Goal: Task Accomplishment & Management: Use online tool/utility

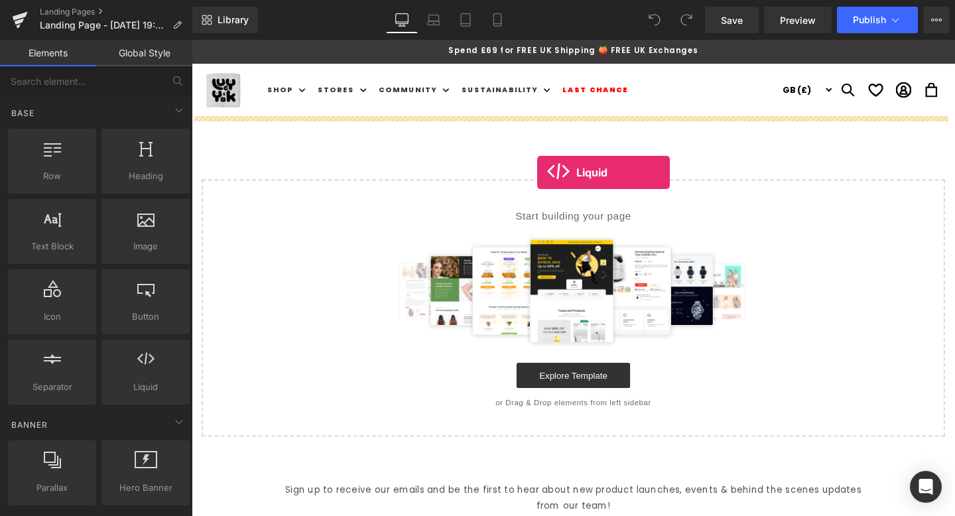
drag, startPoint x: 337, startPoint y: 424, endPoint x: 555, endPoint y: 179, distance: 328.3
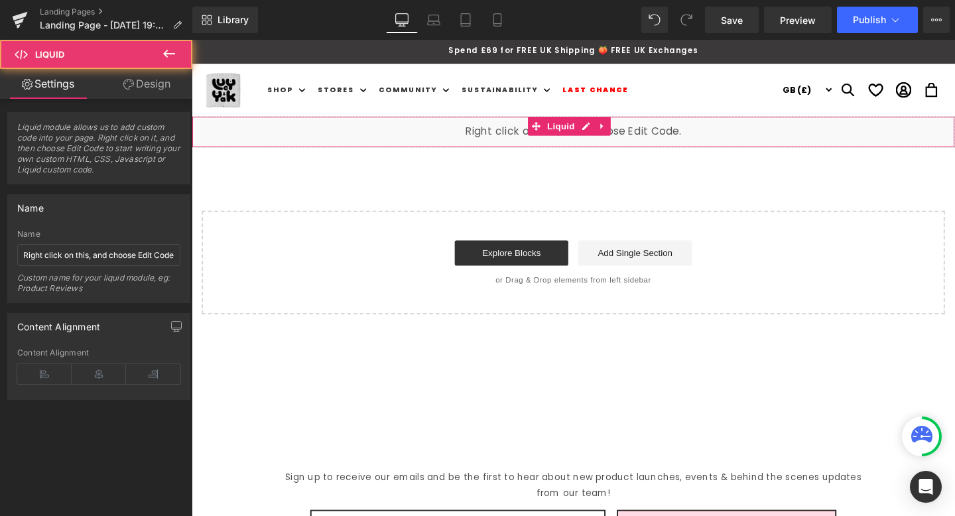
click at [561, 141] on div "Liquid" at bounding box center [593, 136] width 802 height 33
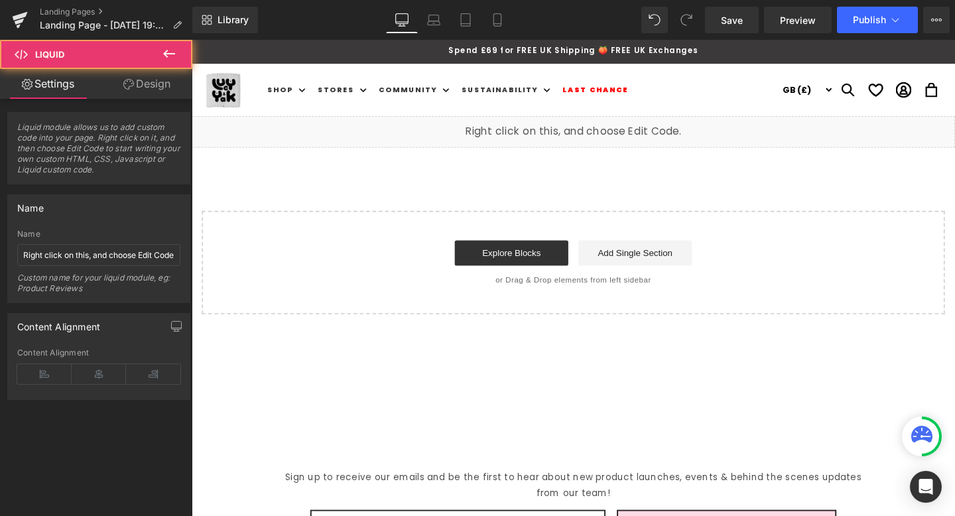
click at [605, 127] on div "Liquid" at bounding box center [593, 136] width 802 height 33
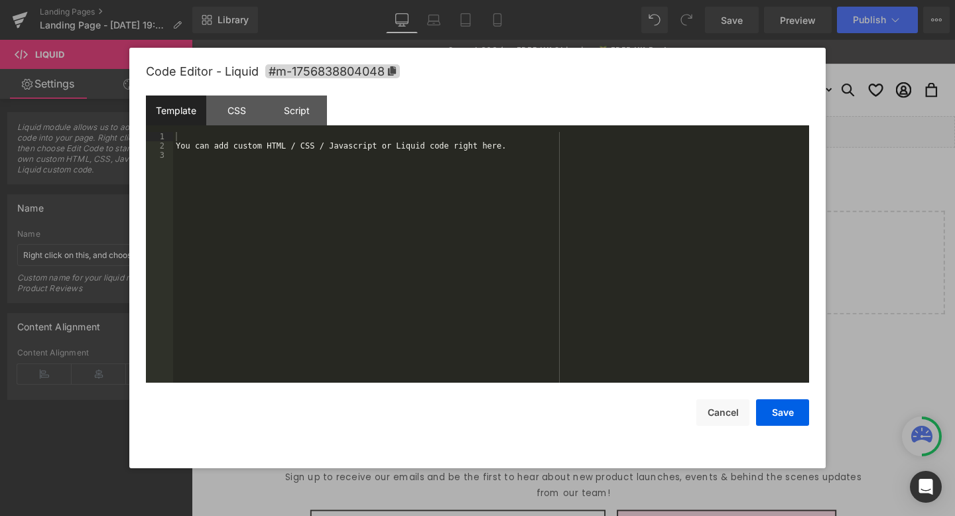
click at [326, 166] on div "You can add custom HTML / CSS / Javascript or Liquid code right here." at bounding box center [491, 266] width 636 height 269
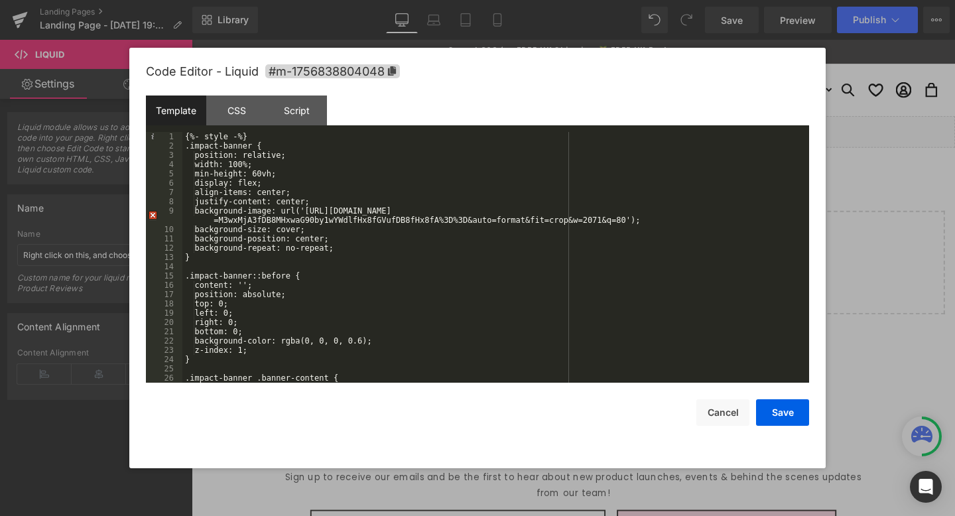
click at [315, 264] on div "{%- style -%} .impact-banner { position: relative; width: 100%; min-height: 60v…" at bounding box center [492, 266] width 621 height 269
drag, startPoint x: 269, startPoint y: 135, endPoint x: 162, endPoint y: 135, distance: 106.7
click at [162, 135] on pre "1 2 3 4 5 6 7 8 9 10 11 12 13 14 15 16 17 18 19 20 21 22 23 24 25 26 27 {%- sty…" at bounding box center [477, 257] width 663 height 251
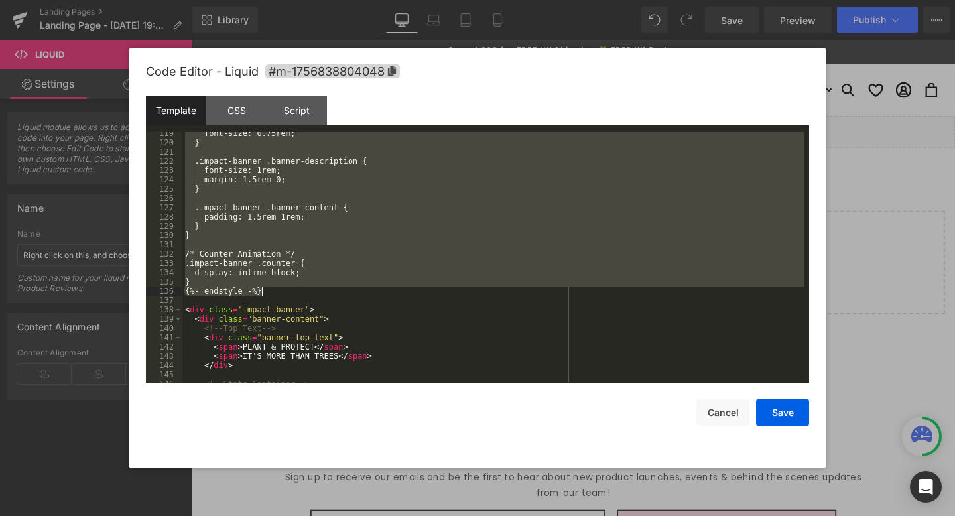
scroll to position [1111, 0]
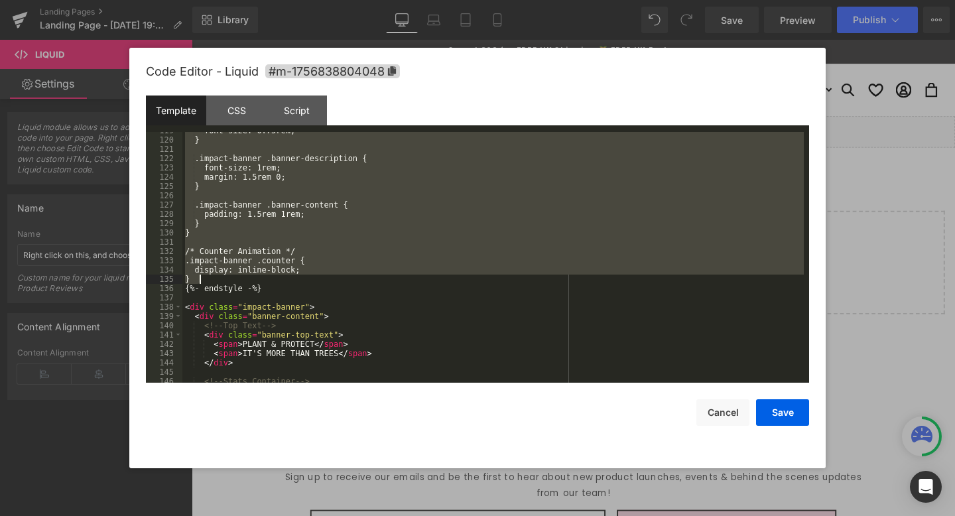
drag, startPoint x: 196, startPoint y: 145, endPoint x: 306, endPoint y: 278, distance: 173.3
click at [306, 278] on div "font-size: 0.75rem; } .impact-banner .banner-description { font-size: 1rem; mar…" at bounding box center [492, 260] width 621 height 269
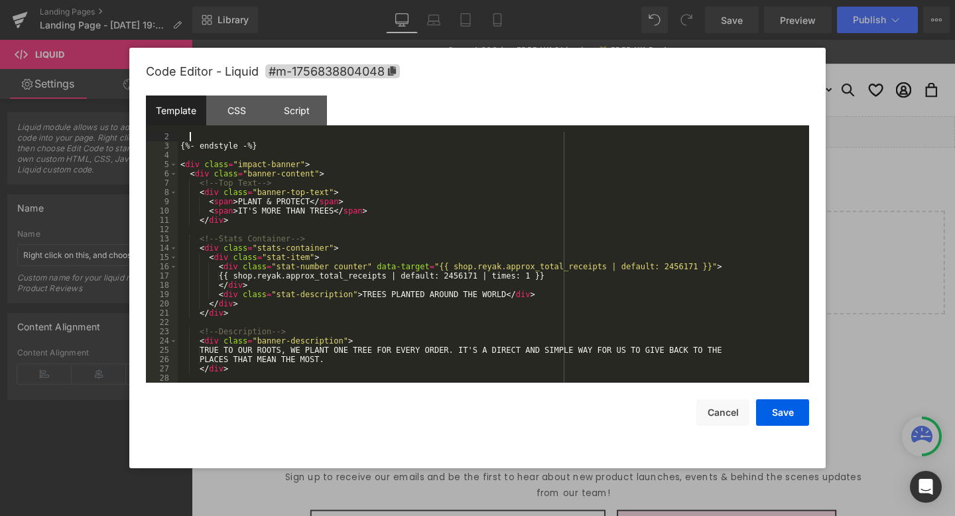
scroll to position [9, 0]
drag, startPoint x: 276, startPoint y: 141, endPoint x: 130, endPoint y: 134, distance: 146.7
click at [130, 134] on div "Code Editor - Liquid #m-1756838804048 Template CSS Script Data 2 3 4 5 6 7 8 9 …" at bounding box center [477, 258] width 696 height 420
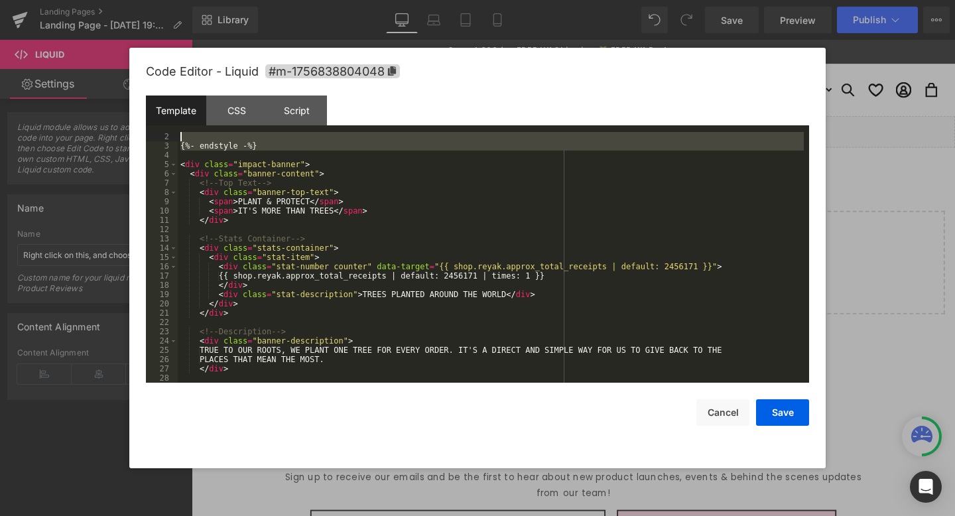
drag, startPoint x: 219, startPoint y: 153, endPoint x: 156, endPoint y: 136, distance: 65.3
click at [156, 136] on pre "2 3 4 5 6 7 8 9 10 11 12 13 14 15 16 17 18 19 20 21 22 23 24 25 26 27 28 29 {%-…" at bounding box center [477, 257] width 663 height 251
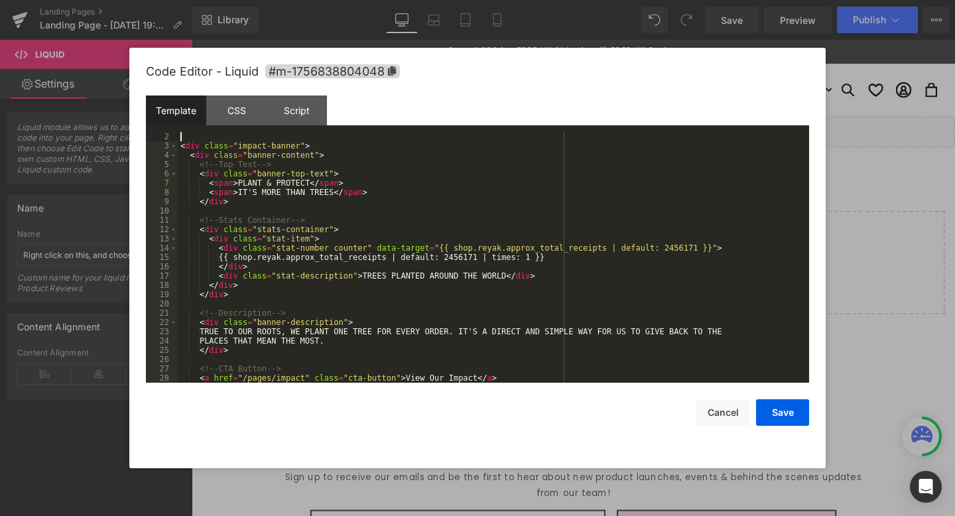
scroll to position [0, 0]
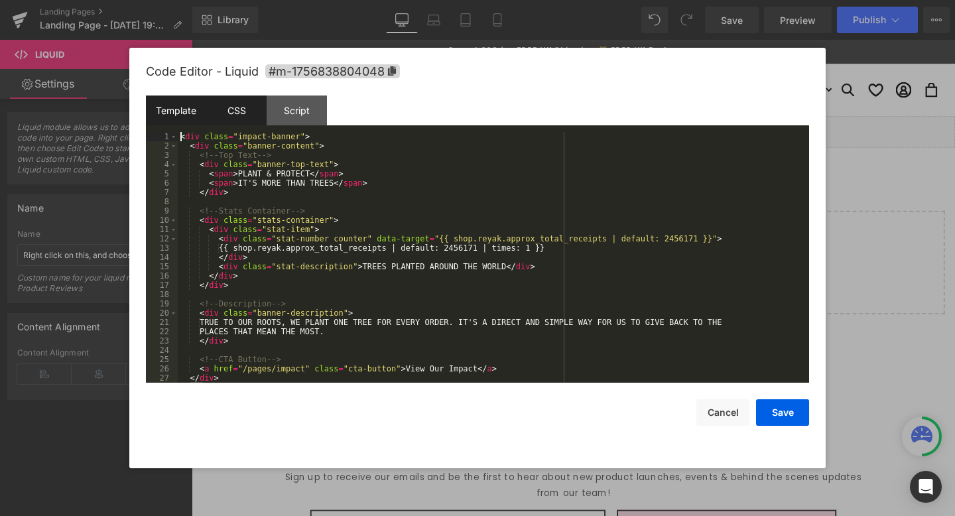
click at [224, 113] on div "CSS" at bounding box center [236, 110] width 60 height 30
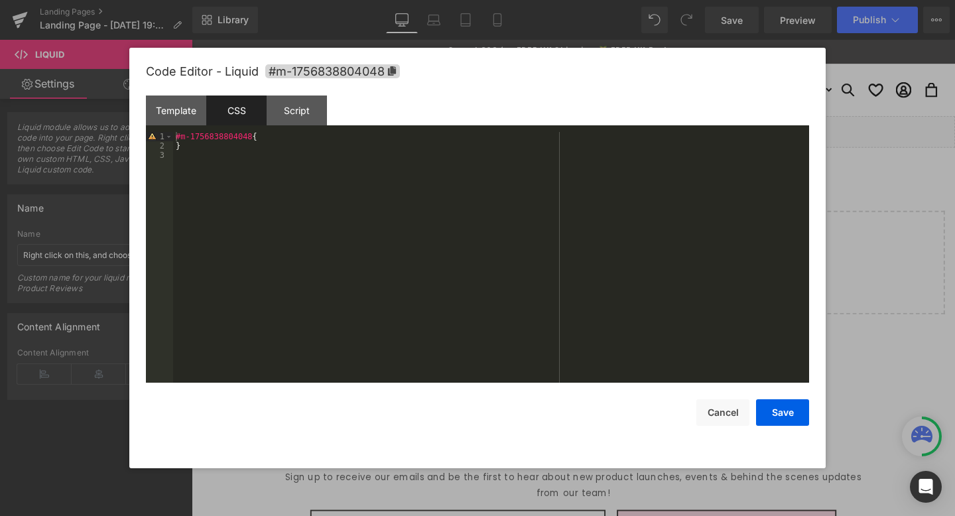
click at [255, 149] on div "#m-1756838804048 { }" at bounding box center [491, 266] width 636 height 269
click at [269, 141] on div "#m-1756838804048 { }" at bounding box center [491, 266] width 636 height 269
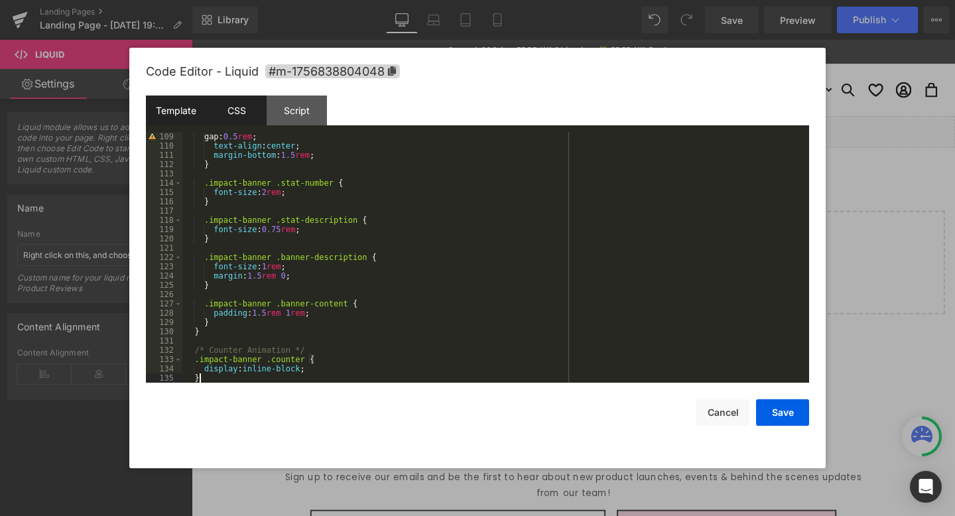
click at [180, 105] on div "Template" at bounding box center [176, 110] width 60 height 30
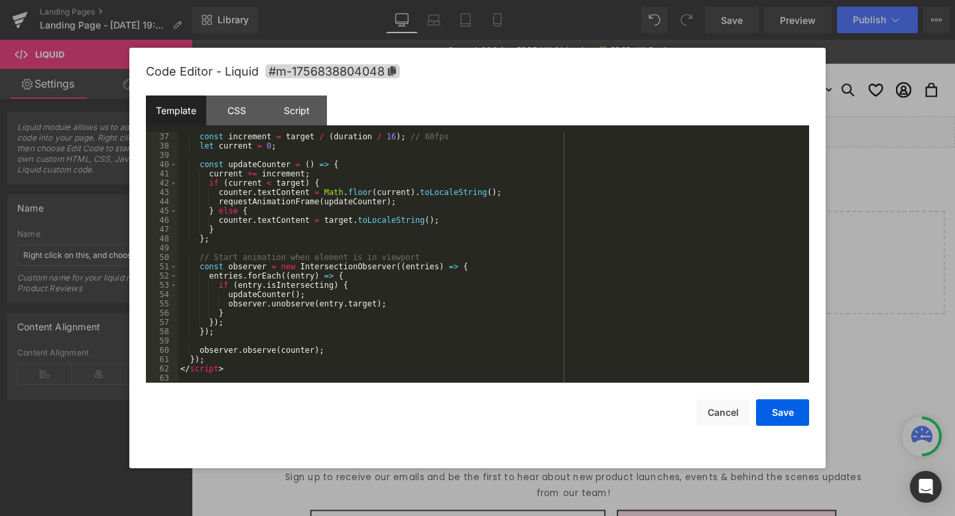
scroll to position [334, 0]
click at [260, 365] on div "const increment = target / ( duration / 16 ) ; // 60fps let current = 0 ; const…" at bounding box center [491, 266] width 626 height 269
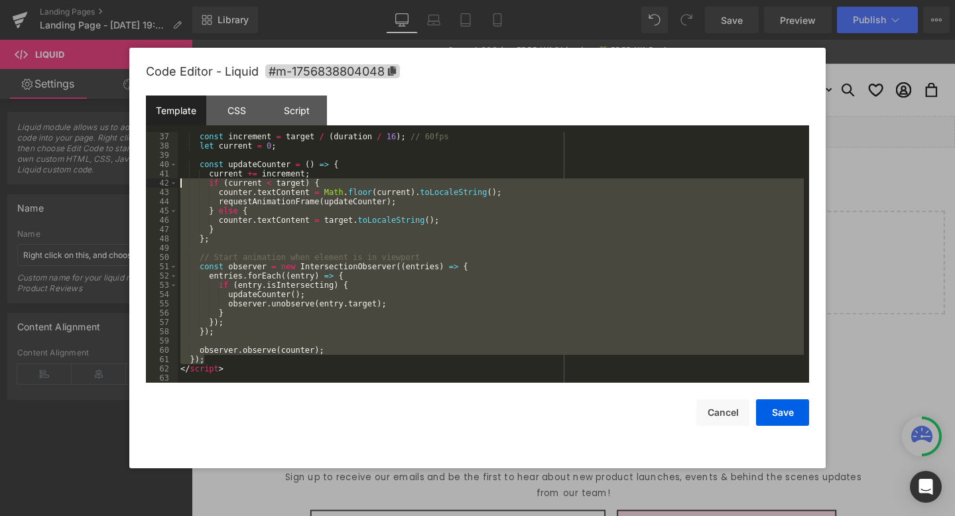
drag, startPoint x: 233, startPoint y: 359, endPoint x: 159, endPoint y: 135, distance: 235.9
click at [156, 135] on pre "37 38 39 40 41 42 43 44 45 46 47 48 49 50 51 52 53 54 55 56 57 58 59 60 61 62 6…" at bounding box center [477, 257] width 663 height 251
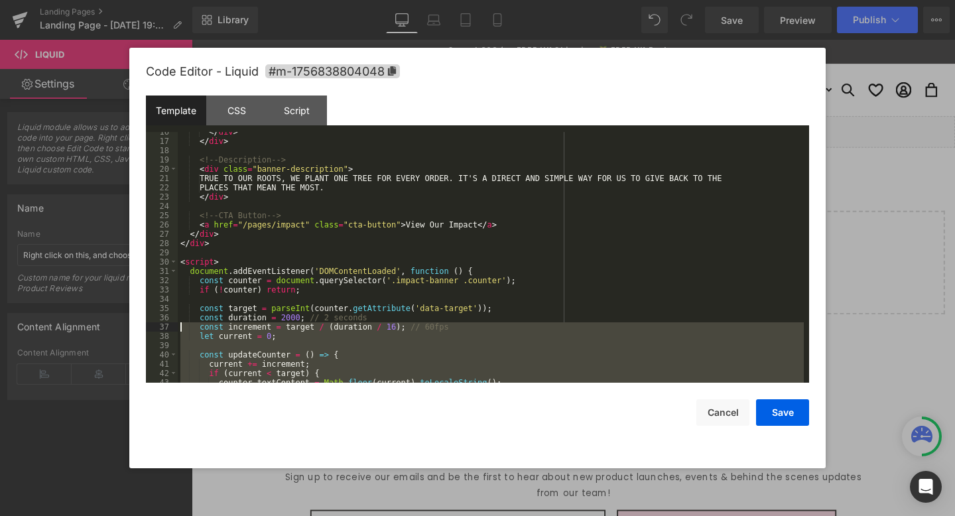
scroll to position [144, 0]
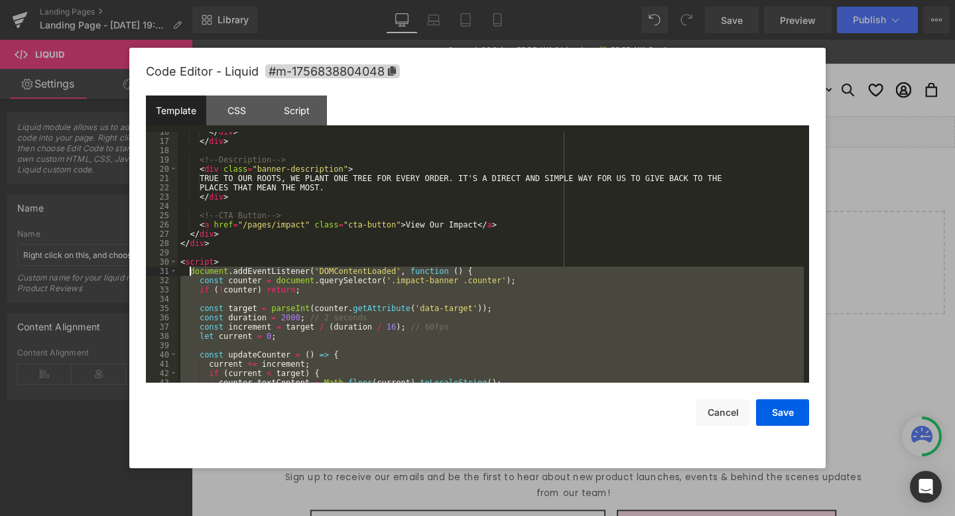
click at [190, 271] on div "</ div > </ div > <!-- Description --> < div class = "banner-description" > TRU…" at bounding box center [491, 261] width 626 height 269
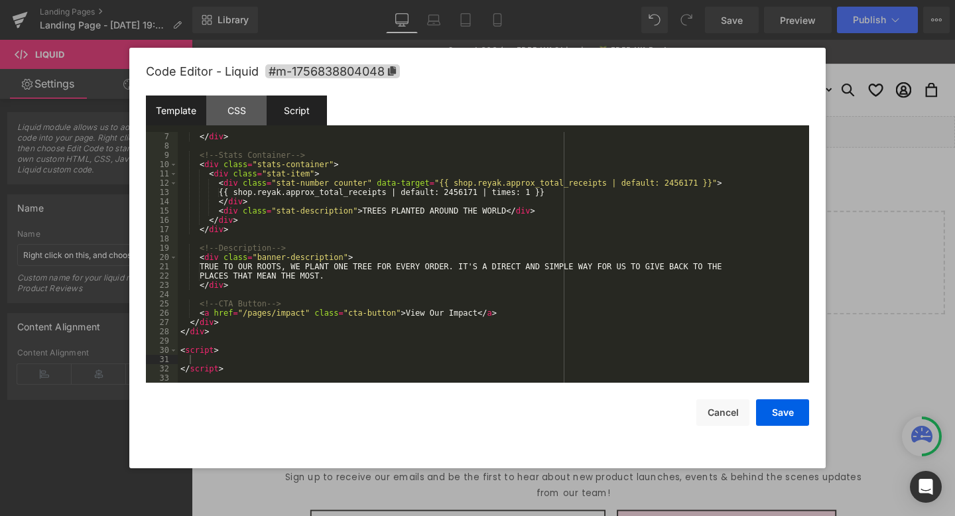
click at [292, 116] on div "Script" at bounding box center [297, 110] width 60 height 30
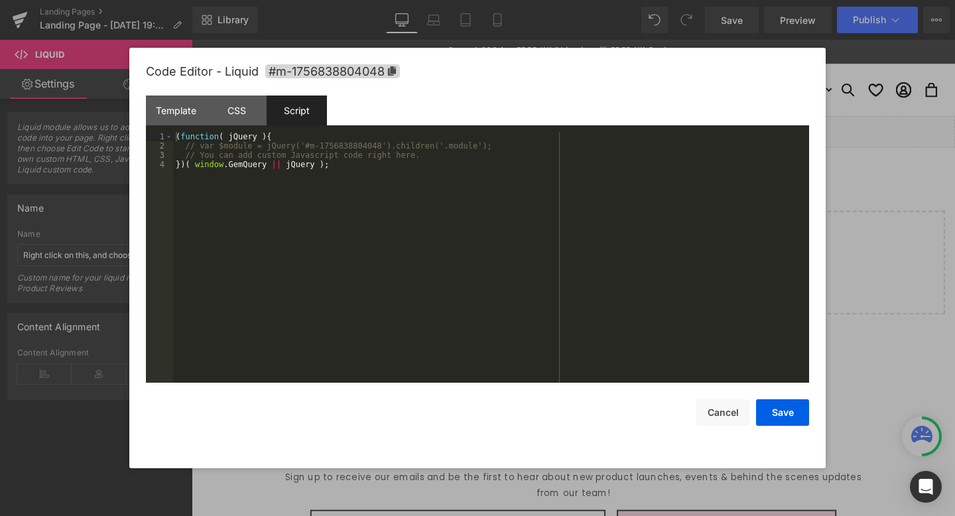
click at [429, 154] on div "( function ( jQuery ) { // var $module = jQuery('#m-1756838804048').children('.…" at bounding box center [491, 266] width 636 height 269
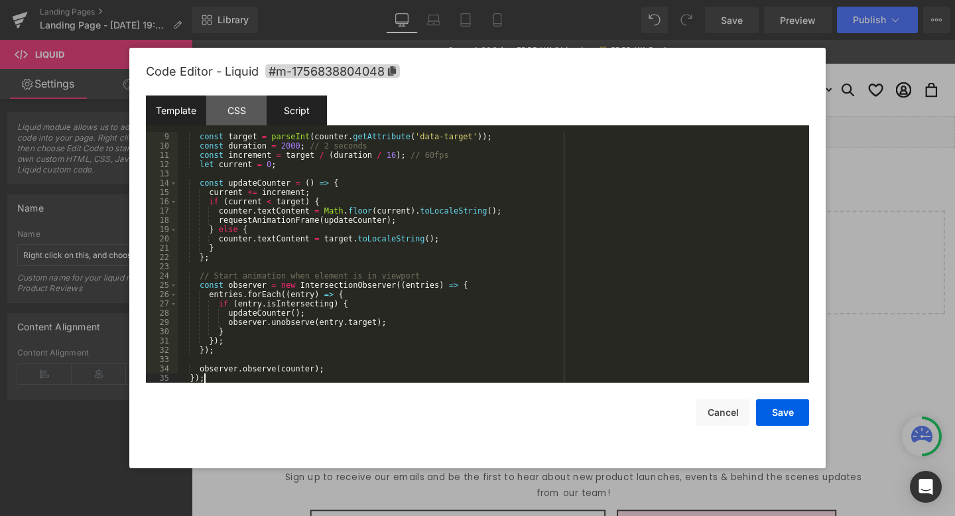
click at [190, 115] on div "Template" at bounding box center [176, 110] width 60 height 30
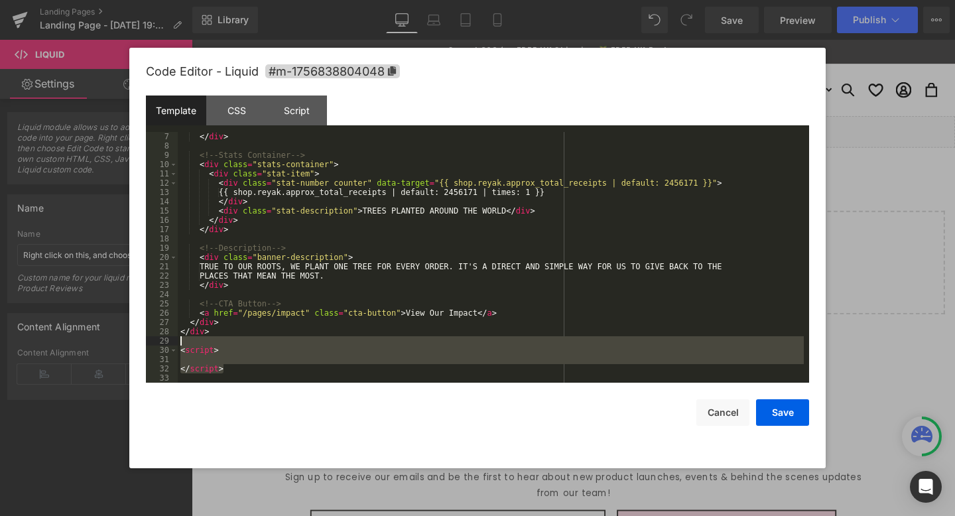
drag, startPoint x: 239, startPoint y: 369, endPoint x: 160, endPoint y: 341, distance: 84.3
click at [160, 341] on pre "7 8 9 10 11 12 13 14 15 16 17 18 19 20 21 22 23 24 25 26 27 28 29 30 31 32 33 <…" at bounding box center [477, 257] width 663 height 251
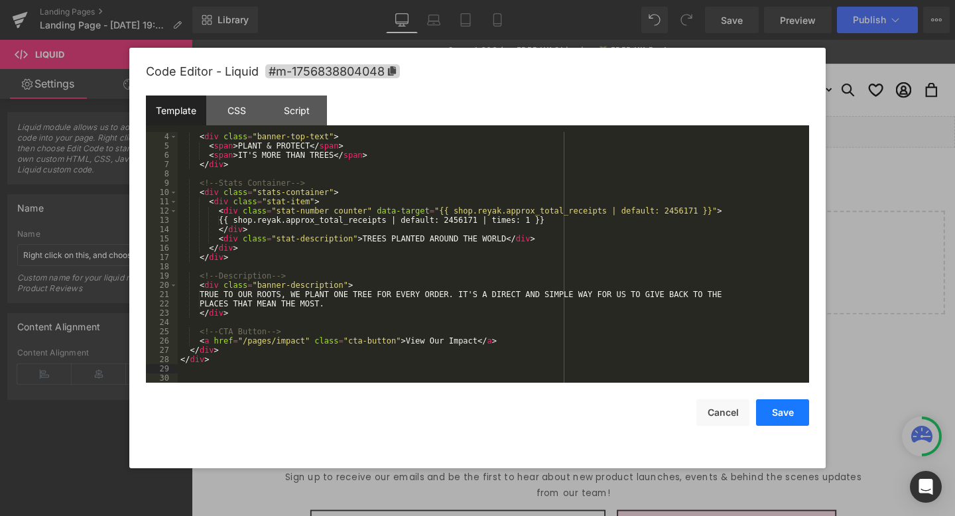
click at [781, 414] on button "Save" at bounding box center [782, 412] width 53 height 27
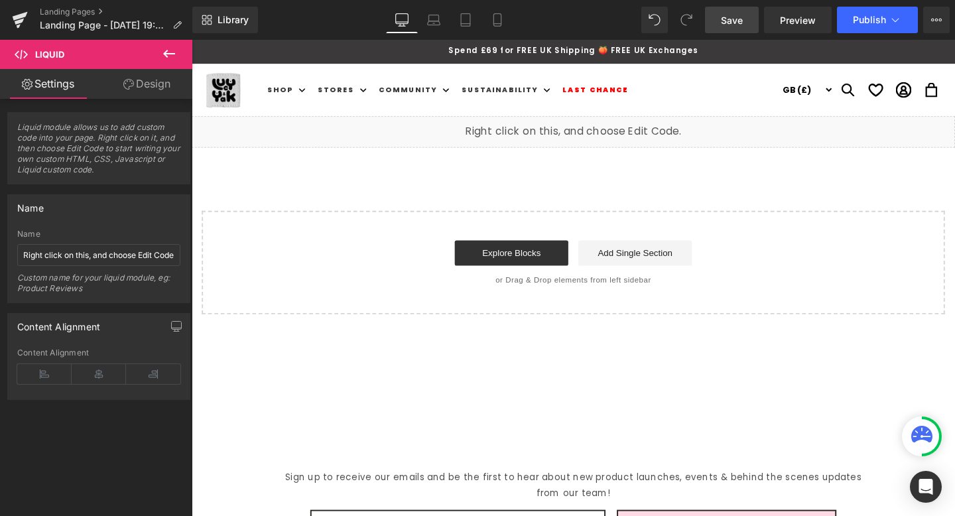
click at [718, 14] on link "Save" at bounding box center [732, 20] width 54 height 27
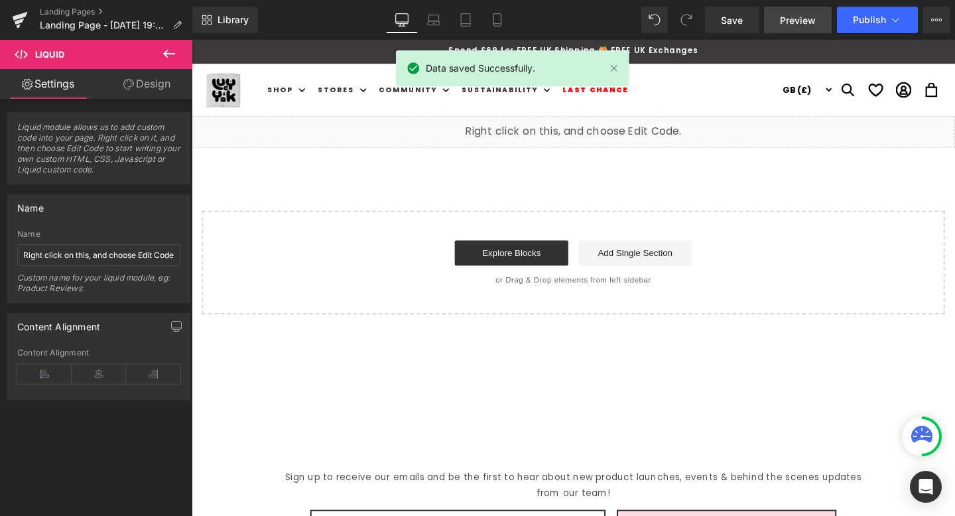
click at [798, 27] on link "Preview" at bounding box center [798, 20] width 68 height 27
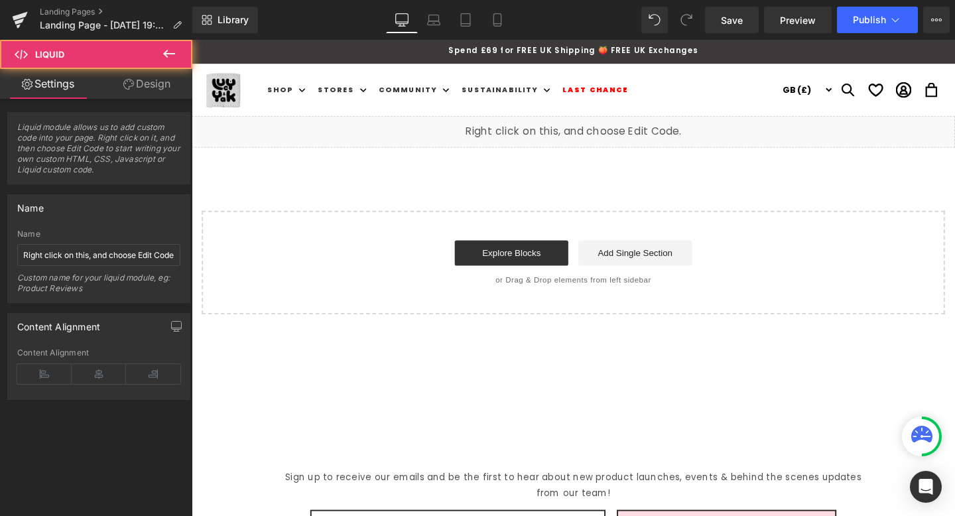
click at [676, 138] on div "Liquid" at bounding box center [593, 136] width 802 height 33
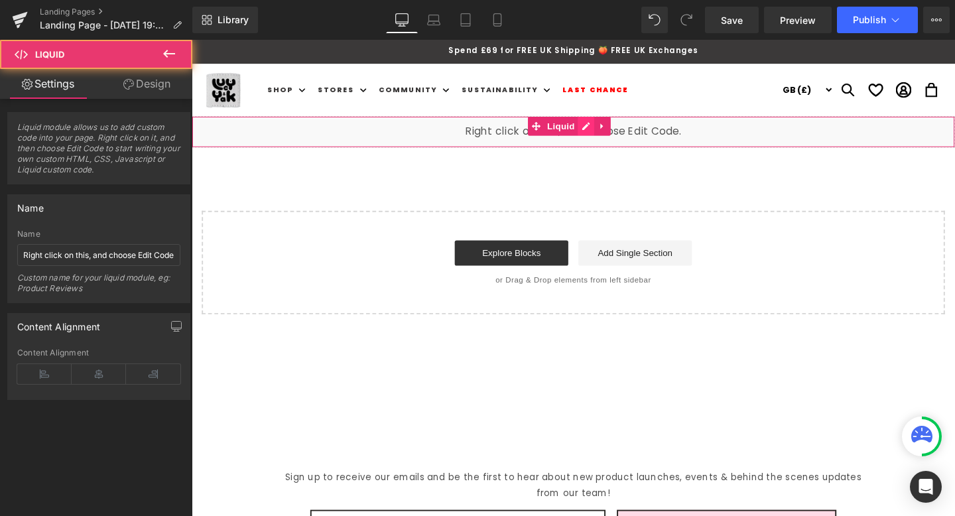
click at [605, 128] on div "Liquid" at bounding box center [593, 136] width 802 height 33
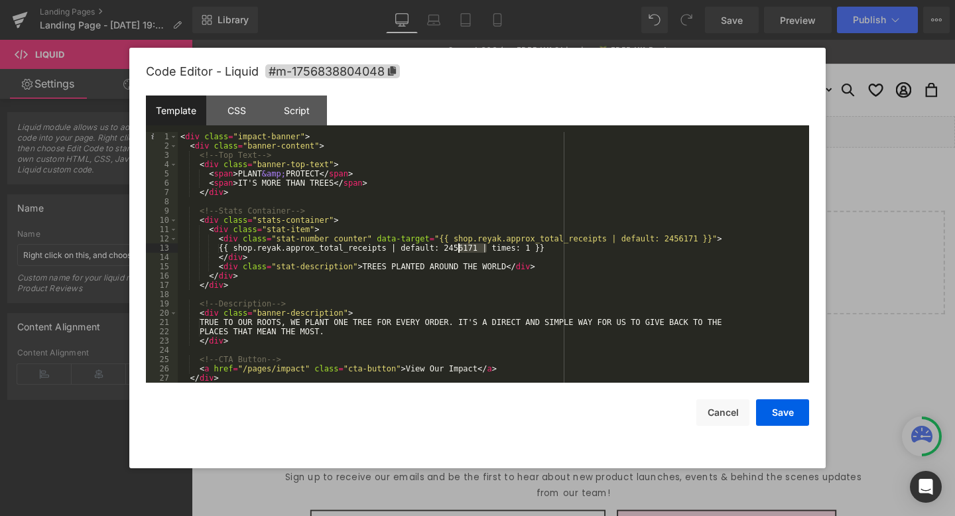
drag, startPoint x: 489, startPoint y: 249, endPoint x: 457, endPoint y: 248, distance: 31.9
click at [457, 248] on div "< div class = "impact-banner" > < div class = "banner-content" > <!-- Top Text …" at bounding box center [491, 266] width 626 height 269
click at [525, 281] on div "< div class = "impact-banner" > < div class = "banner-content" > <!-- Top Text …" at bounding box center [491, 266] width 626 height 269
click at [790, 415] on button "Save" at bounding box center [782, 412] width 53 height 27
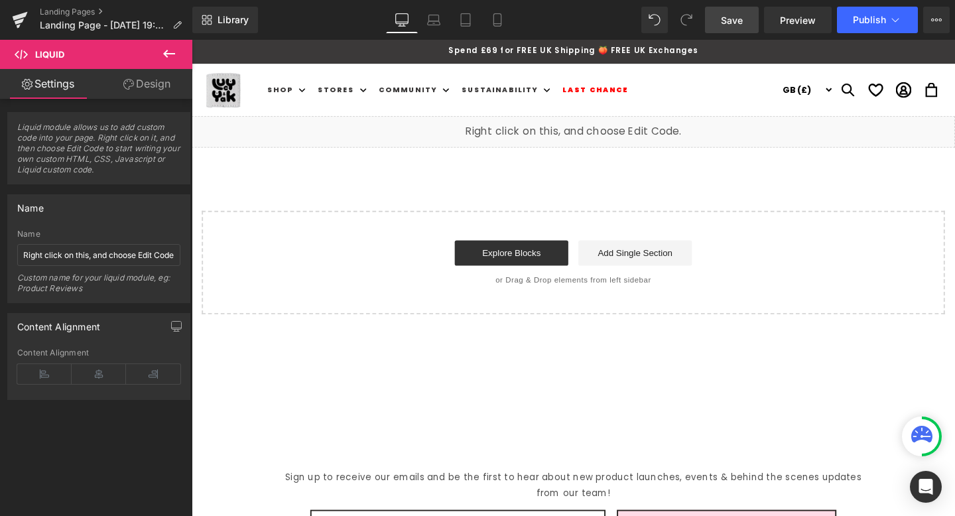
click at [742, 30] on link "Save" at bounding box center [732, 20] width 54 height 27
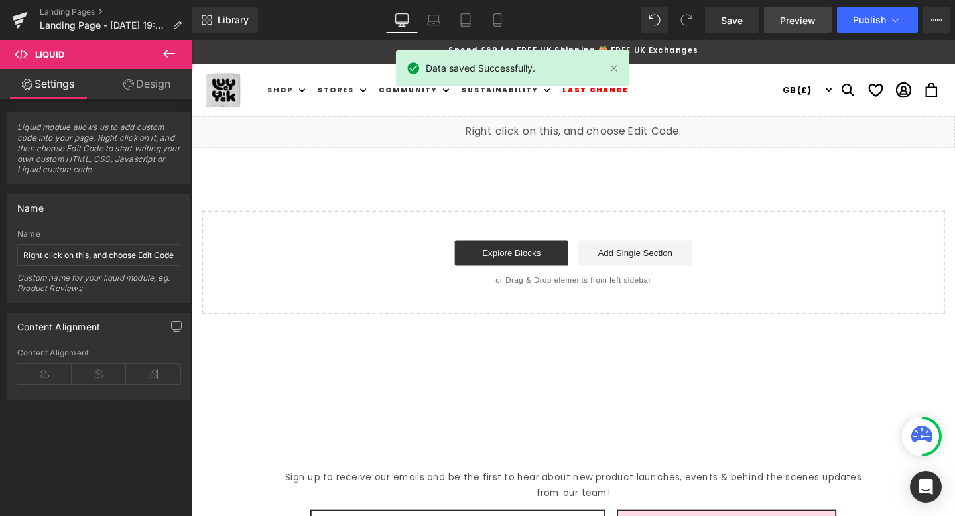
click at [798, 19] on span "Preview" at bounding box center [798, 20] width 36 height 14
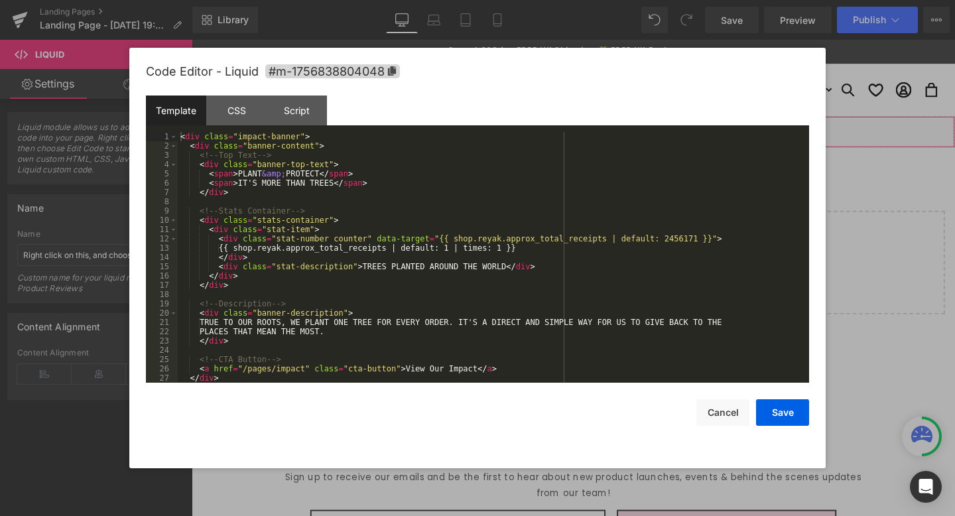
click at [609, 135] on div "Liquid" at bounding box center [593, 136] width 802 height 33
click at [464, 260] on div "< div class = "impact-banner" > < div class = "banner-content" > <!-- Top Text …" at bounding box center [491, 266] width 626 height 269
click at [219, 107] on div "CSS" at bounding box center [236, 110] width 60 height 30
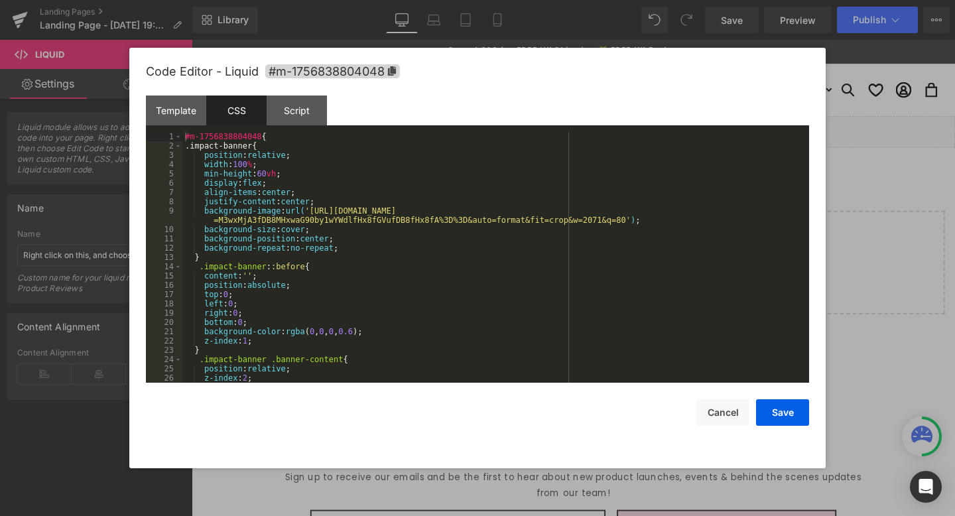
click at [249, 147] on div "#m-1756838804048 { .impact-banner{ position : relative ; width : 100 % ; min-he…" at bounding box center [492, 266] width 621 height 269
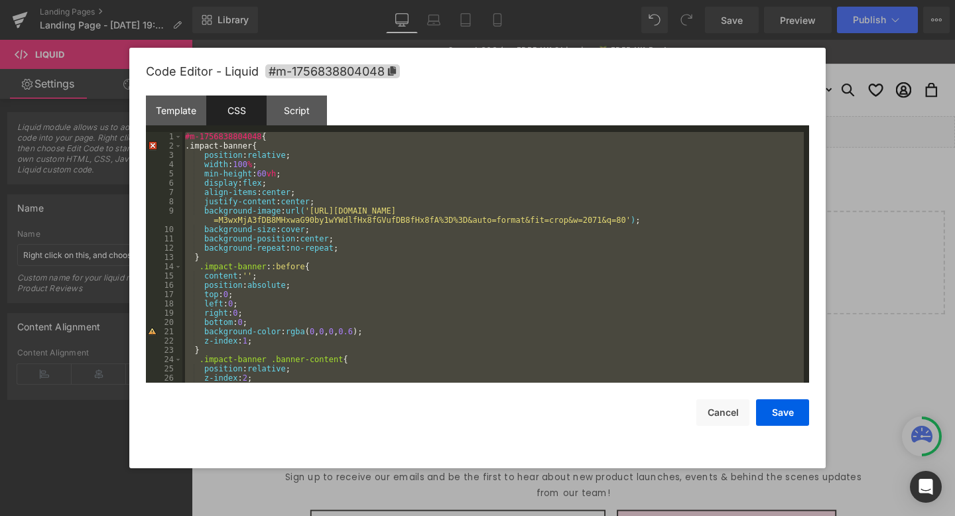
click at [312, 172] on div "#m-1756838804048 { .impact-banner{ position : relative ; width : 100 % ; min-he…" at bounding box center [492, 266] width 621 height 269
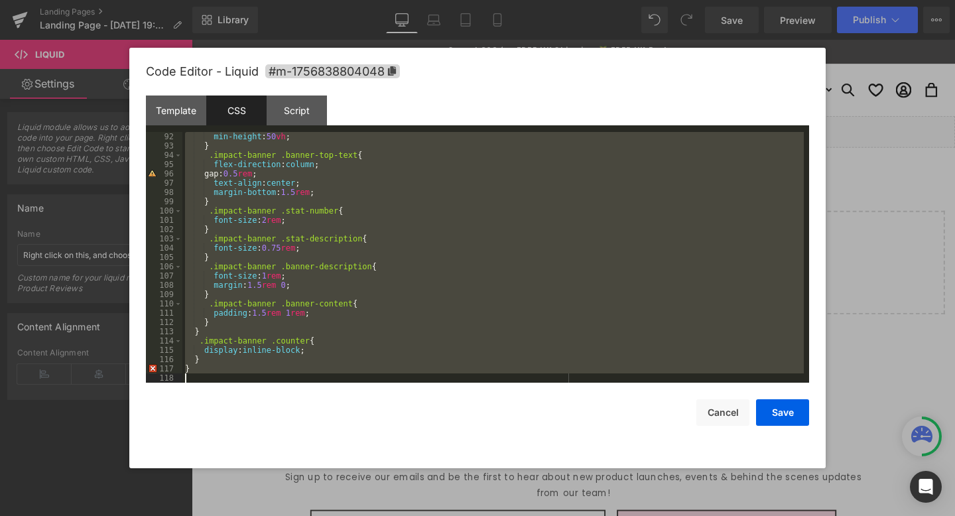
scroll to position [854, 0]
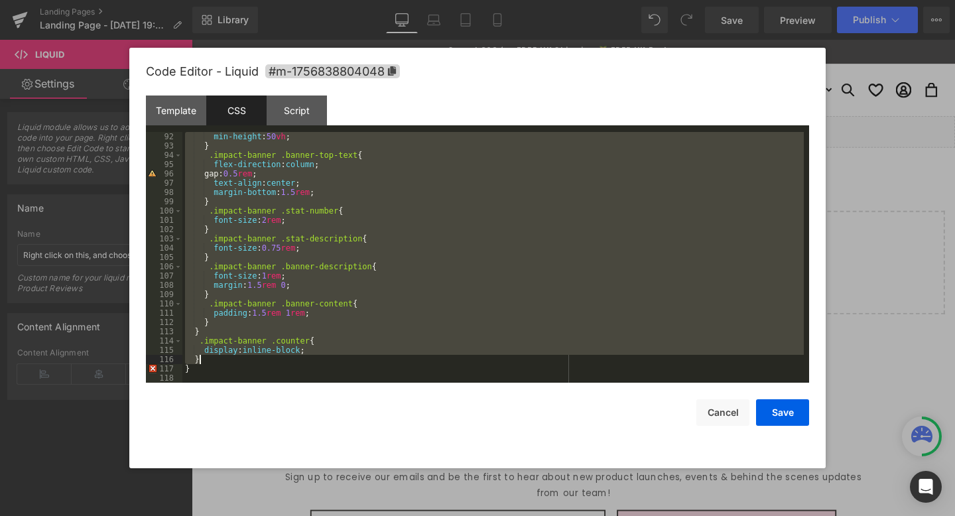
drag, startPoint x: 198, startPoint y: 150, endPoint x: 433, endPoint y: 361, distance: 315.5
click at [433, 361] on div "min-height : 50 vh ; } .impact-banner .banner-top-text { flex-direction : colum…" at bounding box center [492, 266] width 621 height 269
click at [304, 110] on div "Script" at bounding box center [297, 110] width 60 height 30
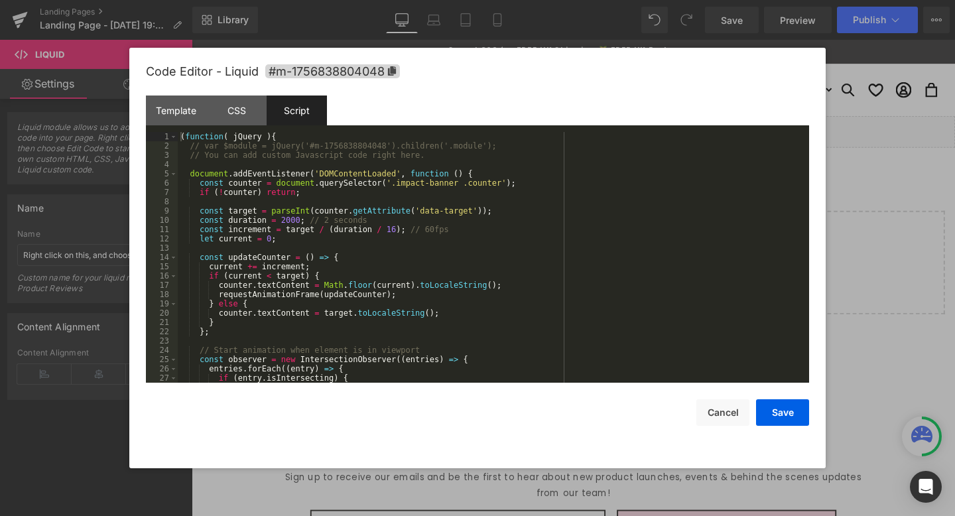
click at [316, 228] on div "( function ( jQuery ) { // var $module = jQuery('#m-1756838804048').children('.…" at bounding box center [491, 266] width 626 height 269
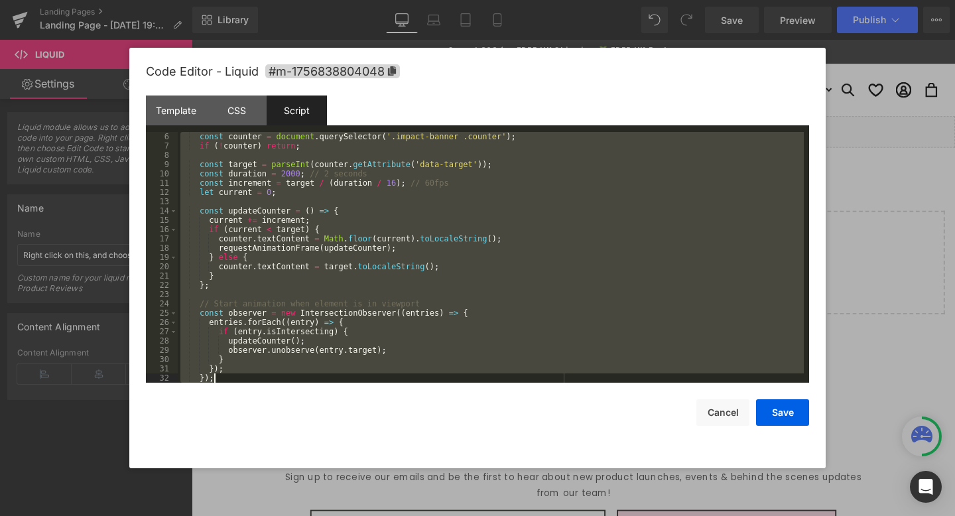
scroll to position [84, 0]
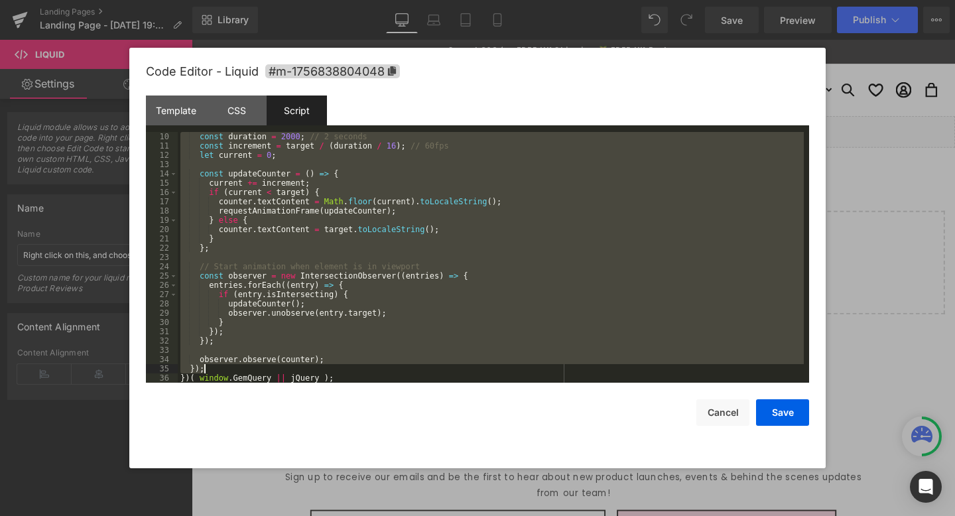
drag, startPoint x: 190, startPoint y: 168, endPoint x: 493, endPoint y: 365, distance: 361.9
click at [493, 365] on div "const duration = 2000 ; // 2 seconds const increment = target / ( duration / 16…" at bounding box center [491, 266] width 626 height 269
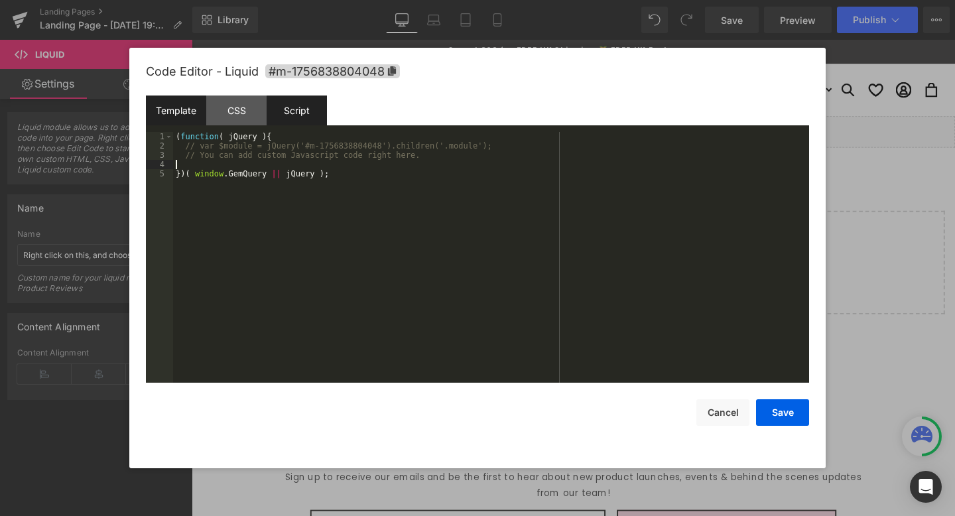
click at [189, 109] on div "Template" at bounding box center [176, 110] width 60 height 30
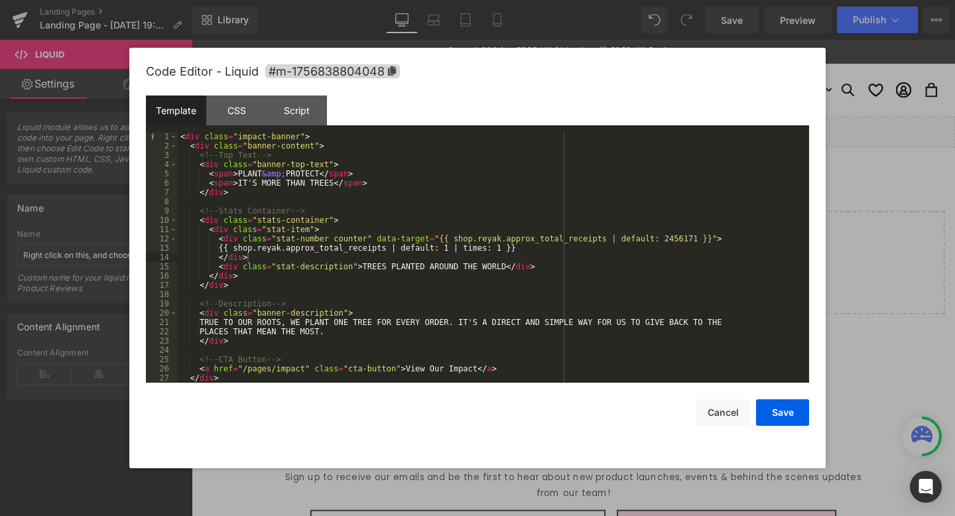
scroll to position [28, 0]
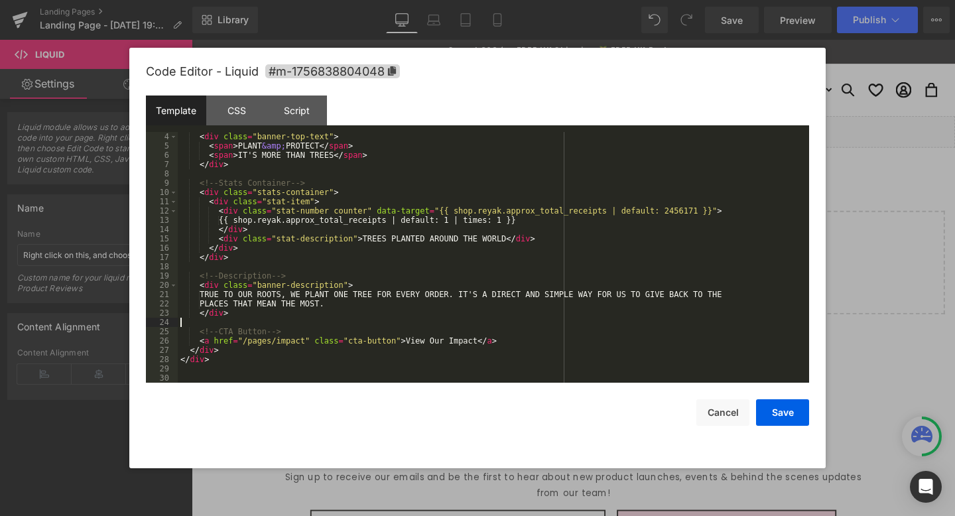
click at [216, 379] on div "< div class = "banner-top-text" > < span > PLANT &amp; PROTECT </ span > < span…" at bounding box center [491, 266] width 626 height 269
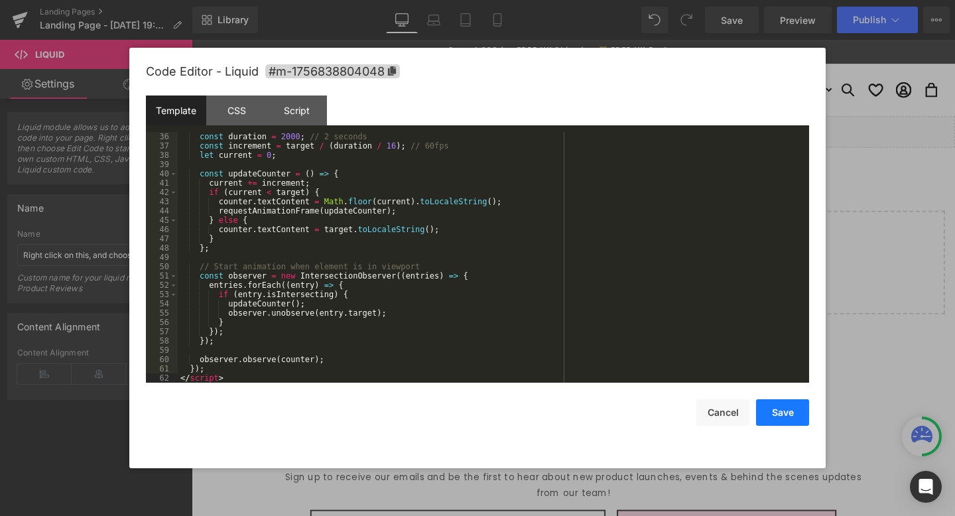
click at [798, 408] on button "Save" at bounding box center [782, 412] width 53 height 27
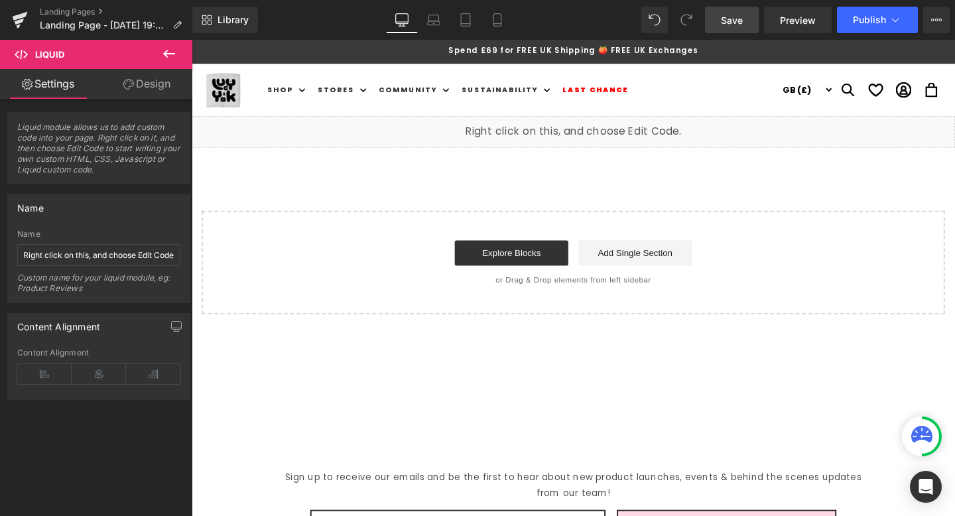
click at [731, 16] on span "Save" at bounding box center [732, 20] width 22 height 14
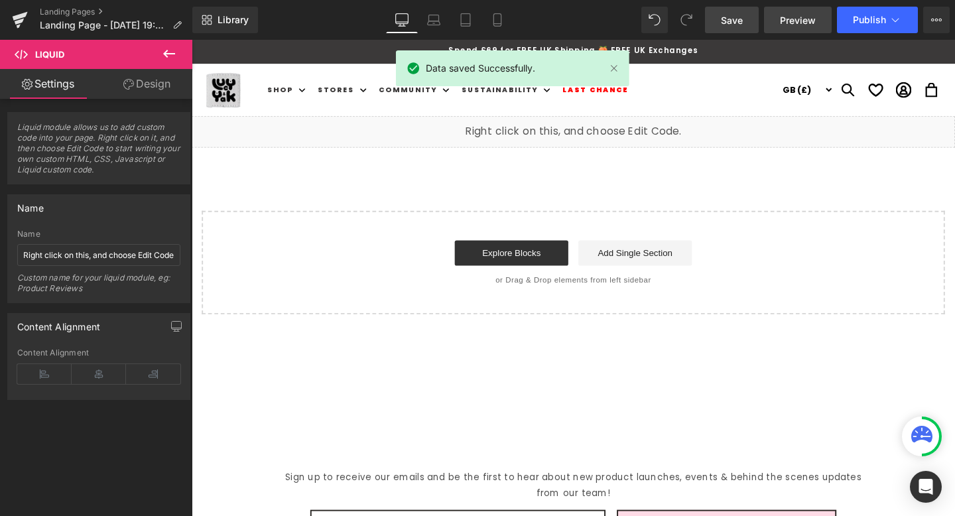
click at [794, 29] on link "Preview" at bounding box center [798, 20] width 68 height 27
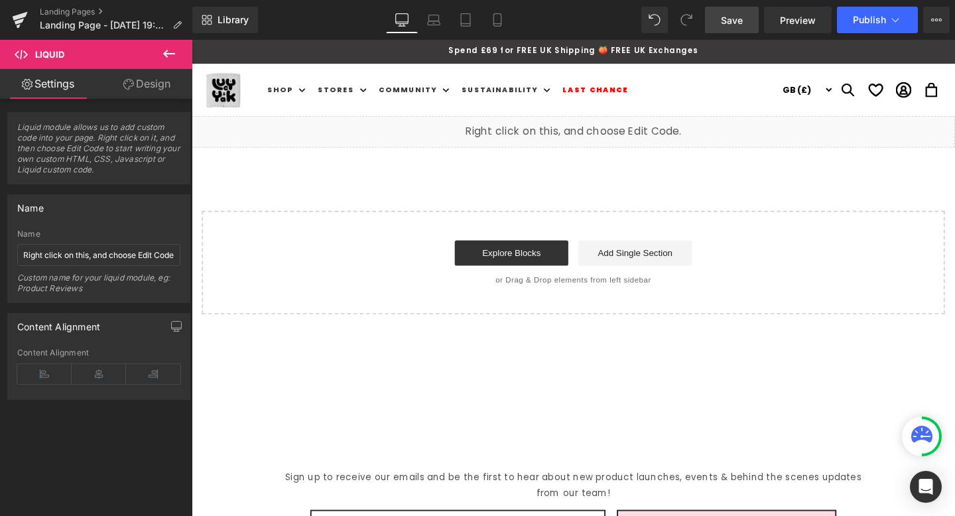
click at [628, 141] on div "Liquid" at bounding box center [593, 136] width 802 height 33
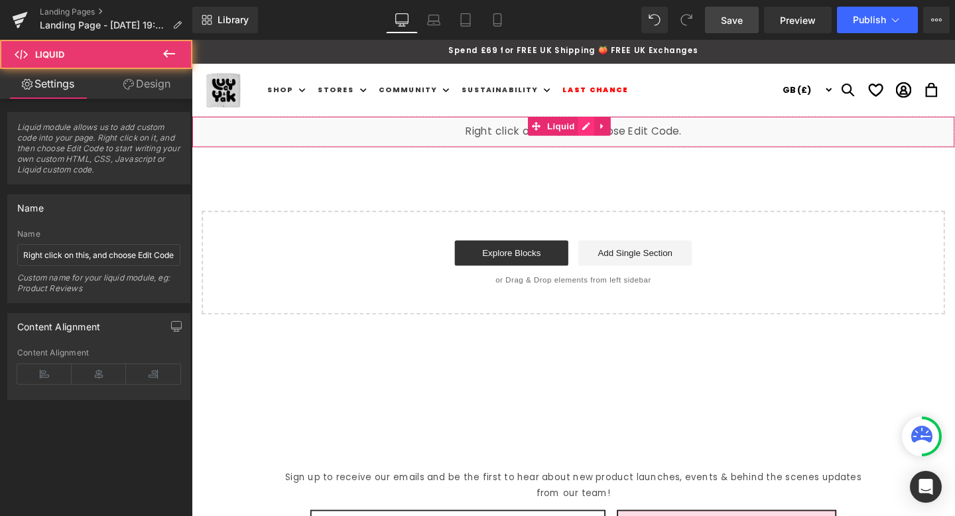
click at [607, 133] on div "Liquid" at bounding box center [593, 136] width 802 height 33
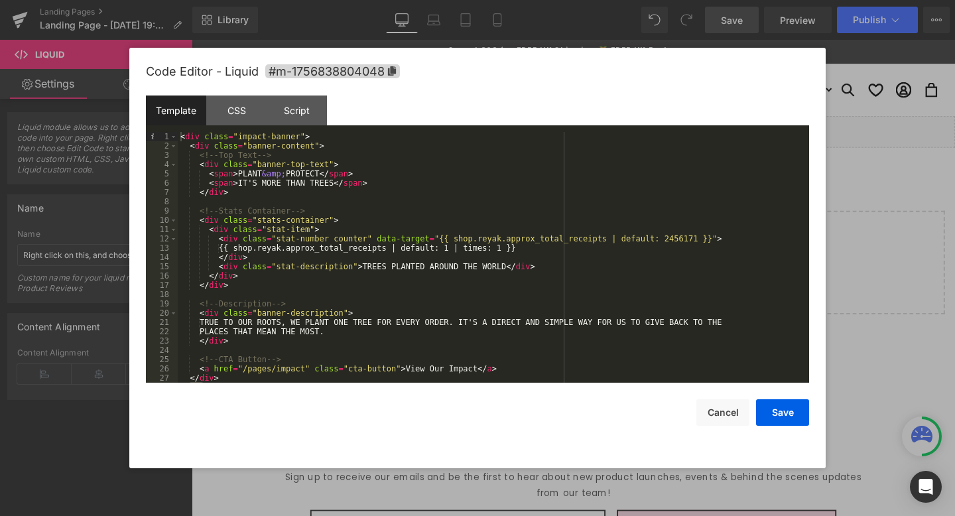
click at [444, 218] on div "< div class = "impact-banner" > < div class = "banner-content" > <!-- Top Text …" at bounding box center [491, 266] width 626 height 269
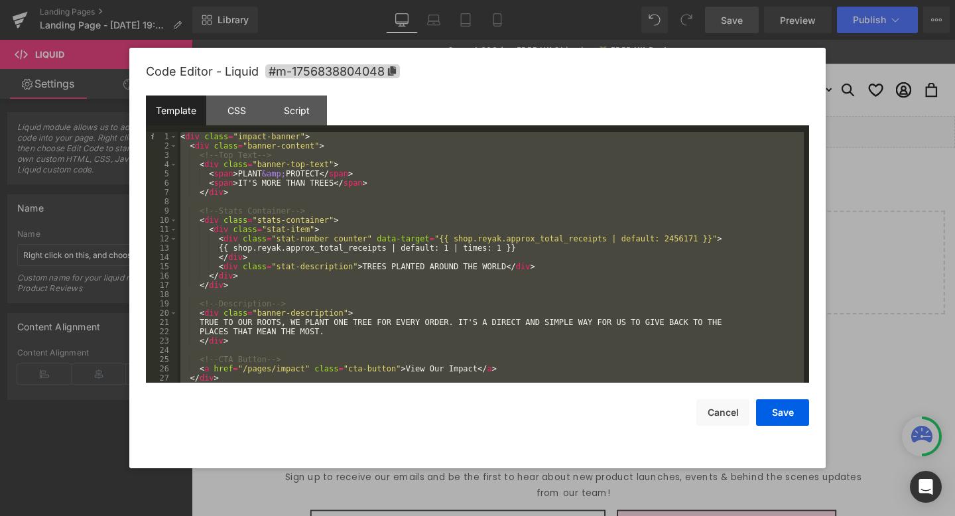
scroll to position [1615, 0]
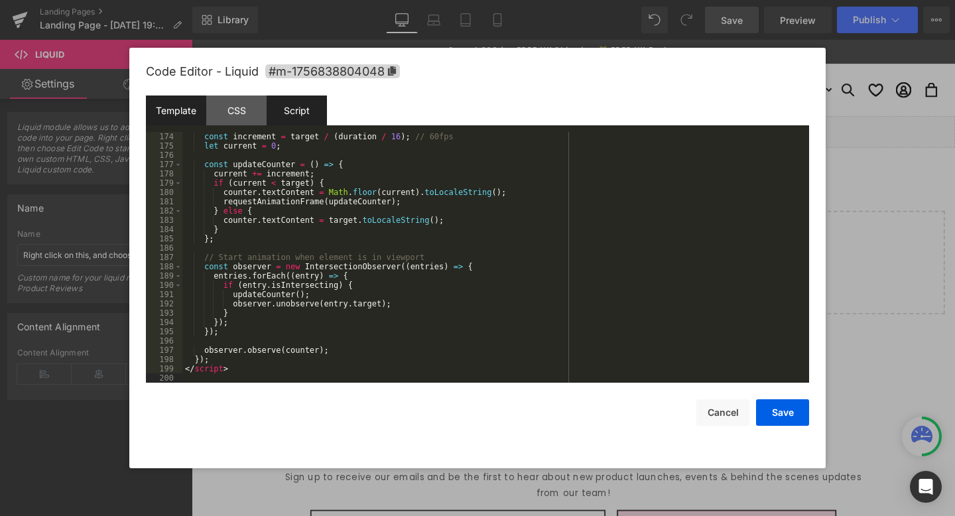
click at [312, 113] on div "Script" at bounding box center [297, 110] width 60 height 30
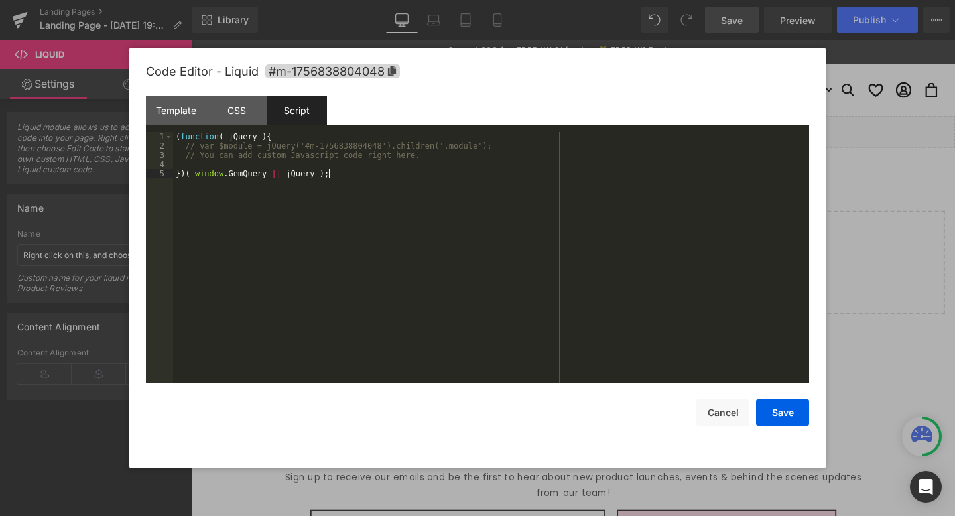
click at [284, 186] on div "( function ( jQuery ) { // var $module = jQuery('#m-1756838804048').children('.…" at bounding box center [491, 266] width 636 height 269
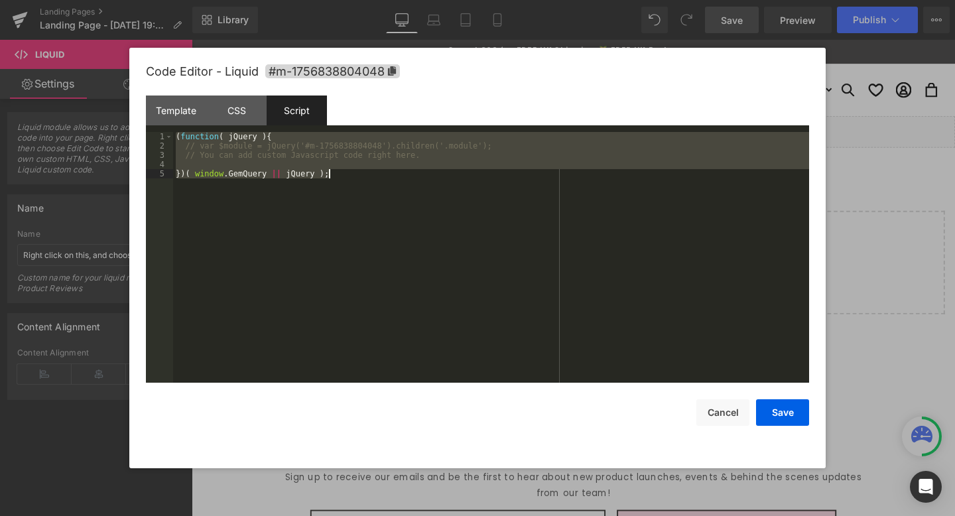
click at [237, 93] on div "Code Editor - Liquid #m-1756838804048" at bounding box center [477, 72] width 663 height 48
click at [237, 109] on div "CSS" at bounding box center [236, 110] width 60 height 30
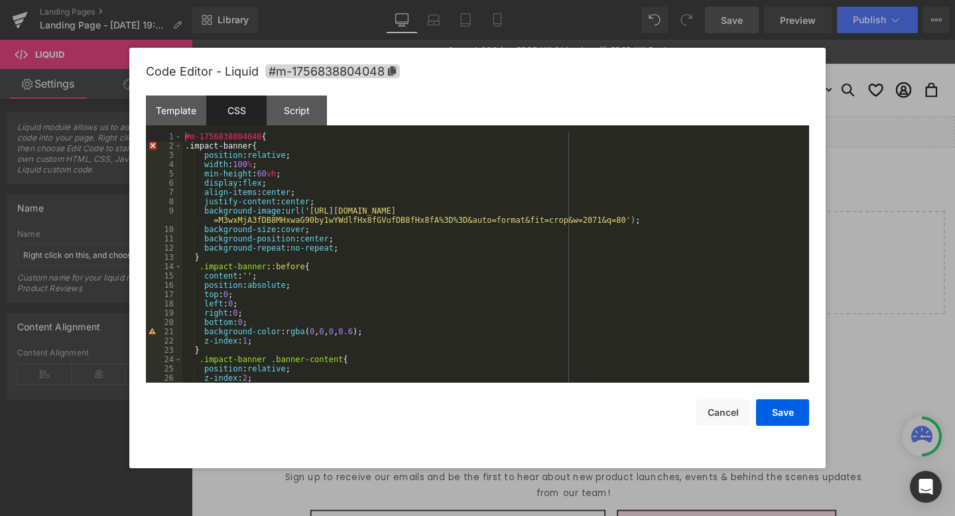
click at [274, 190] on div "#m-1756838804048 { .impact-banner{ position : relative ; width : 100 % ; min-he…" at bounding box center [492, 266] width 621 height 269
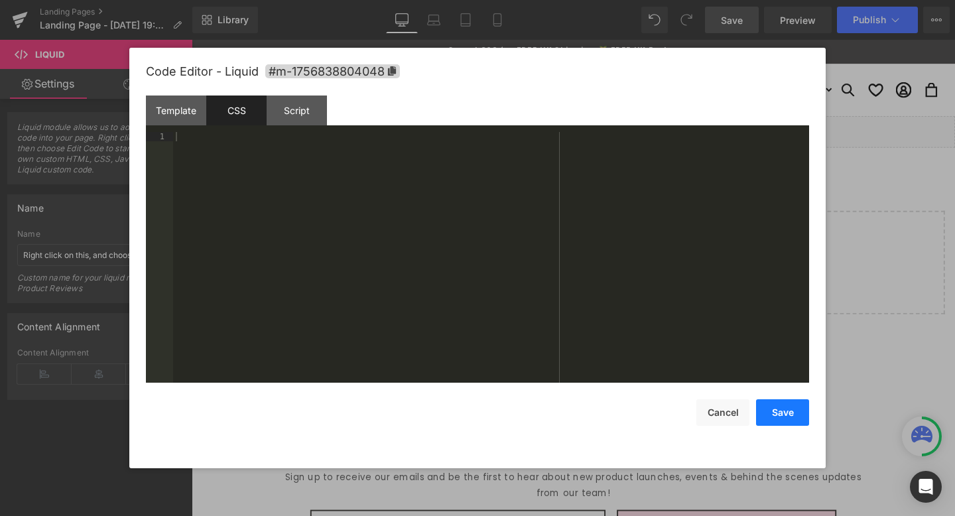
click at [787, 402] on button "Save" at bounding box center [782, 412] width 53 height 27
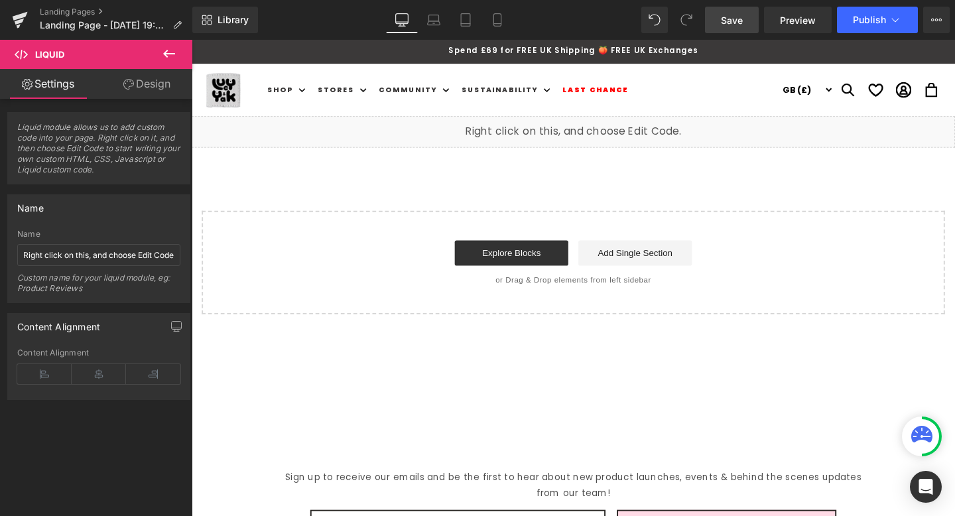
click at [753, 27] on link "Save" at bounding box center [732, 20] width 54 height 27
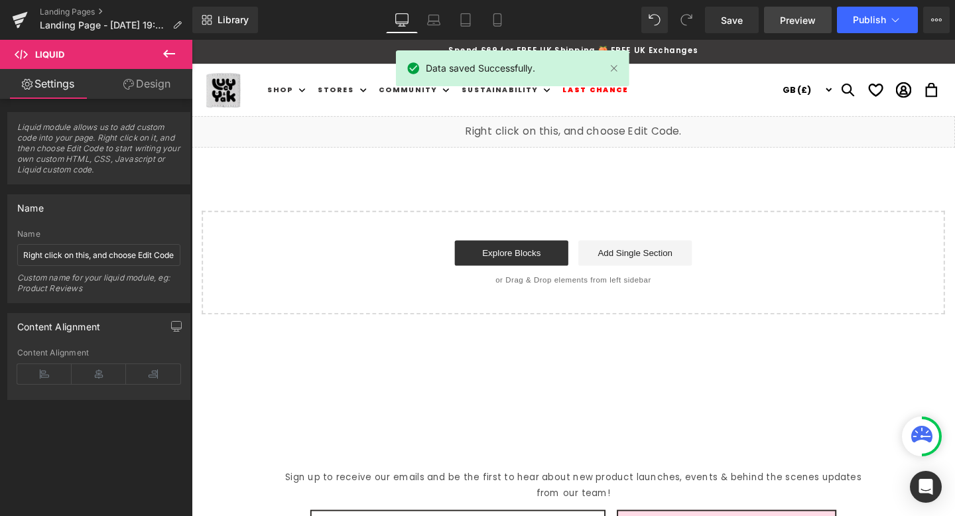
click at [791, 22] on span "Preview" at bounding box center [798, 20] width 36 height 14
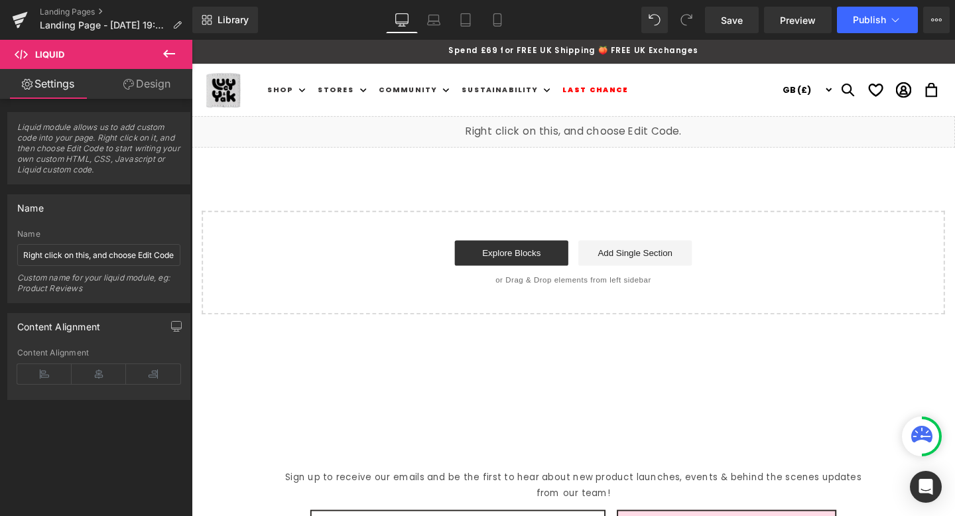
click at [606, 135] on div "Liquid" at bounding box center [593, 136] width 802 height 33
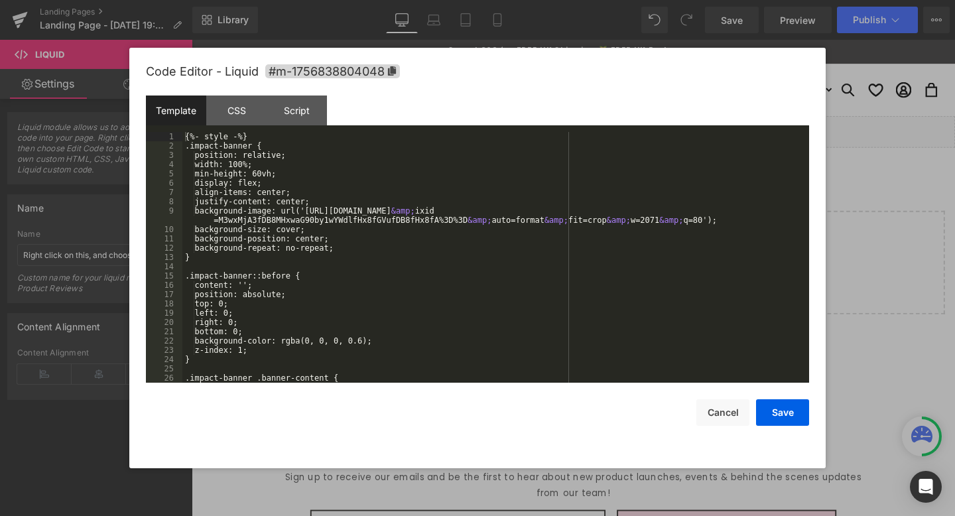
click at [406, 198] on div "{%- style -%} .impact-banner { position: relative; width: 100%; min-height: 60v…" at bounding box center [492, 266] width 621 height 269
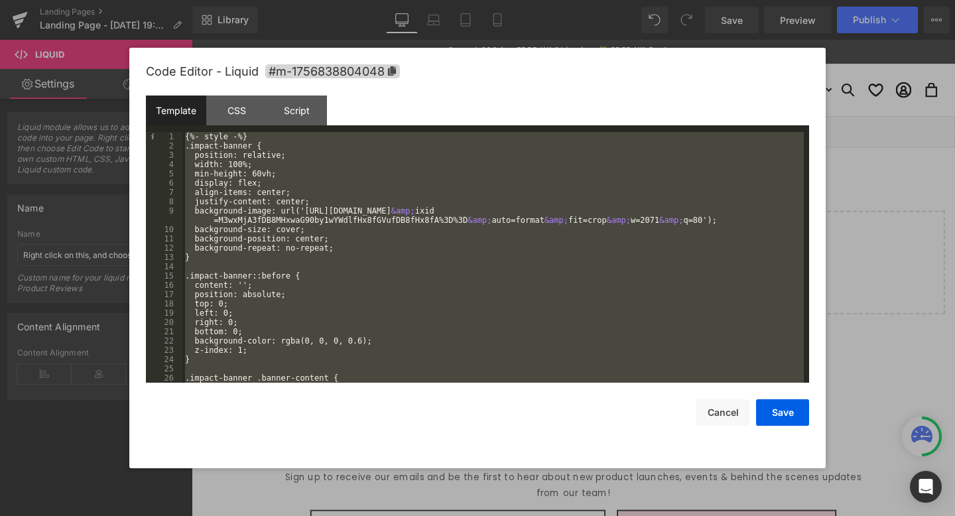
scroll to position [2135, 0]
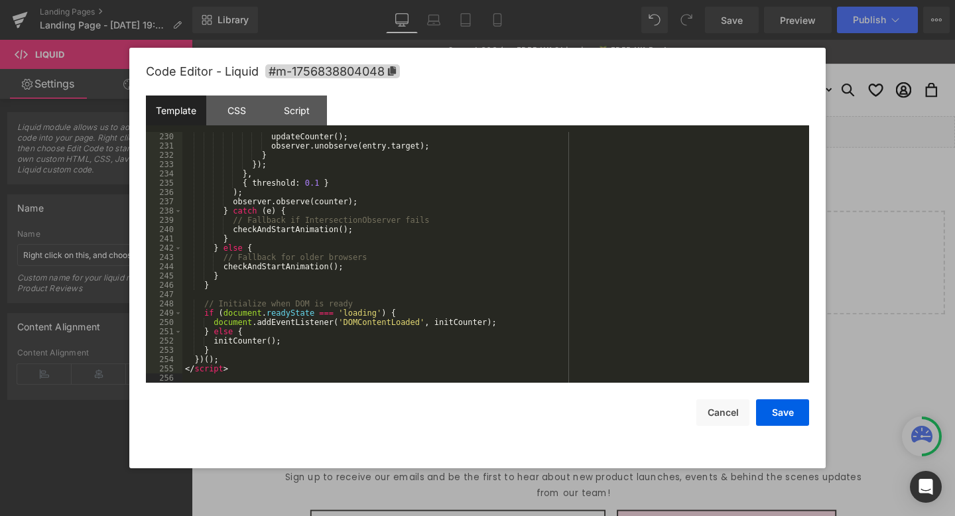
click at [266, 377] on div "updateCounter ( ) ; observer . unobserve ( entry . target ) ; } }) ; } , { thre…" at bounding box center [492, 266] width 621 height 269
click at [250, 365] on div "updateCounter ( ) ; observer . unobserve ( entry . target ) ; } }) ; } , { thre…" at bounding box center [492, 266] width 621 height 269
click at [236, 355] on div "updateCounter ( ) ; observer . unobserve ( entry . target ) ; } }) ; } , { thre…" at bounding box center [492, 266] width 621 height 269
click at [220, 354] on div "updateCounter ( ) ; observer . unobserve ( entry . target ) ; } }) ; } , { thre…" at bounding box center [492, 266] width 621 height 269
click at [229, 359] on div "updateCounter ( ) ; observer . unobserve ( entry . target ) ; } }) ; } , { thre…" at bounding box center [492, 266] width 621 height 269
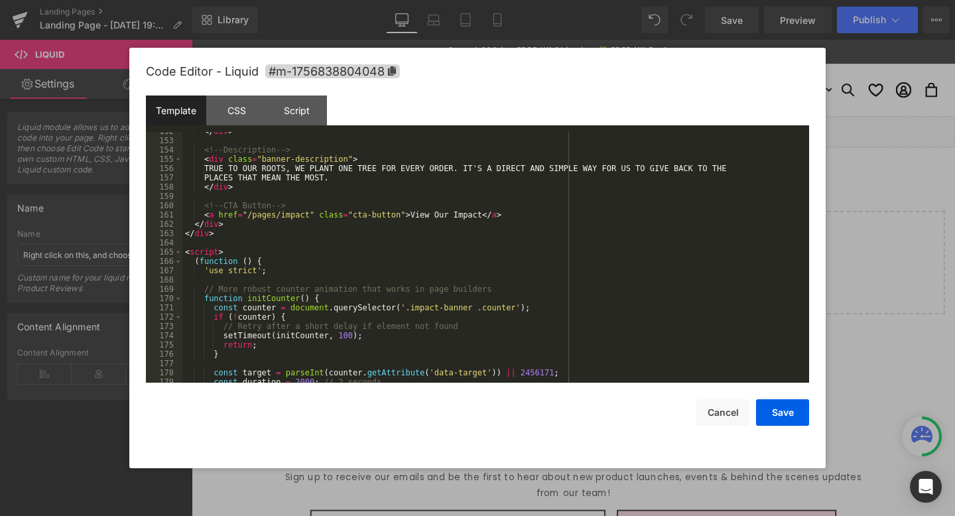
scroll to position [1414, 0]
click at [196, 267] on div "</ div > <!-- Description --> < div class = "banner-description" > TRUE TO OUR …" at bounding box center [492, 263] width 621 height 269
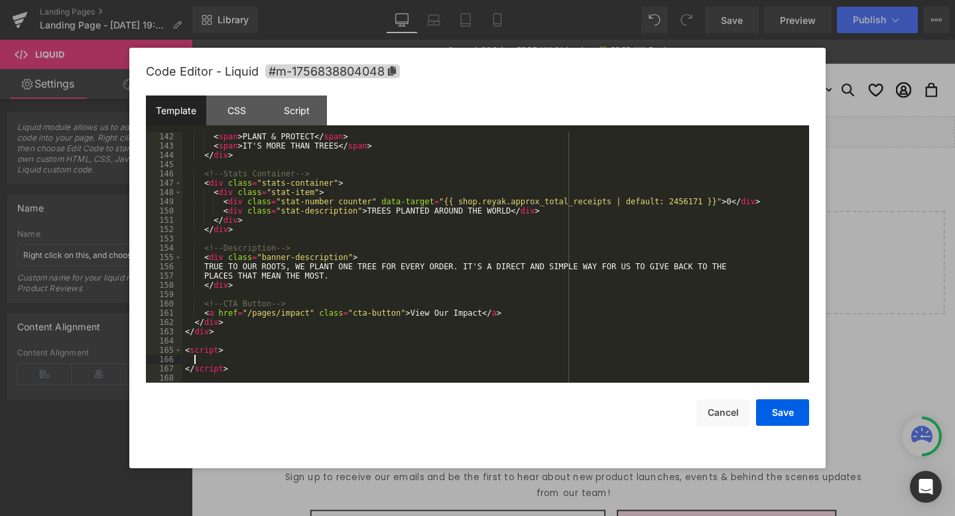
scroll to position [1318, 0]
click at [304, 111] on div "Script" at bounding box center [297, 110] width 60 height 30
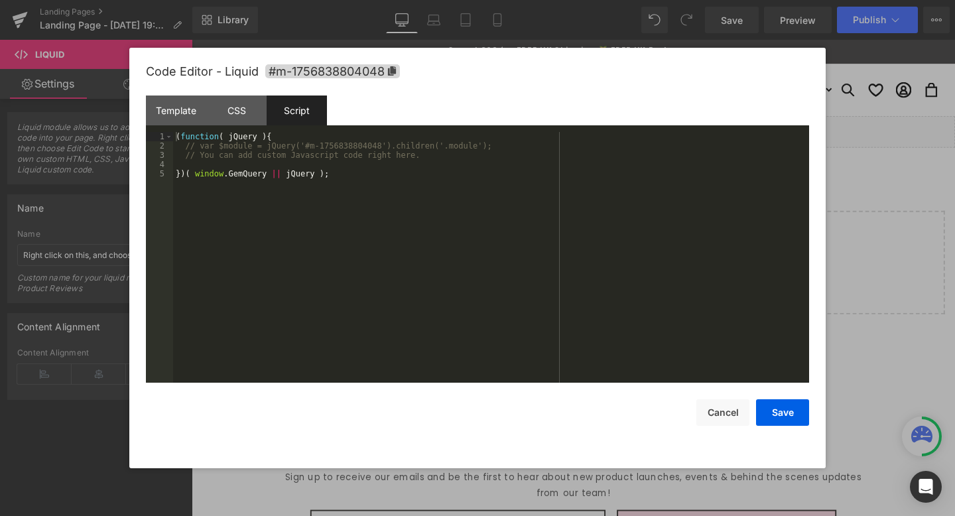
click at [271, 152] on div "( function ( jQuery ) { // var $module = jQuery('#m-1756838804048').children('.…" at bounding box center [491, 266] width 636 height 269
click at [239, 165] on div "( function ( jQuery ) { // var $module = jQuery('#m-1756838804048').children('.…" at bounding box center [491, 266] width 636 height 269
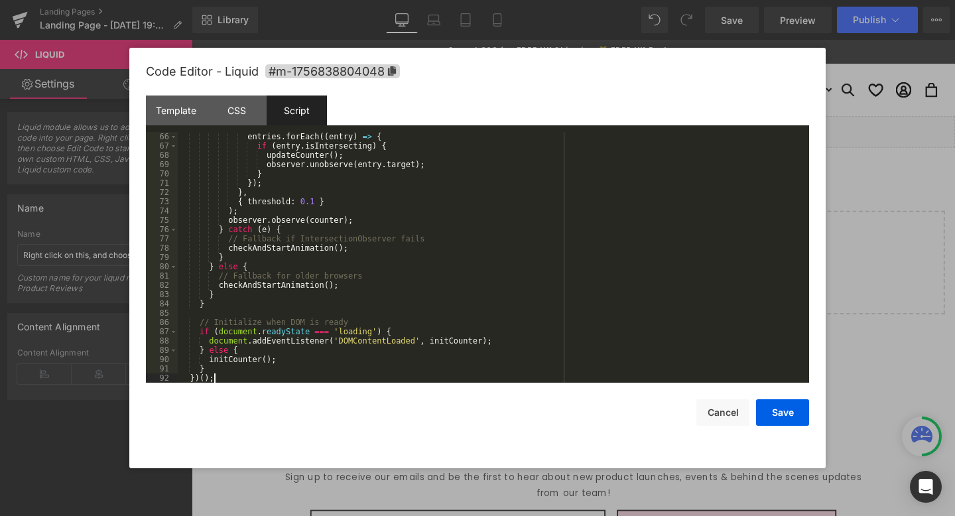
scroll to position [603, 0]
click at [188, 112] on div "Template" at bounding box center [176, 110] width 60 height 30
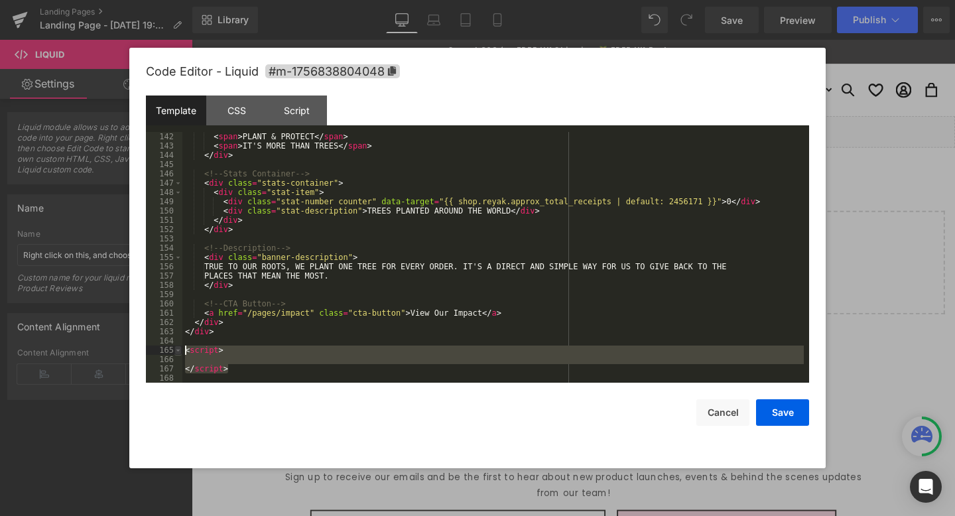
drag, startPoint x: 240, startPoint y: 366, endPoint x: 176, endPoint y: 347, distance: 66.3
click at [176, 347] on pre "142 143 144 145 146 147 148 149 150 151 152 153 154 155 156 157 158 159 160 161…" at bounding box center [477, 257] width 663 height 251
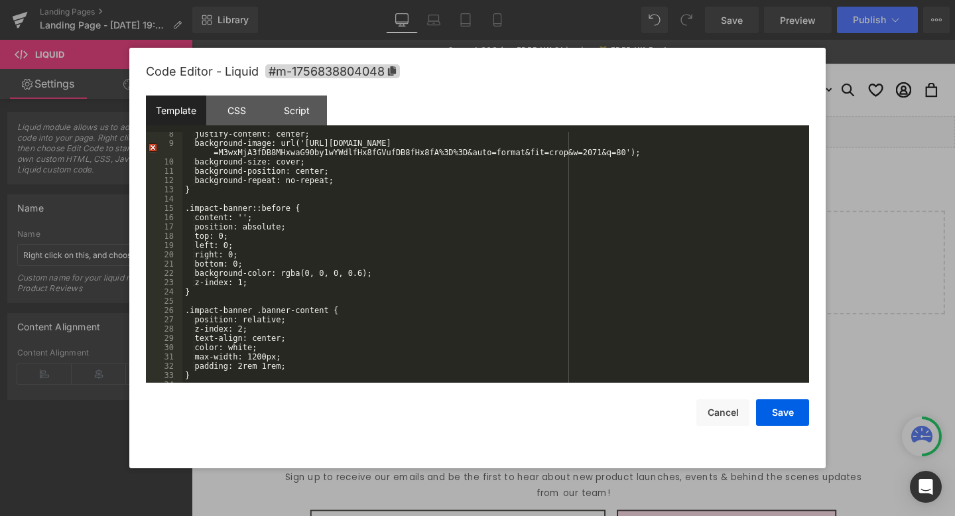
scroll to position [0, 0]
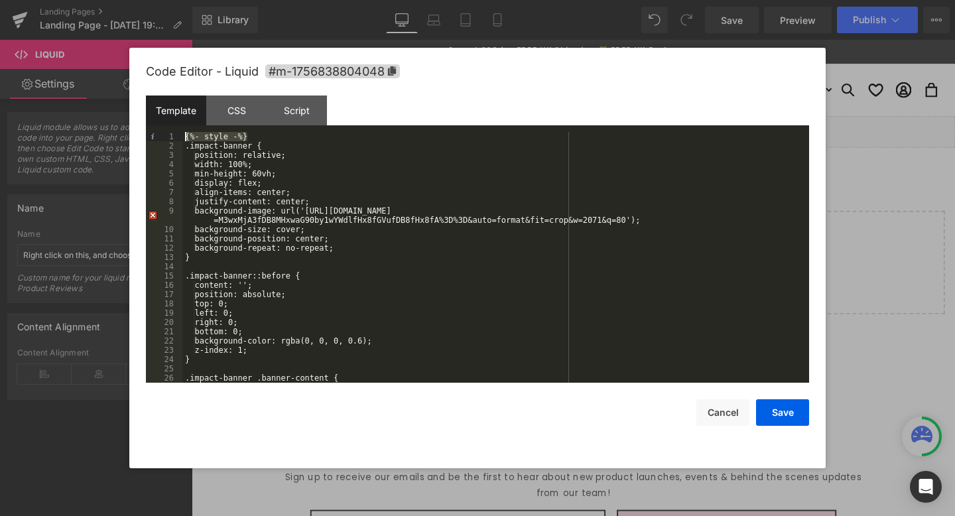
drag, startPoint x: 267, startPoint y: 133, endPoint x: 163, endPoint y: 135, distance: 103.5
click at [163, 135] on pre "1 2 3 4 5 6 7 8 9 10 11 12 13 14 15 16 17 18 19 20 21 22 23 24 25 26 27 {%- sty…" at bounding box center [477, 257] width 663 height 251
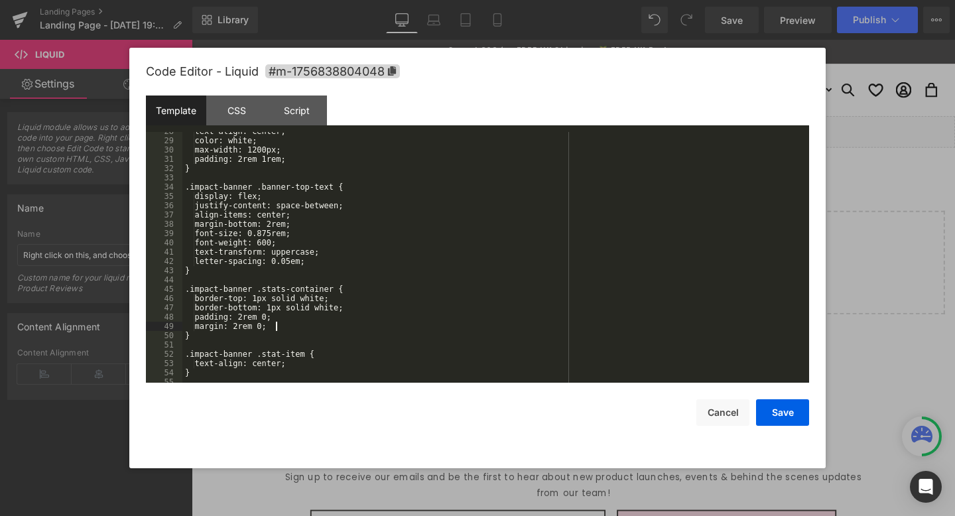
click at [318, 326] on div "text-align: center; color: white; max-width: 1200px; padding: 2rem 1rem; } .imp…" at bounding box center [492, 261] width 621 height 269
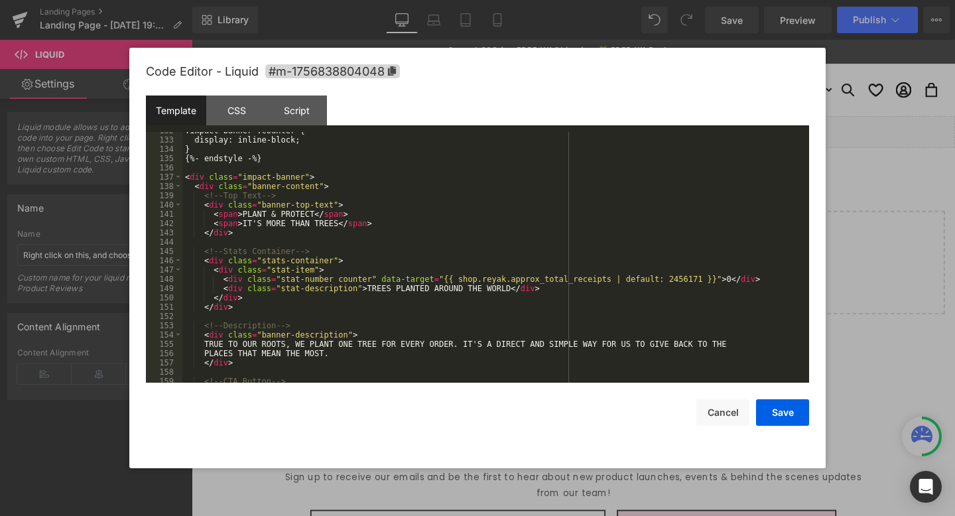
scroll to position [1236, 0]
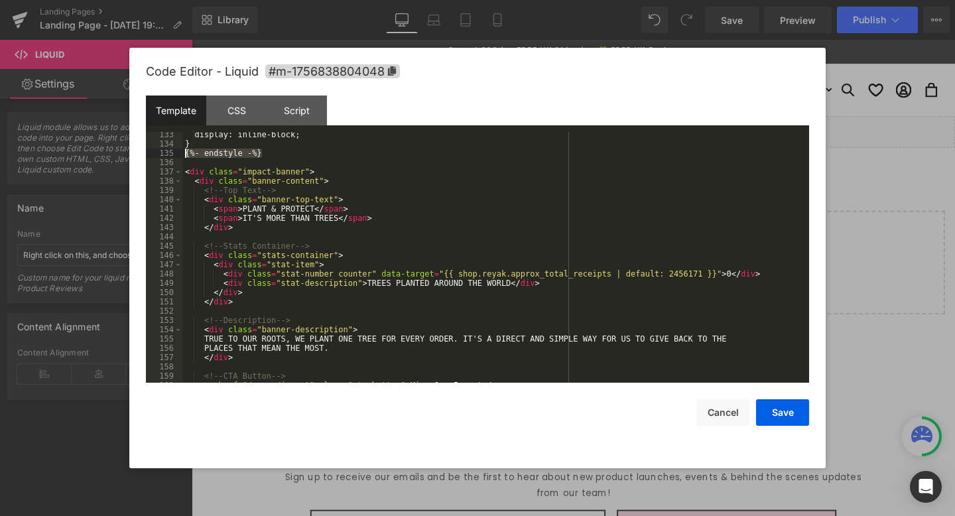
drag, startPoint x: 267, startPoint y: 150, endPoint x: 145, endPoint y: 150, distance: 122.7
click at [145, 150] on div "Code Editor - Liquid #m-1756838804048 Template CSS Script Data 133 134 135 136 …" at bounding box center [477, 258] width 696 height 420
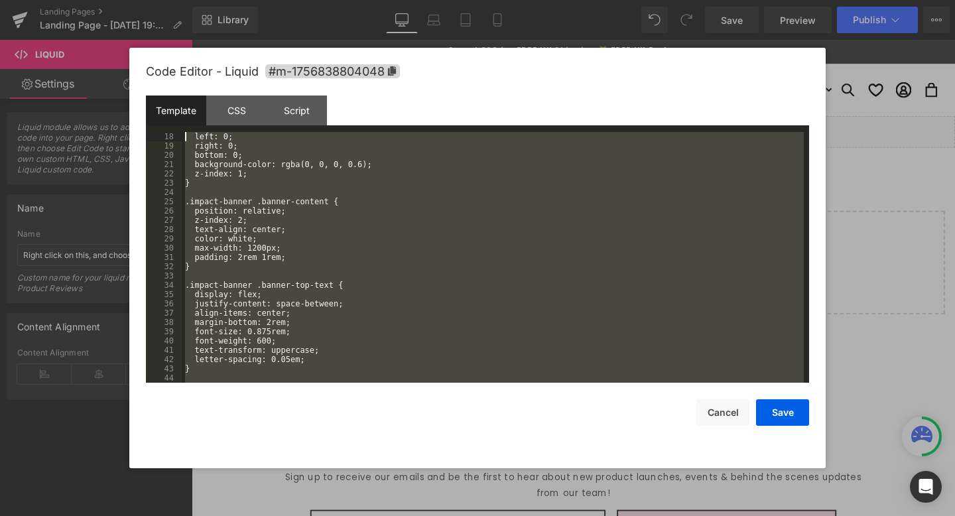
scroll to position [0, 0]
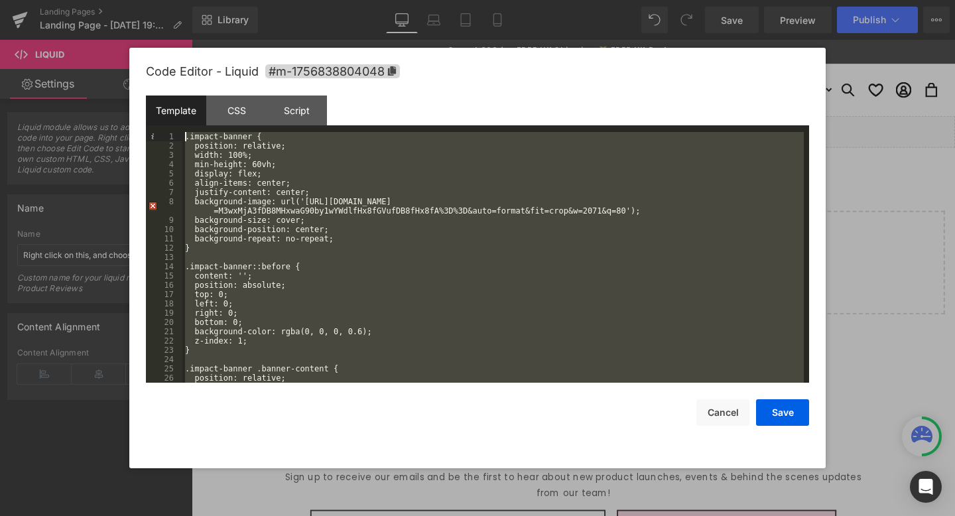
drag, startPoint x: 199, startPoint y: 153, endPoint x: 107, endPoint y: 69, distance: 124.8
click at [107, 69] on body "Liquid You are previewing how the will restyle your page. You can not edit Elem…" at bounding box center [477, 258] width 955 height 516
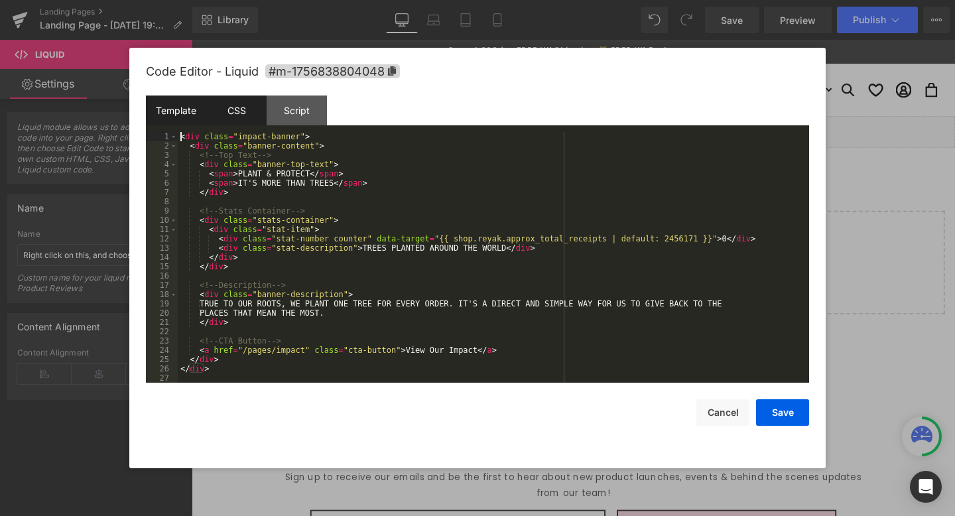
click at [228, 112] on div "CSS" at bounding box center [236, 110] width 60 height 30
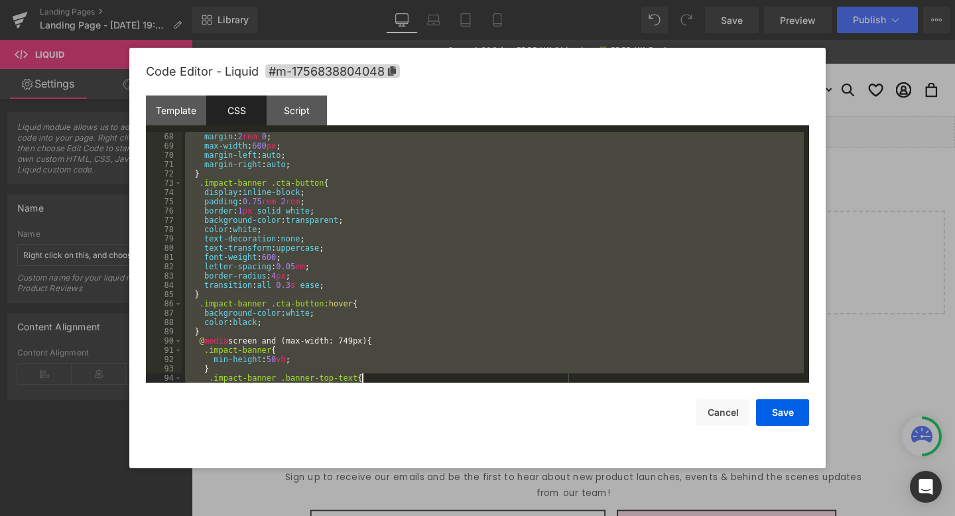
scroll to position [854, 0]
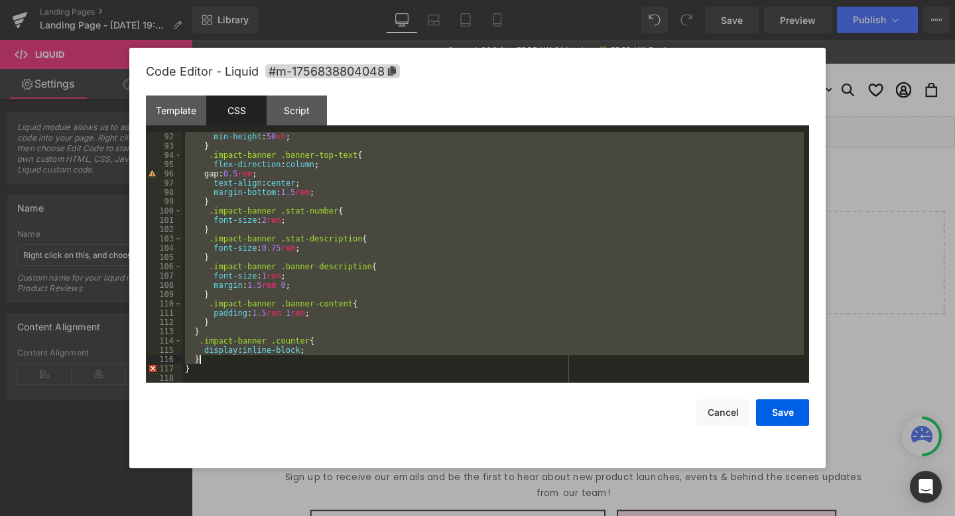
drag, startPoint x: 193, startPoint y: 149, endPoint x: 358, endPoint y: 362, distance: 269.9
click at [358, 362] on div "min-height : 50 vh ; } .impact-banner .banner-top-text { flex-direction : colum…" at bounding box center [492, 266] width 621 height 269
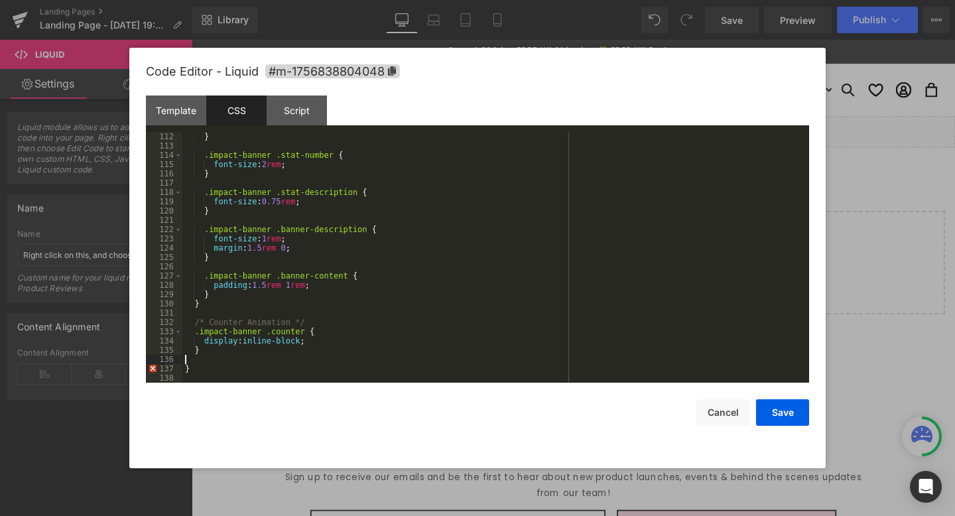
scroll to position [1030, 0]
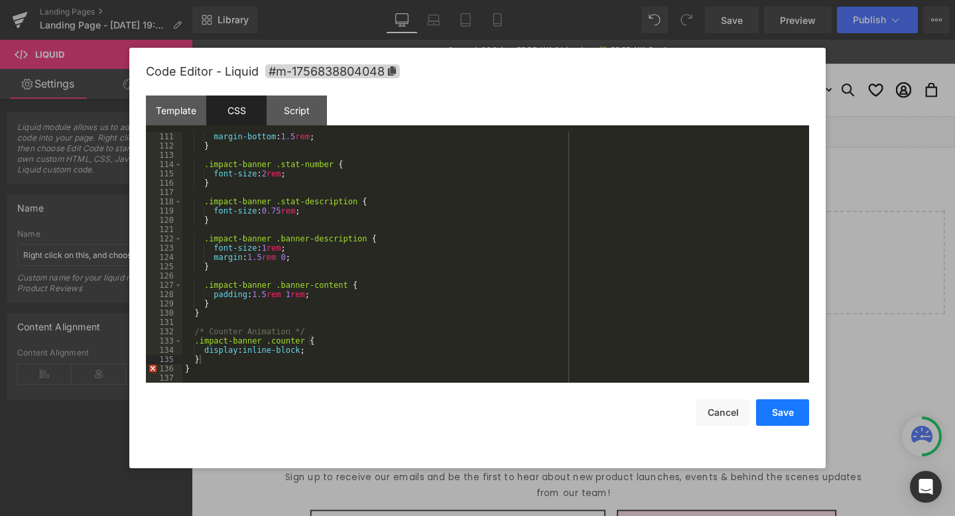
click at [789, 411] on button "Save" at bounding box center [782, 412] width 53 height 27
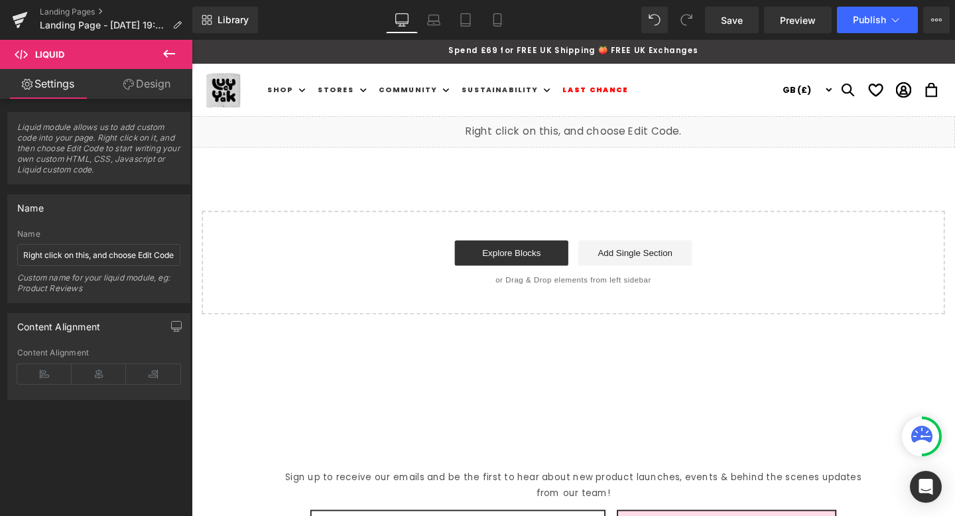
click at [730, 36] on div "Library Desktop Desktop Laptop Tablet Mobile Save Preview Publish Scheduled Vie…" at bounding box center [573, 20] width 762 height 40
click at [731, 30] on link "Save" at bounding box center [732, 20] width 54 height 27
click at [806, 30] on link "Preview" at bounding box center [798, 20] width 68 height 27
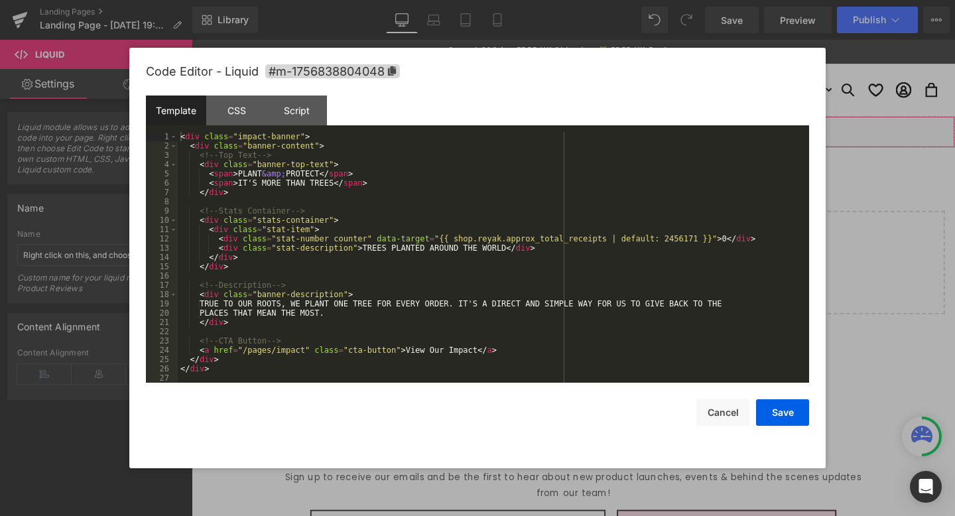
click at [603, 131] on div "Liquid" at bounding box center [593, 136] width 802 height 33
click at [278, 154] on div "< div class = "impact-banner" > < div class = "banner-content" > <!-- Top Text …" at bounding box center [493, 266] width 631 height 269
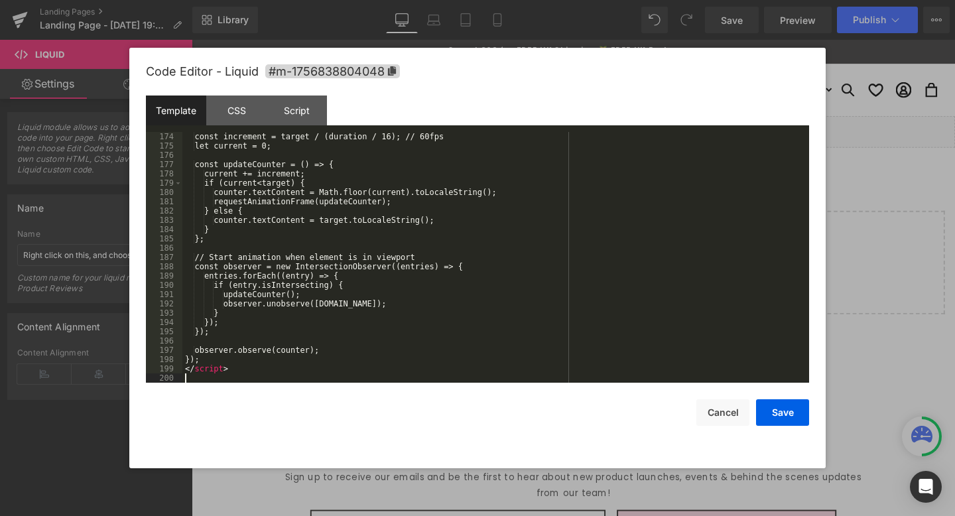
scroll to position [1615, 0]
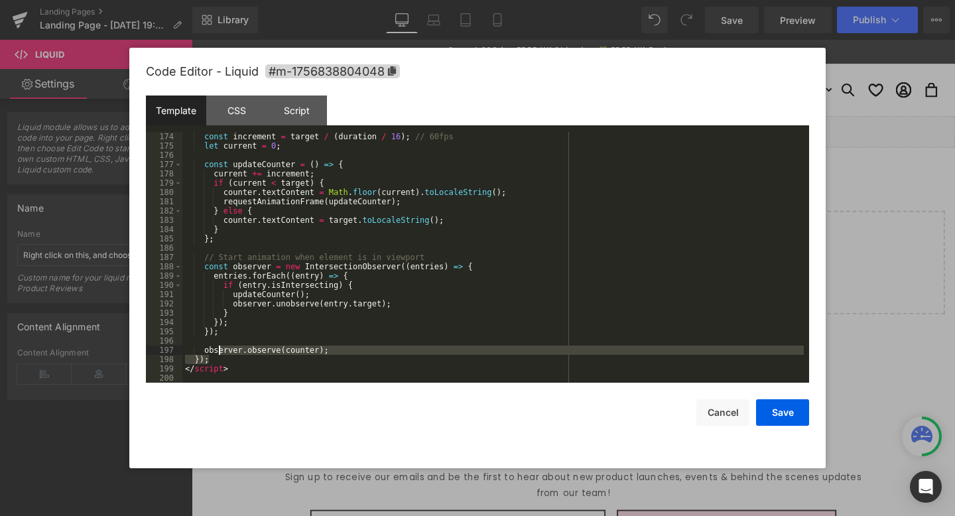
drag, startPoint x: 239, startPoint y: 362, endPoint x: 215, endPoint y: 345, distance: 28.9
click at [215, 345] on div "const increment = target / ( duration / 16 ) ; // 60fps let current = 0 ; const…" at bounding box center [492, 266] width 621 height 269
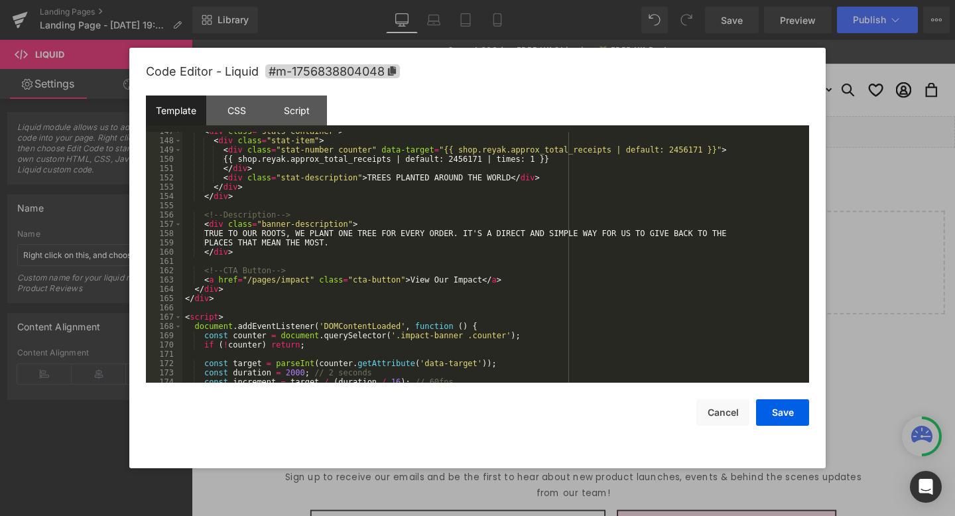
scroll to position [1370, 0]
click at [192, 325] on div "< div class = "stats-container" > < div class = "stat-item" > < div class = "st…" at bounding box center [492, 261] width 621 height 269
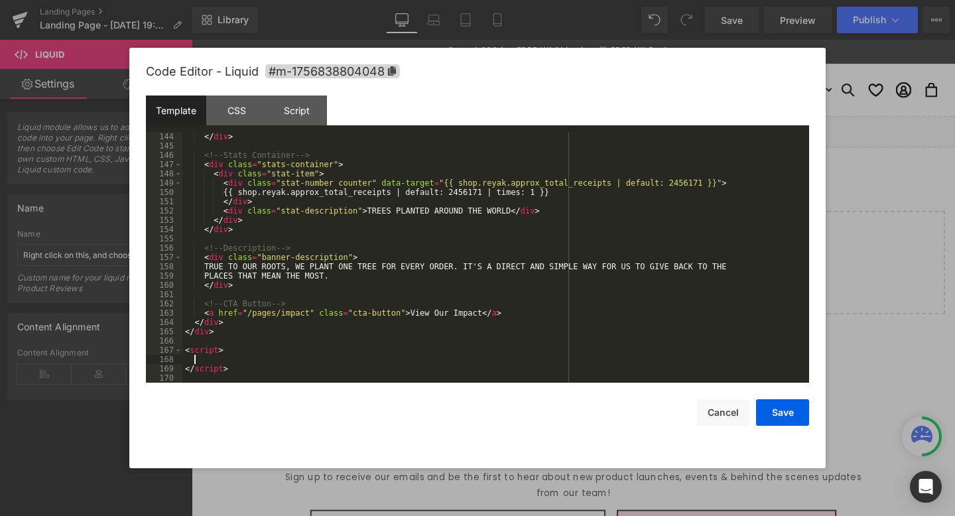
scroll to position [1337, 0]
click at [295, 117] on div "Script" at bounding box center [297, 110] width 60 height 30
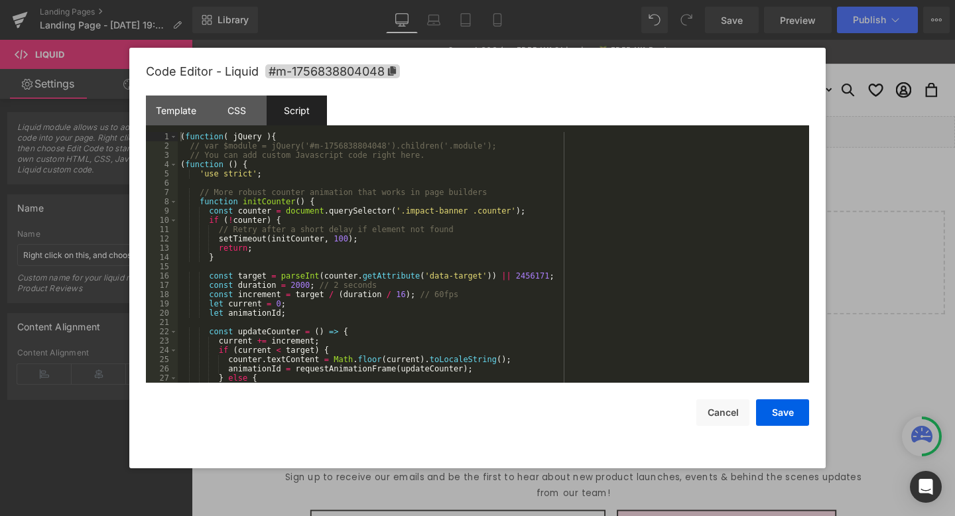
scroll to position [0, 0]
click at [217, 175] on div "( function ( jQuery ) { // var $module = jQuery('#m-1756838804048').children('.…" at bounding box center [491, 266] width 626 height 269
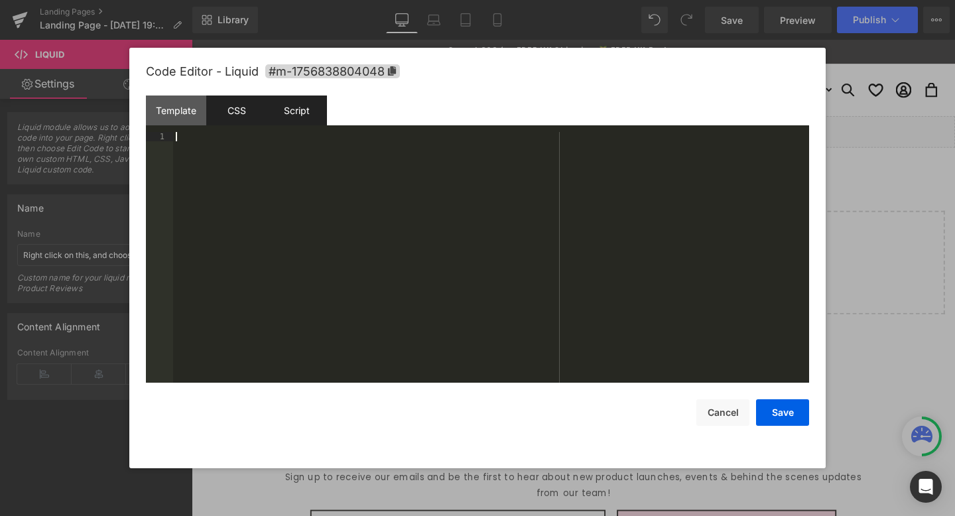
click at [227, 107] on div "CSS" at bounding box center [236, 110] width 60 height 30
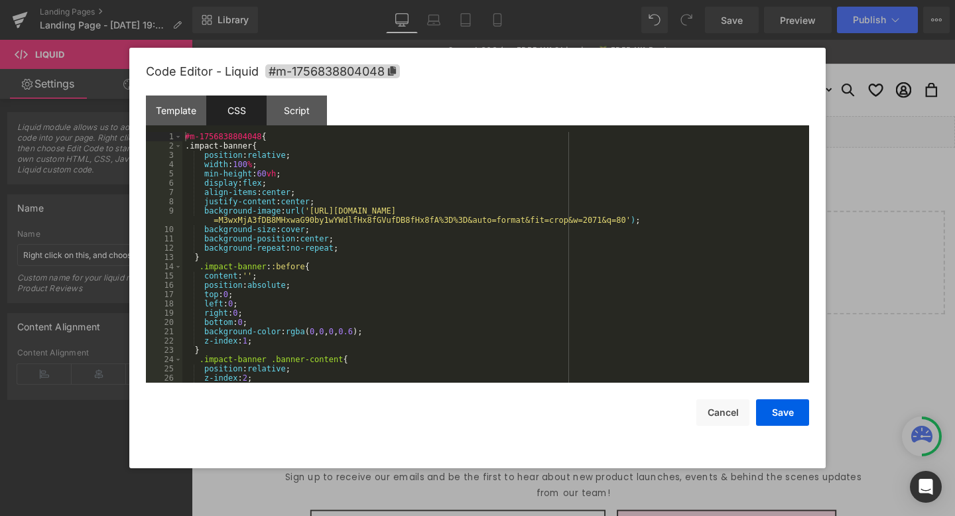
click at [253, 190] on div "#m-1756838804048 { .impact-banner{ position : relative ; width : 100 % ; min-he…" at bounding box center [492, 266] width 621 height 269
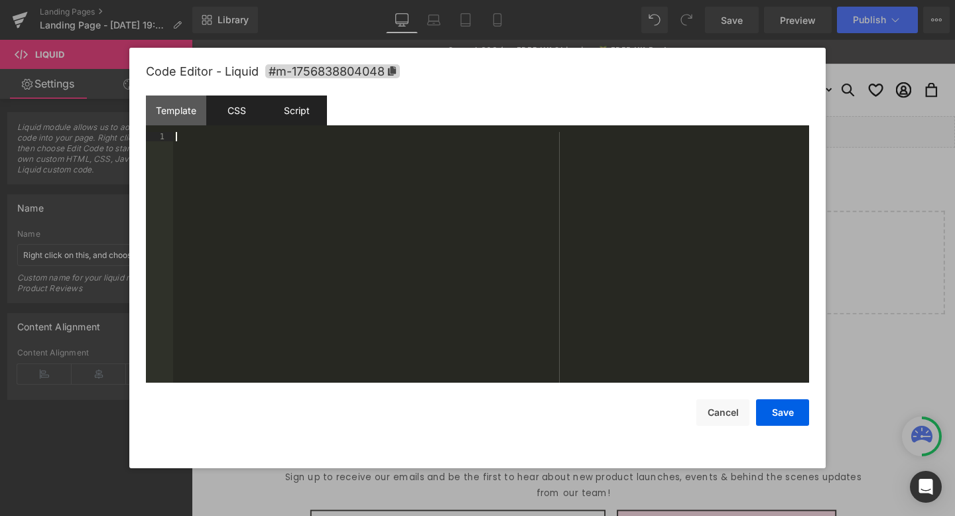
click at [283, 109] on div "Script" at bounding box center [297, 110] width 60 height 30
click at [786, 406] on button "Save" at bounding box center [782, 412] width 53 height 27
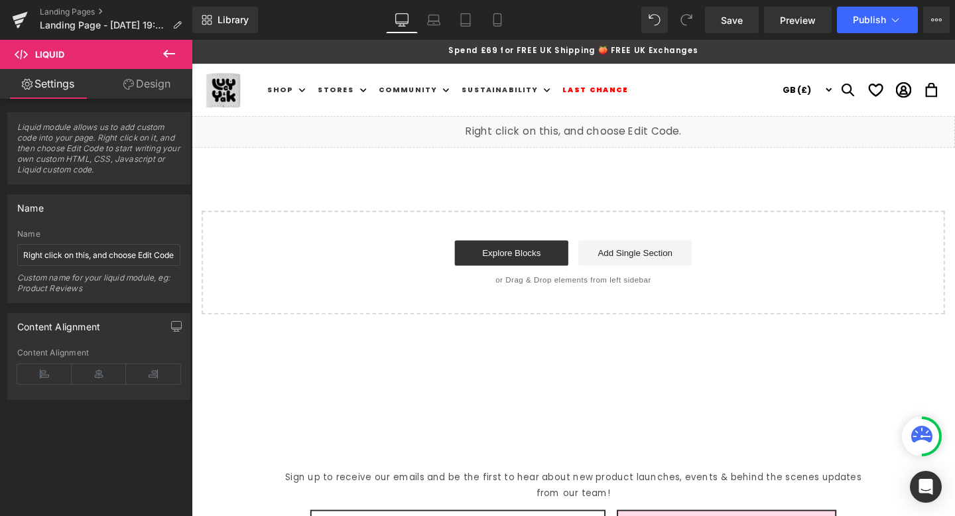
click at [680, 135] on div "Liquid" at bounding box center [593, 136] width 802 height 33
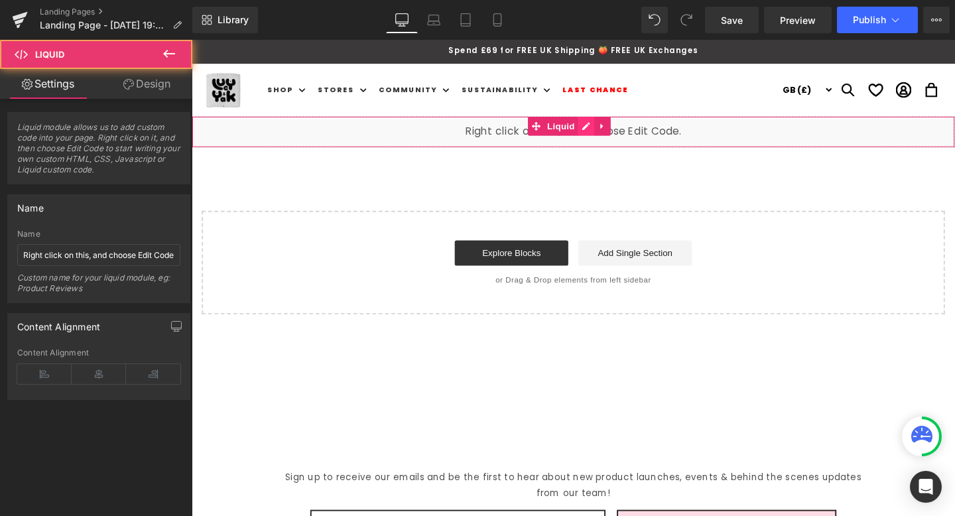
click at [603, 133] on div "Liquid" at bounding box center [593, 136] width 802 height 33
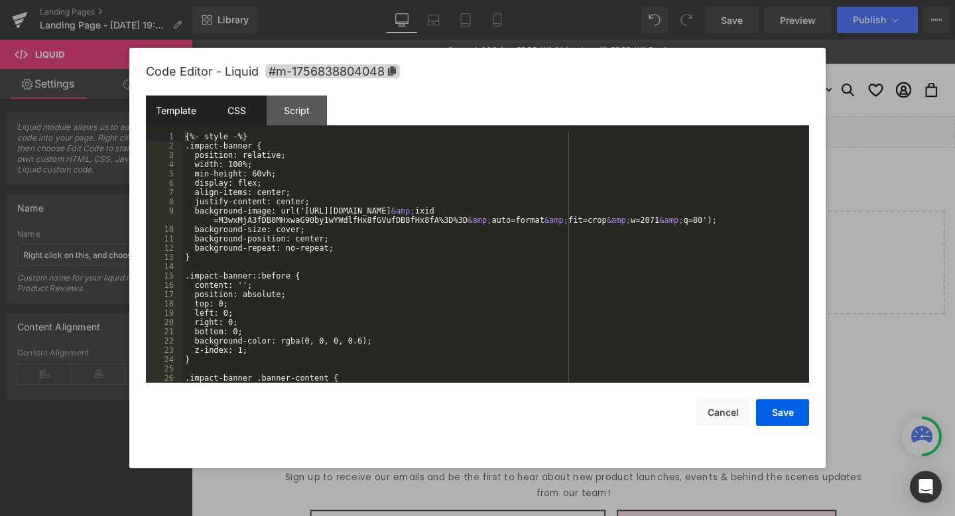
click at [242, 118] on div "CSS" at bounding box center [236, 110] width 60 height 30
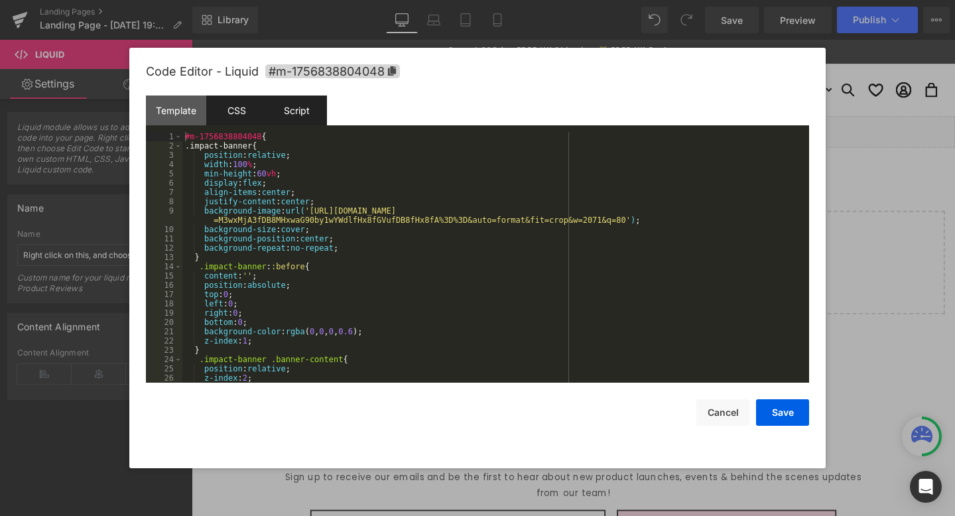
click at [286, 117] on div "Script" at bounding box center [297, 110] width 60 height 30
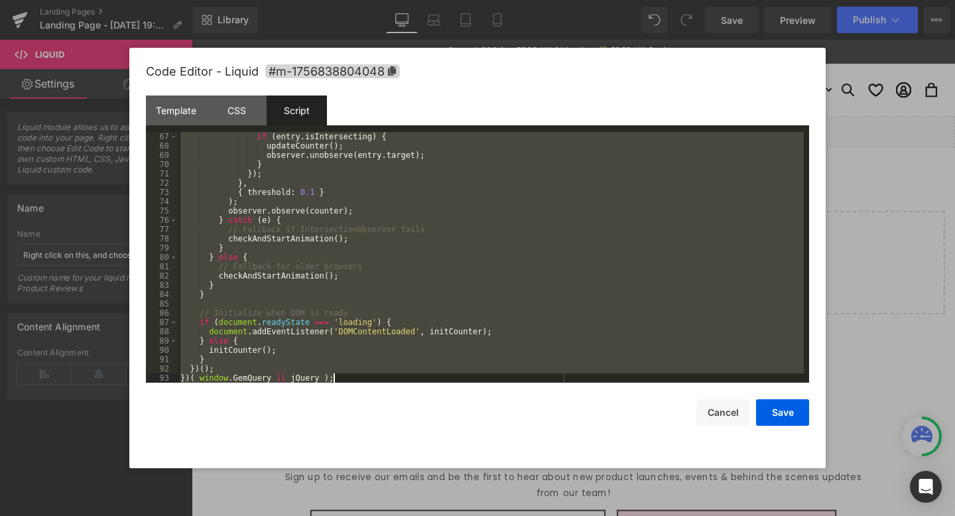
scroll to position [613, 0]
drag, startPoint x: 453, startPoint y: 159, endPoint x: 189, endPoint y: 376, distance: 341.5
click at [189, 376] on div "if ( entry . isIntersecting ) { updateCounter ( ) ; observer . unobserve ( entr…" at bounding box center [491, 266] width 626 height 269
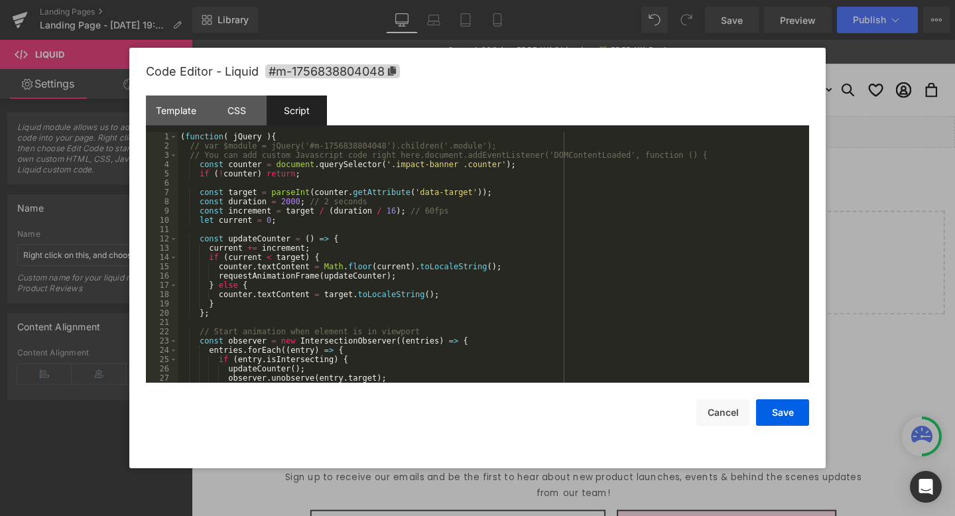
scroll to position [0, 0]
click at [239, 108] on div "CSS" at bounding box center [236, 110] width 60 height 30
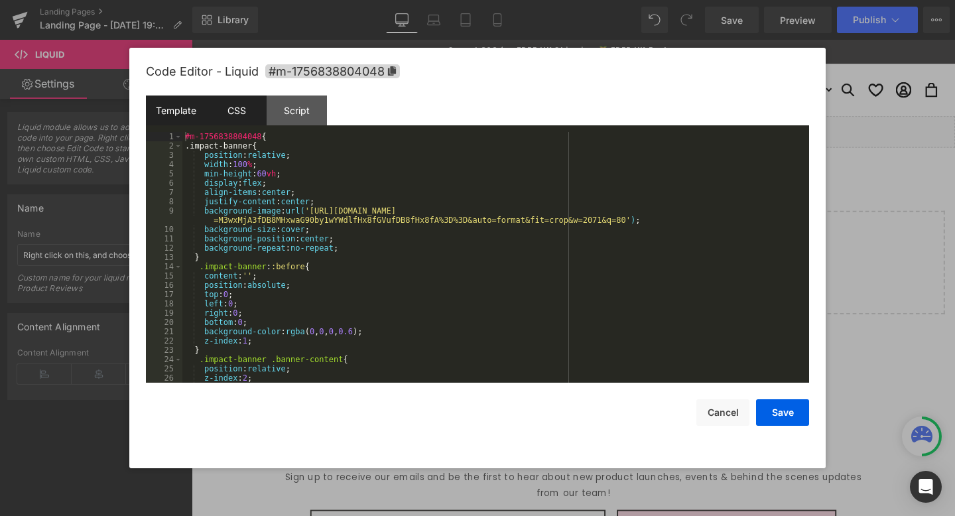
click at [173, 109] on div "Template" at bounding box center [176, 110] width 60 height 30
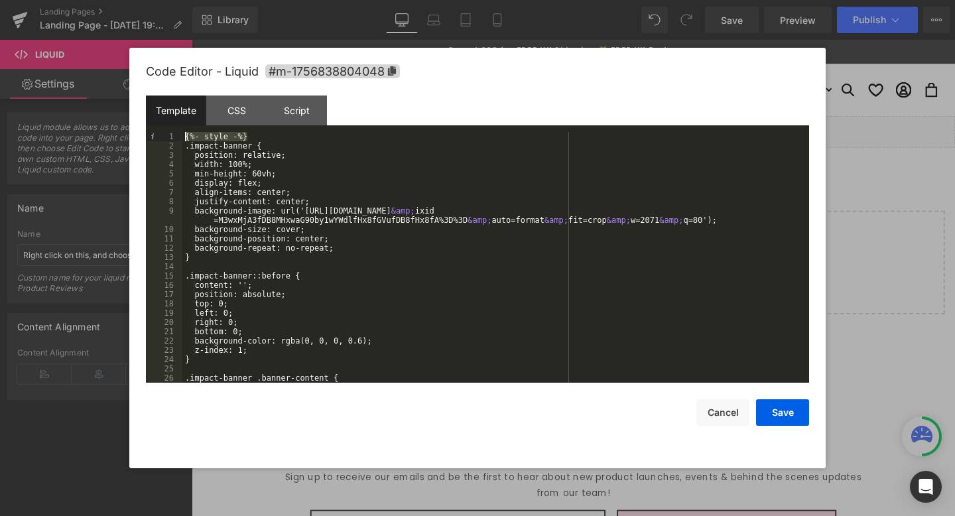
drag, startPoint x: 267, startPoint y: 141, endPoint x: 157, endPoint y: 136, distance: 110.2
click at [154, 135] on pre "1 2 3 4 5 6 7 8 9 10 11 12 13 14 15 16 17 18 19 20 21 22 23 24 25 26 27 {%- sty…" at bounding box center [477, 257] width 663 height 251
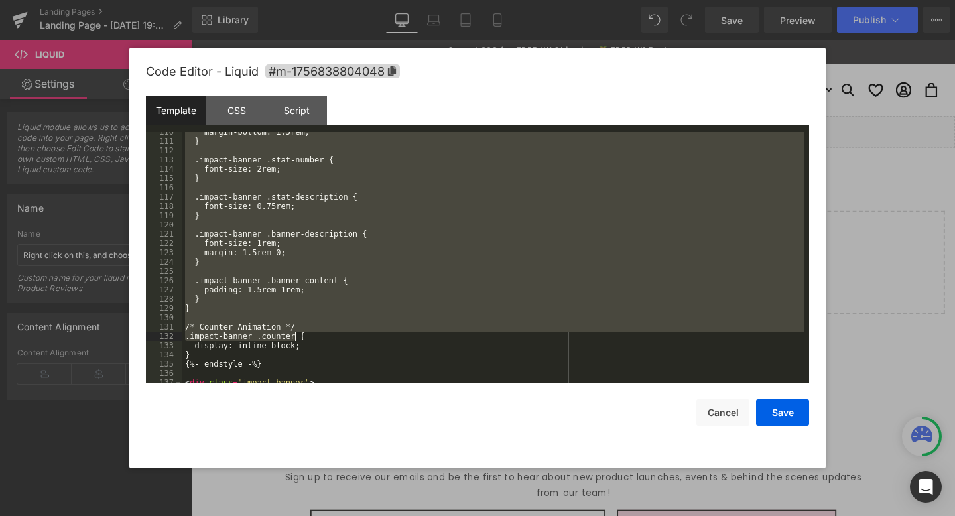
scroll to position [1028, 0]
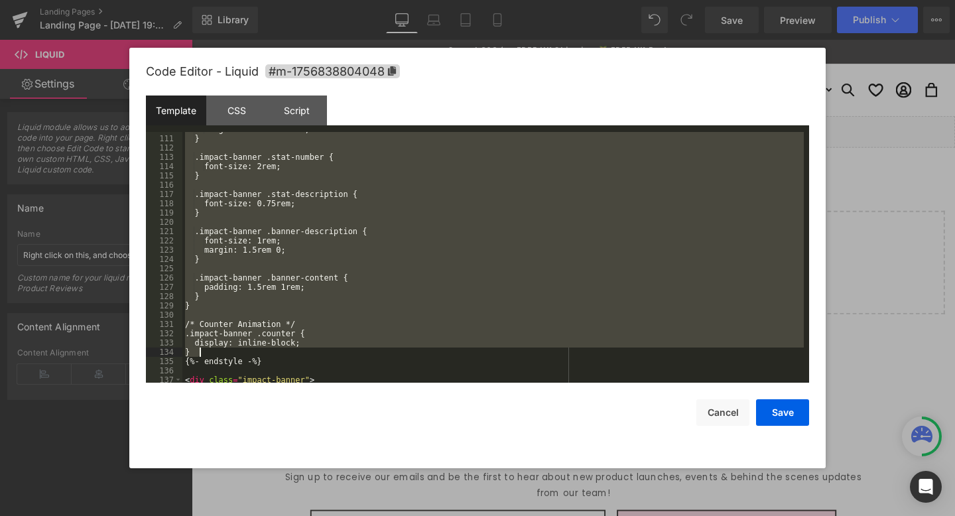
drag, startPoint x: 194, startPoint y: 135, endPoint x: 286, endPoint y: 352, distance: 235.8
click at [286, 352] on div "margin-bottom: 1.5rem; } .impact-banner .stat-number { font-size: 2rem; } .impa…" at bounding box center [492, 259] width 621 height 269
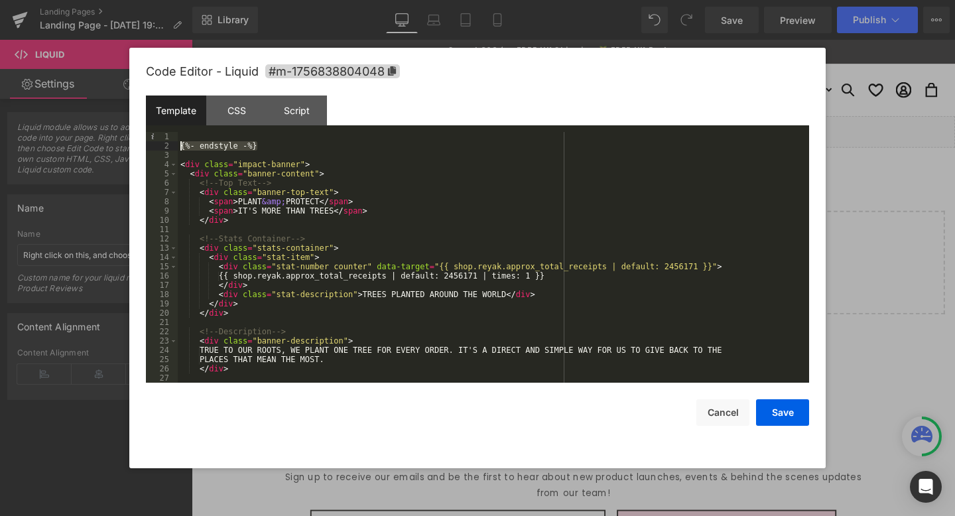
drag, startPoint x: 280, startPoint y: 150, endPoint x: 127, endPoint y: 143, distance: 154.0
click at [127, 143] on body "Liquid You are previewing how the will restyle your page. You can not edit Elem…" at bounding box center [477, 258] width 955 height 516
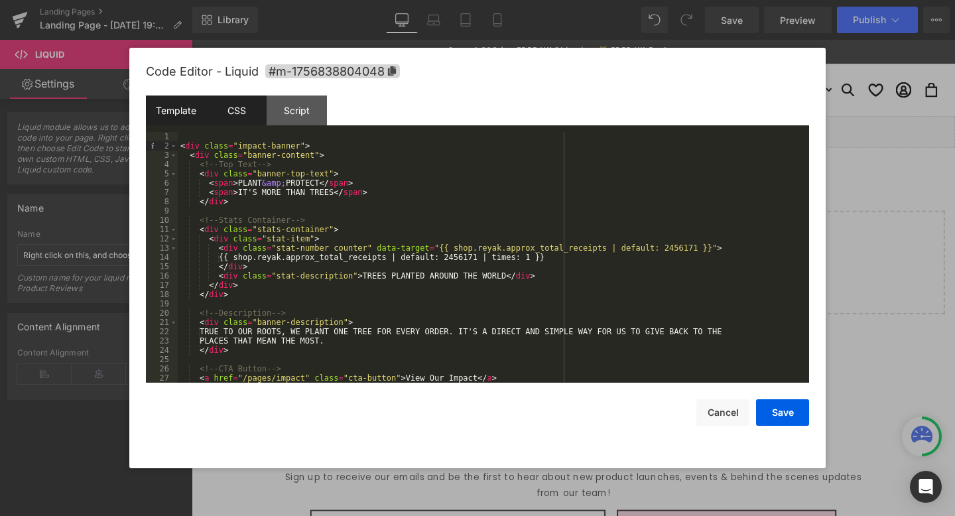
click at [237, 115] on div "CSS" at bounding box center [236, 110] width 60 height 30
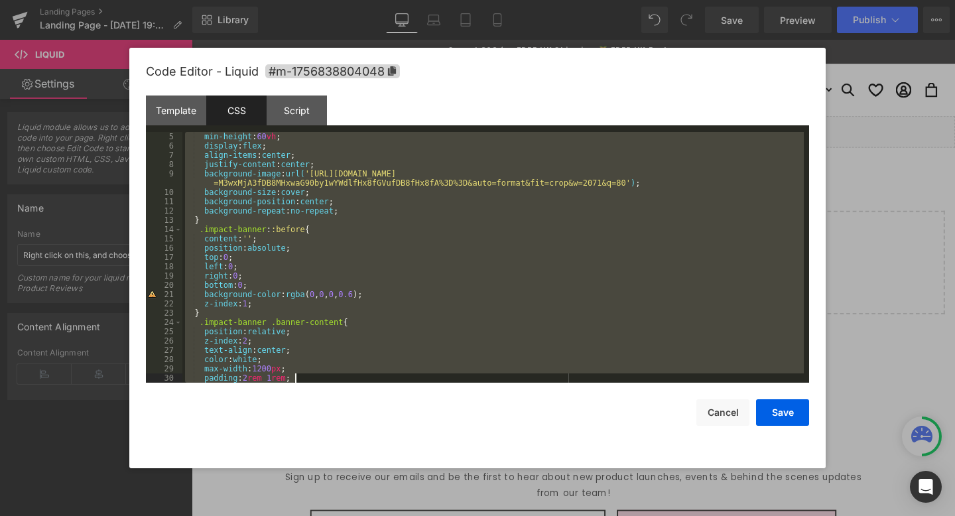
scroll to position [854, 0]
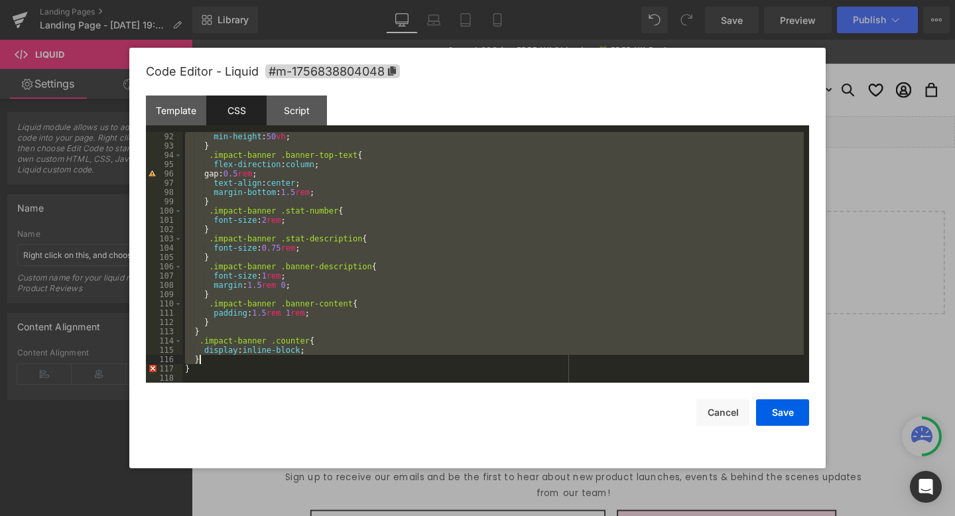
drag, startPoint x: 284, startPoint y: 139, endPoint x: 432, endPoint y: 359, distance: 265.2
click at [432, 359] on div "min-height : 50 vh ; } .impact-banner .banner-top-text { flex-direction : colum…" at bounding box center [492, 266] width 621 height 269
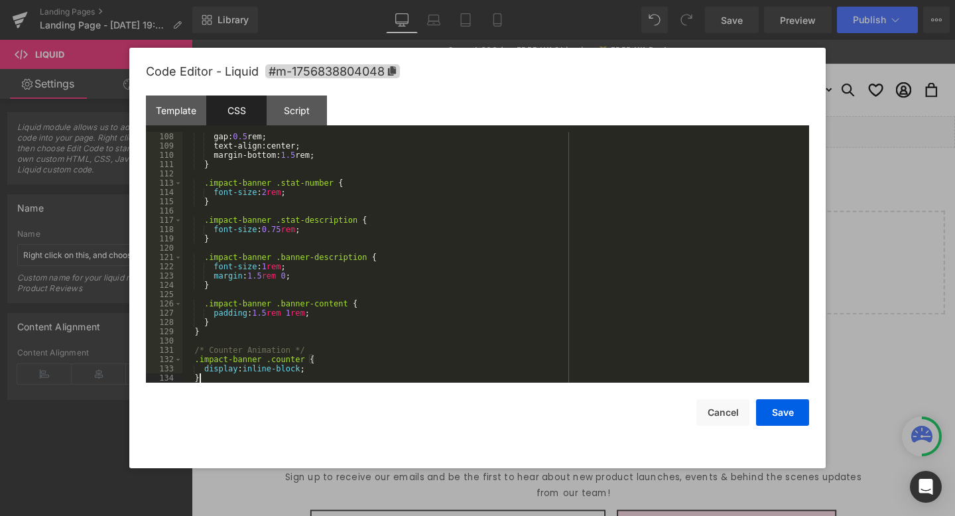
scroll to position [1002, 0]
click at [796, 402] on button "Save" at bounding box center [782, 412] width 53 height 27
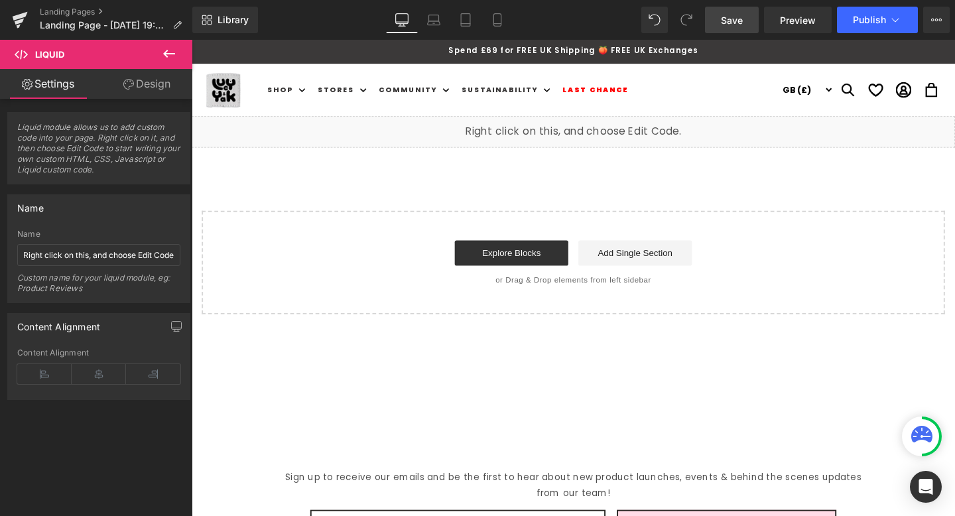
click at [738, 30] on link "Save" at bounding box center [732, 20] width 54 height 27
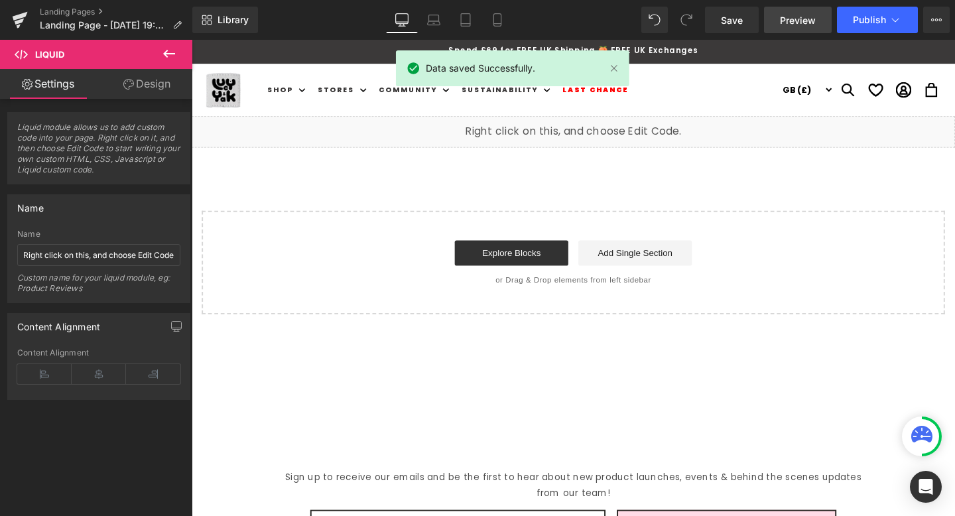
click at [792, 21] on span "Preview" at bounding box center [798, 20] width 36 height 14
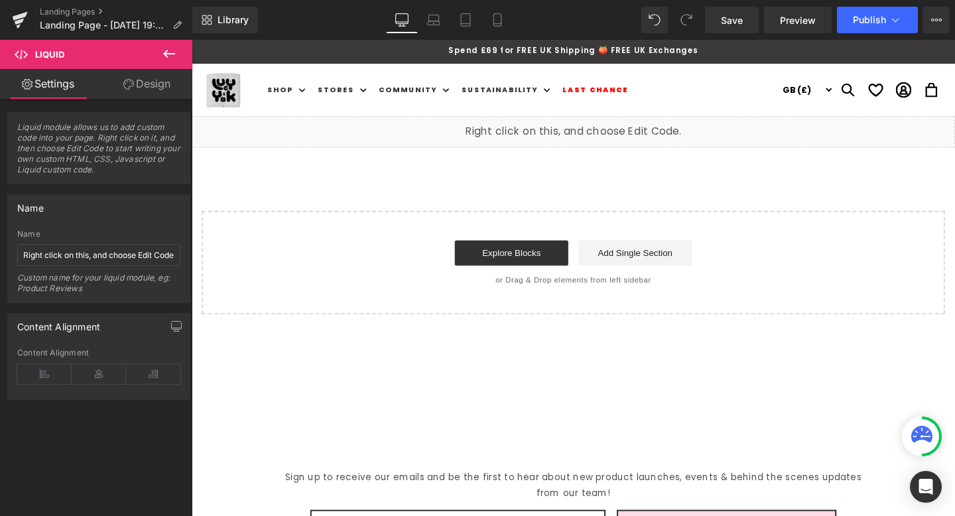
click at [604, 127] on div "Liquid" at bounding box center [593, 136] width 802 height 33
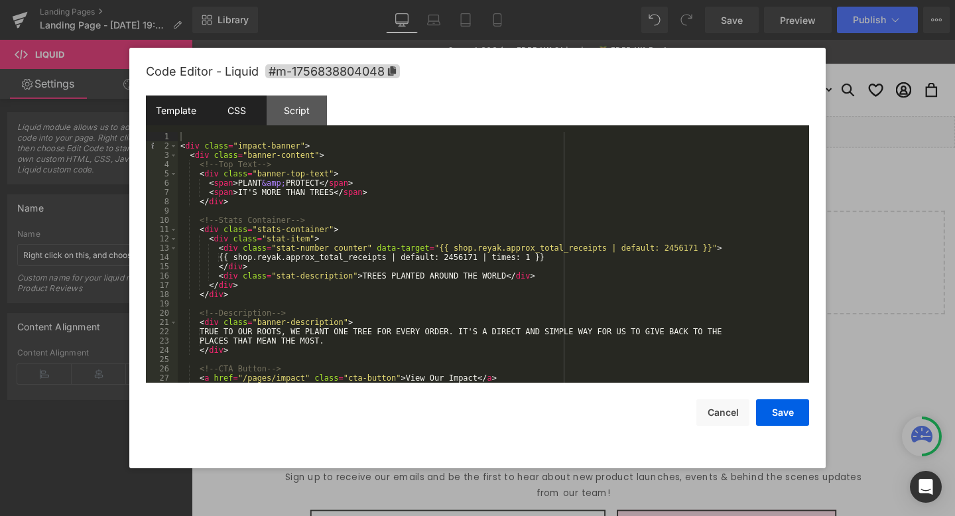
click at [235, 119] on div "CSS" at bounding box center [236, 110] width 60 height 30
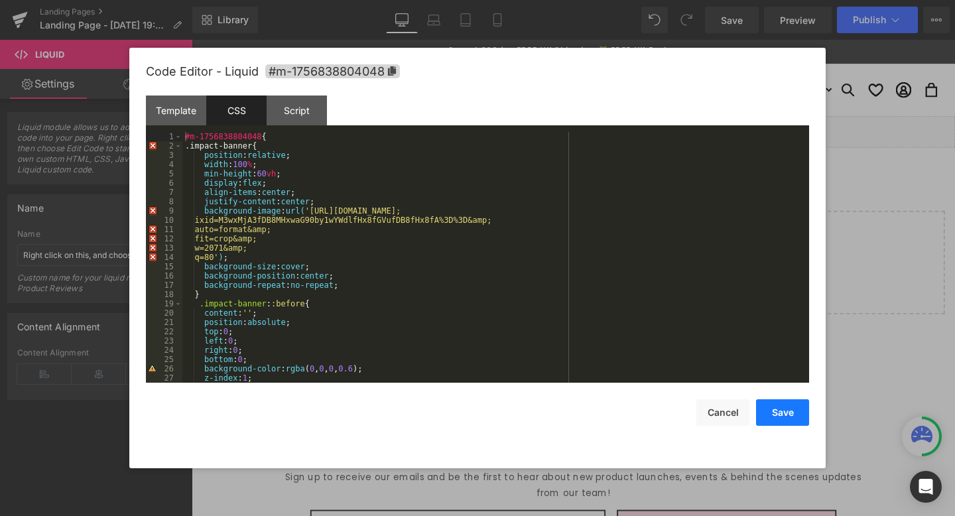
click at [784, 402] on button "Save" at bounding box center [782, 412] width 53 height 27
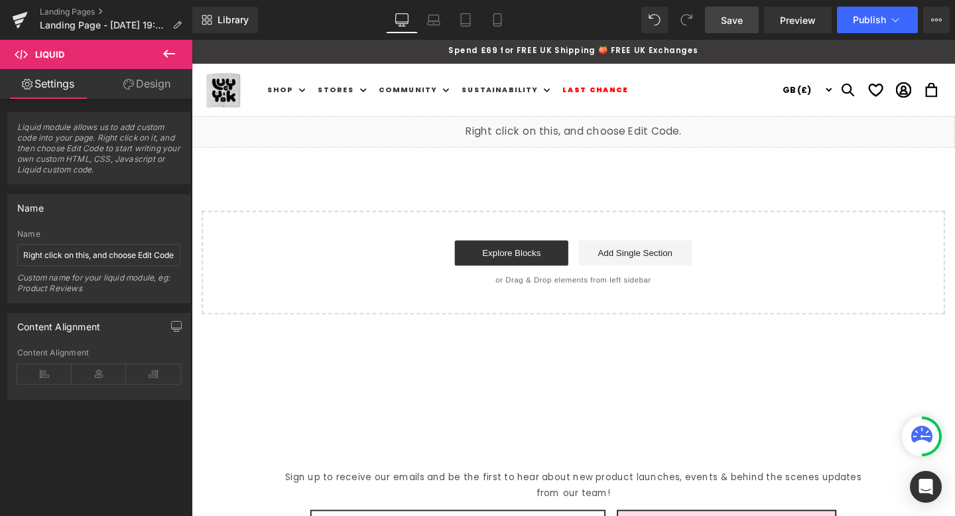
click at [736, 28] on link "Save" at bounding box center [732, 20] width 54 height 27
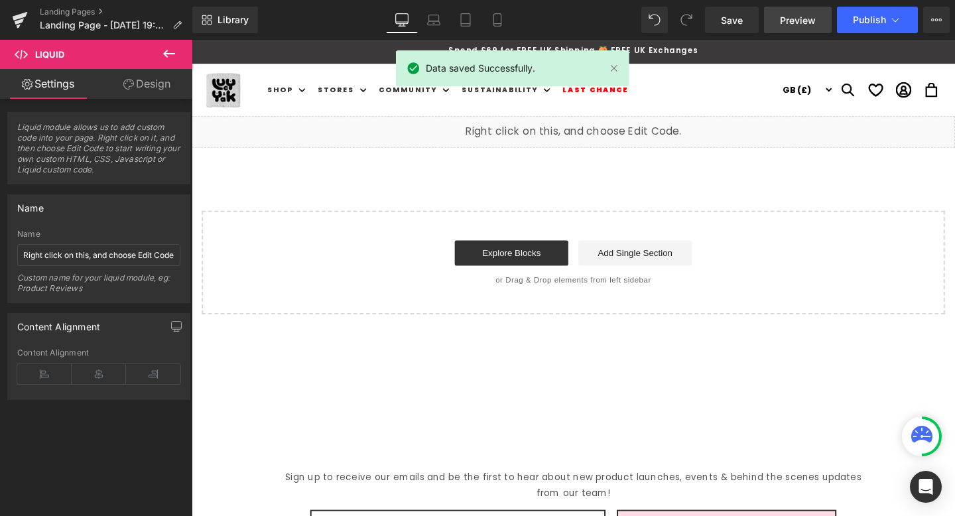
click at [784, 26] on span "Preview" at bounding box center [798, 20] width 36 height 14
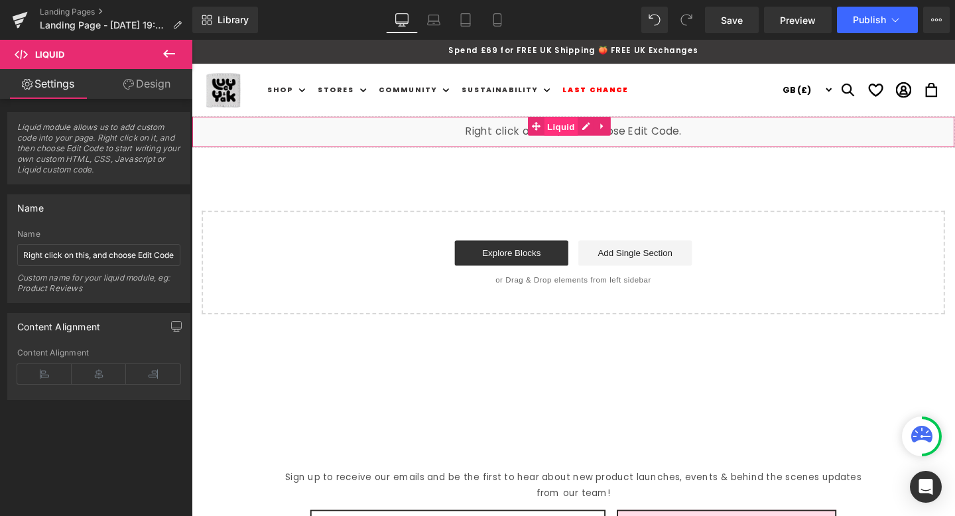
click at [595, 137] on span "Liquid" at bounding box center [580, 131] width 36 height 20
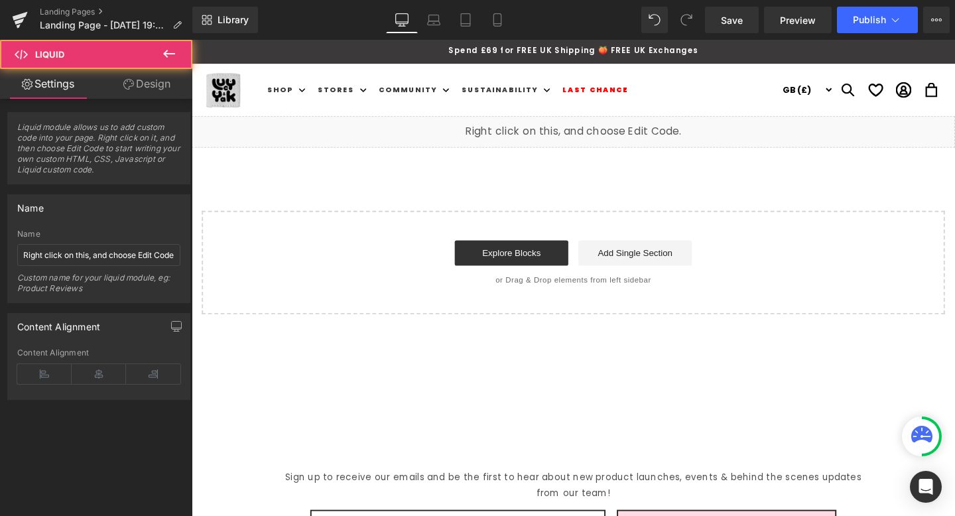
click at [604, 132] on div "Liquid" at bounding box center [593, 136] width 802 height 33
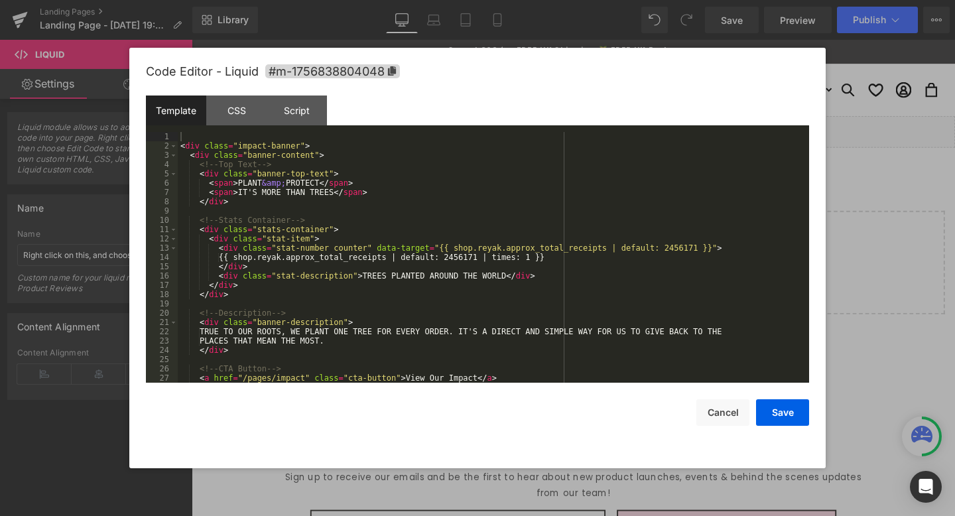
click at [366, 159] on div "< div class = "impact-banner" > < div class = "banner-content" > <!-- Top Text …" at bounding box center [491, 266] width 626 height 269
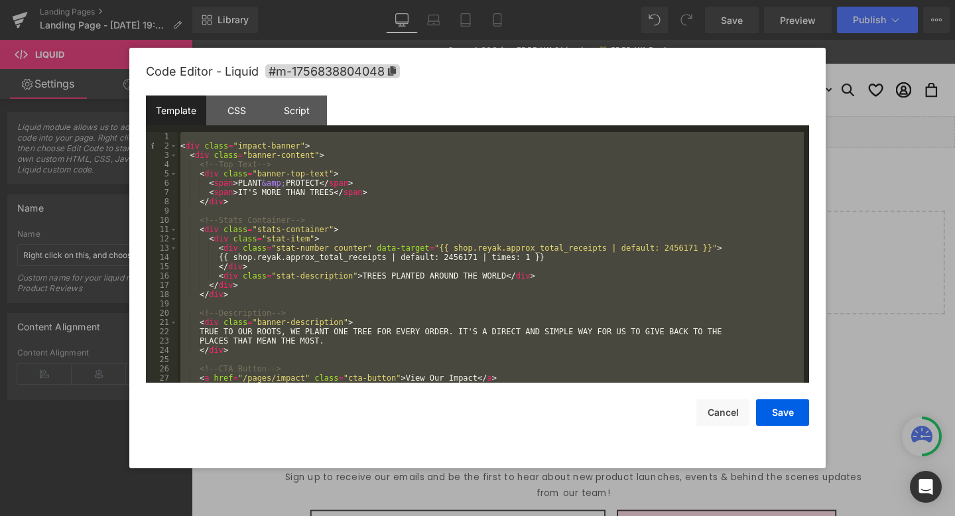
scroll to position [2135, 0]
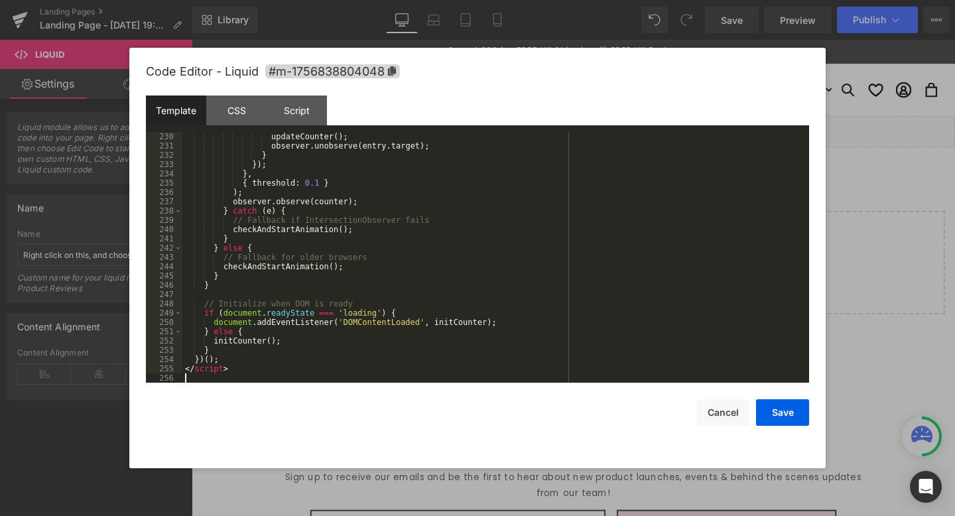
click at [241, 361] on div "updateCounter ( ) ; observer . unobserve ( entry . target ) ; } }) ; } , { thre…" at bounding box center [492, 266] width 621 height 269
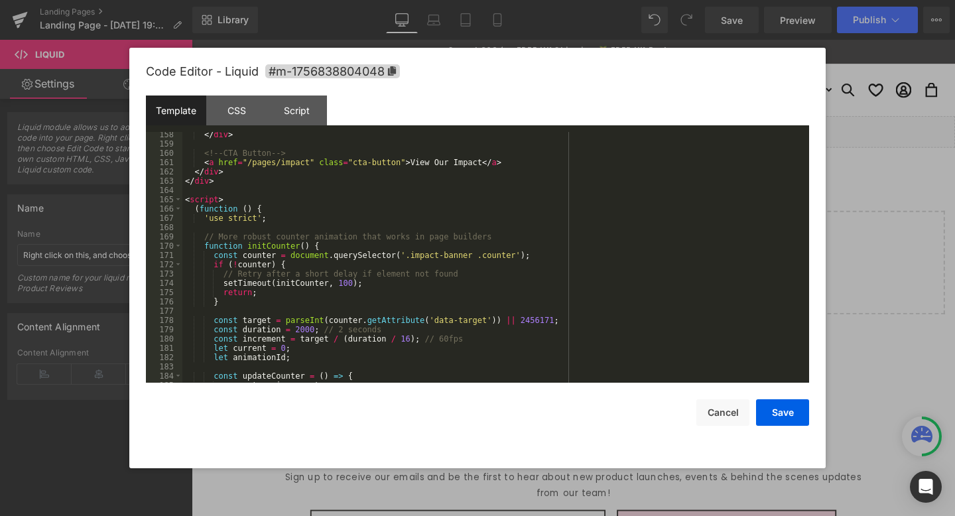
scroll to position [1469, 0]
click at [193, 210] on div "</ div > <!-- CTA Button --> < a href = "/pages/impact" class = "cta-button" > …" at bounding box center [492, 264] width 621 height 269
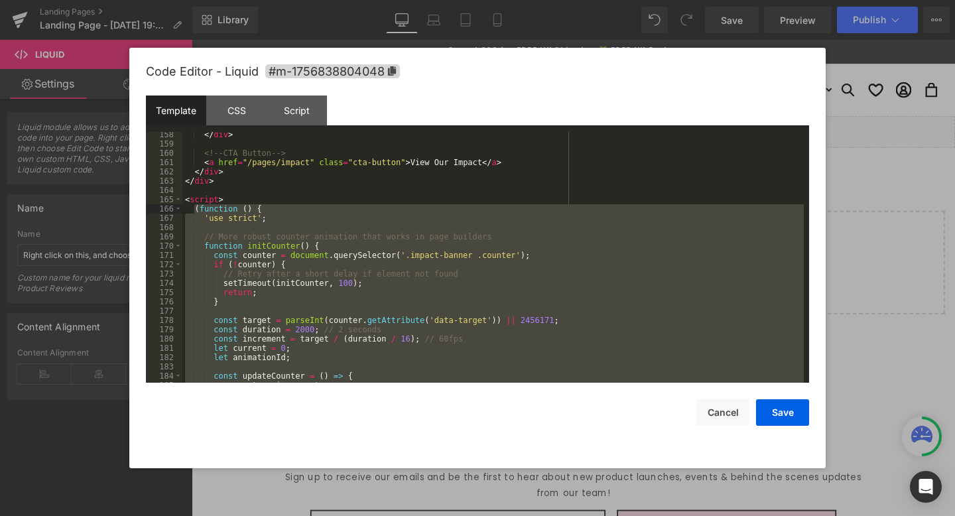
scroll to position [1318, 0]
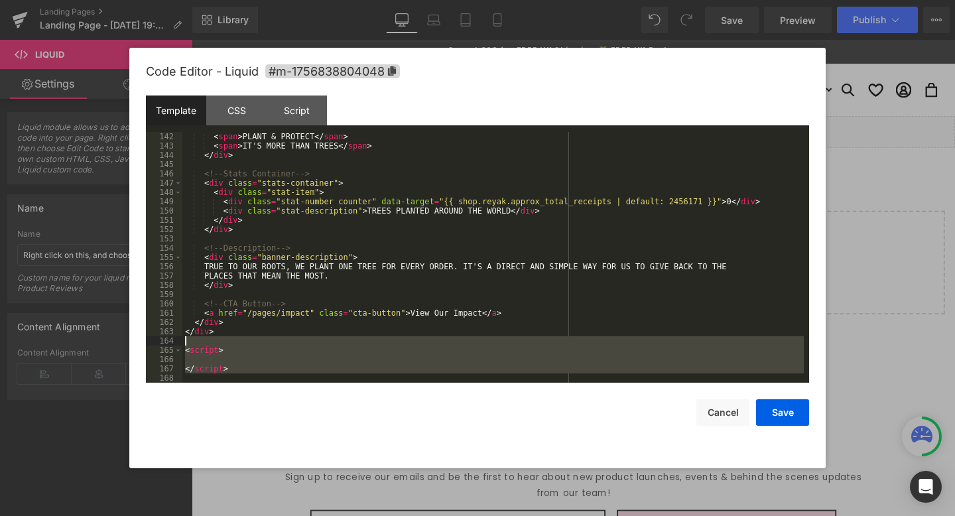
drag, startPoint x: 230, startPoint y: 374, endPoint x: 187, endPoint y: 343, distance: 53.2
click at [187, 343] on div "< span > PLANT & PROTECT </ span > < span > IT'S MORE THAN TREES </ span > </ d…" at bounding box center [492, 266] width 621 height 269
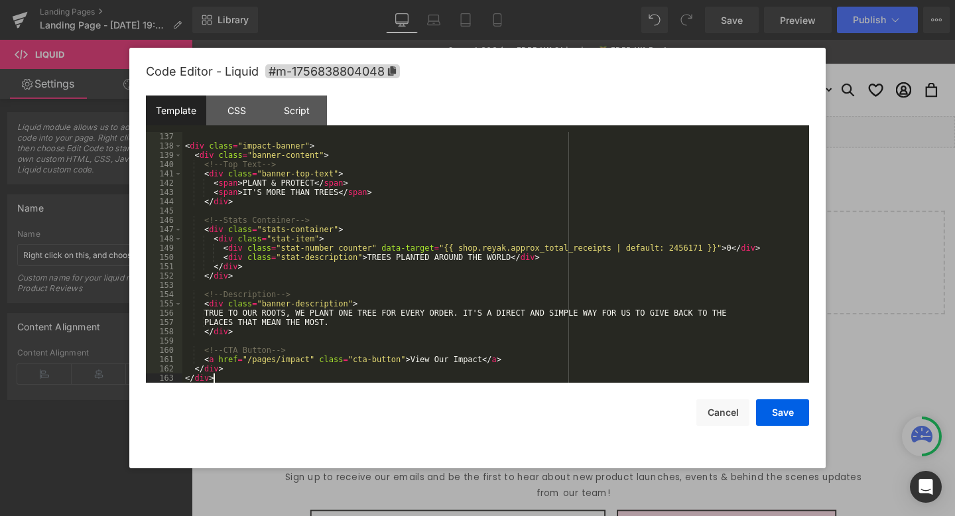
scroll to position [1272, 0]
click at [299, 120] on div "Script" at bounding box center [297, 110] width 60 height 30
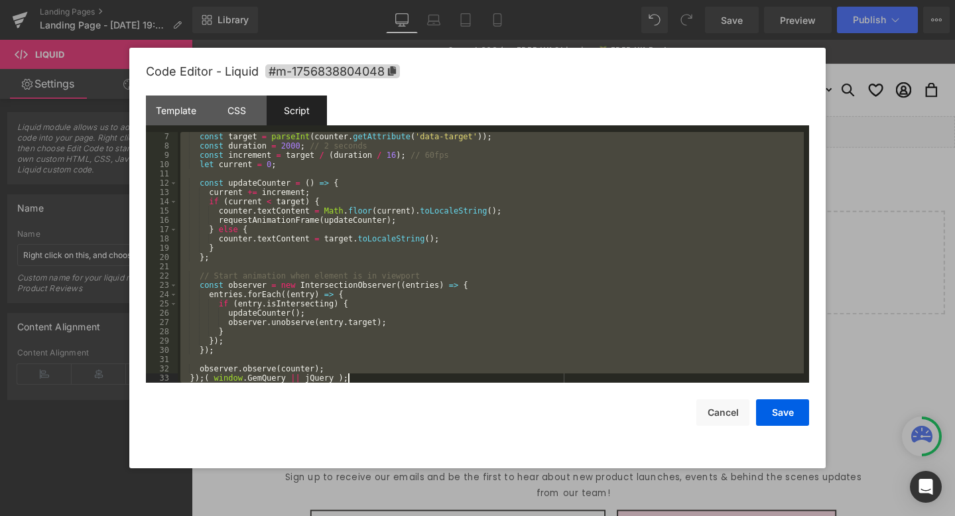
scroll to position [56, 0]
drag, startPoint x: 197, startPoint y: 164, endPoint x: 202, endPoint y: 375, distance: 211.6
click at [202, 375] on div "const target = parseInt ( counter . getAttribute ( 'data-target' )) ; const dur…" at bounding box center [491, 266] width 626 height 269
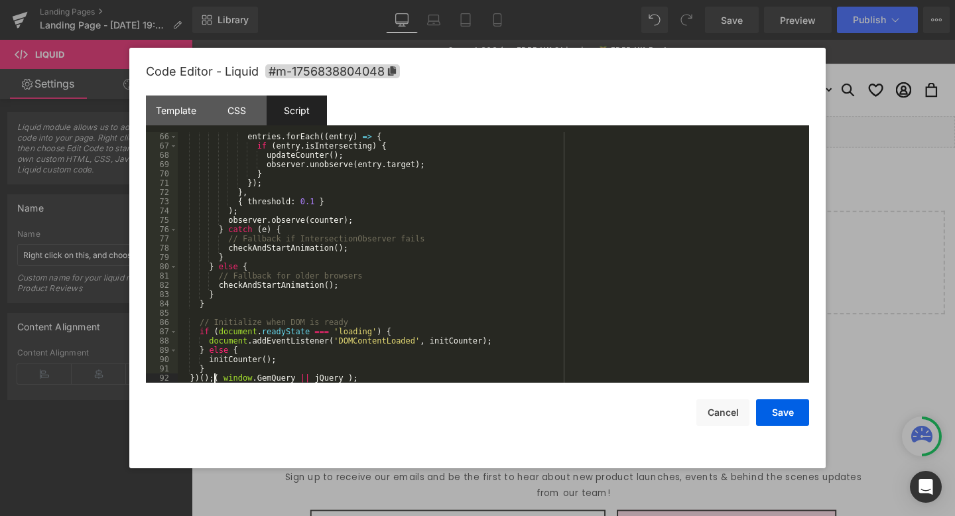
scroll to position [603, 0]
click at [786, 416] on button "Save" at bounding box center [782, 412] width 53 height 27
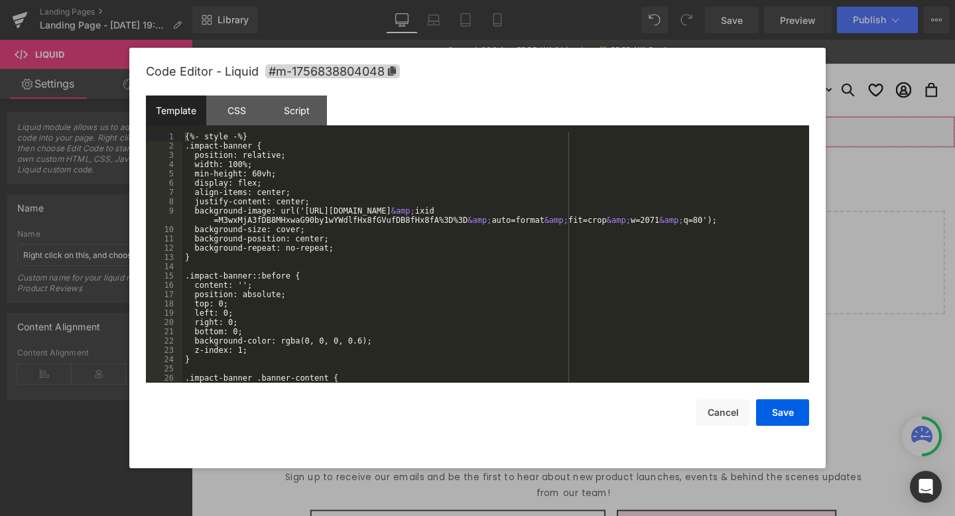
click at [597, 129] on div "Liquid" at bounding box center [593, 136] width 802 height 33
drag, startPoint x: 243, startPoint y: 136, endPoint x: 109, endPoint y: 135, distance: 133.9
click at [109, 135] on body "Liquid You are previewing how the will restyle your page. You can not edit Elem…" at bounding box center [477, 258] width 955 height 516
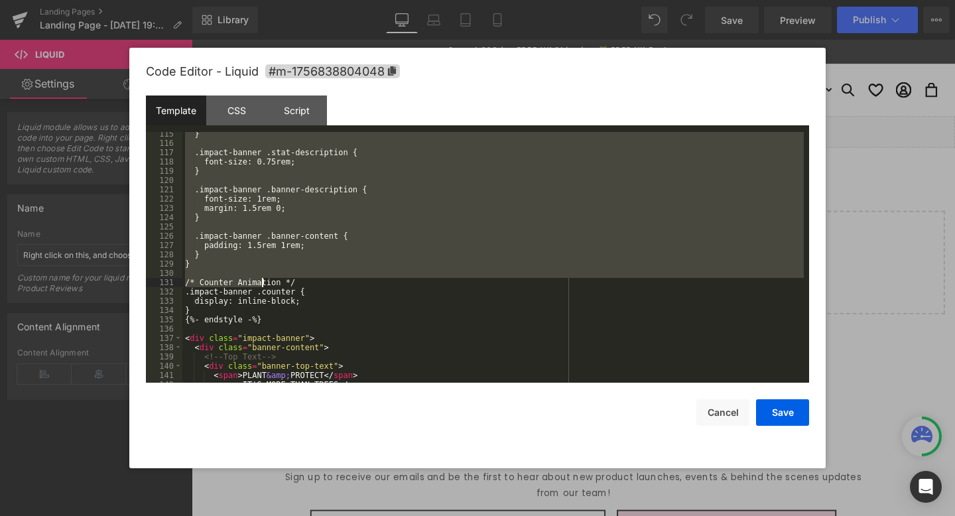
scroll to position [1070, 0]
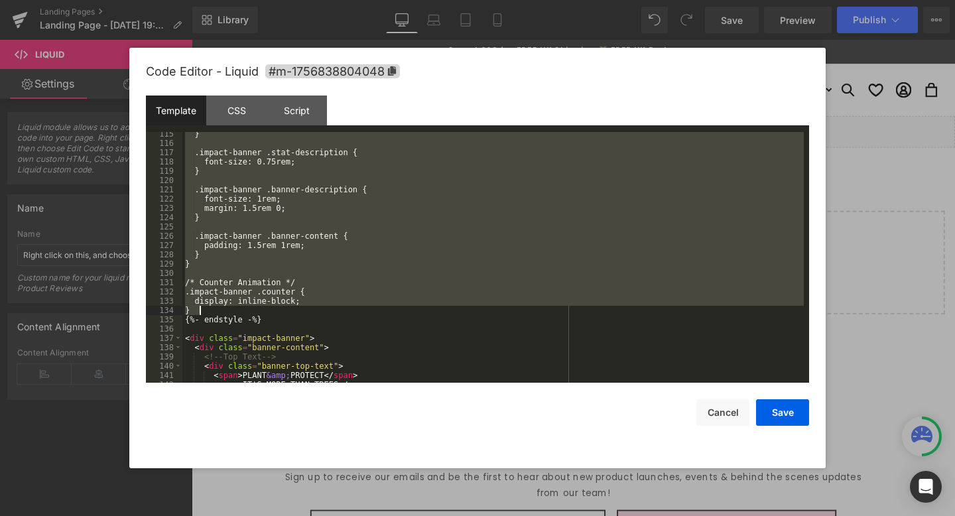
drag, startPoint x: 190, startPoint y: 137, endPoint x: 335, endPoint y: 308, distance: 223.9
click at [335, 308] on div "} .impact-banner .stat-description { font-size: 0.75rem; } .impact-banner .bann…" at bounding box center [492, 263] width 621 height 269
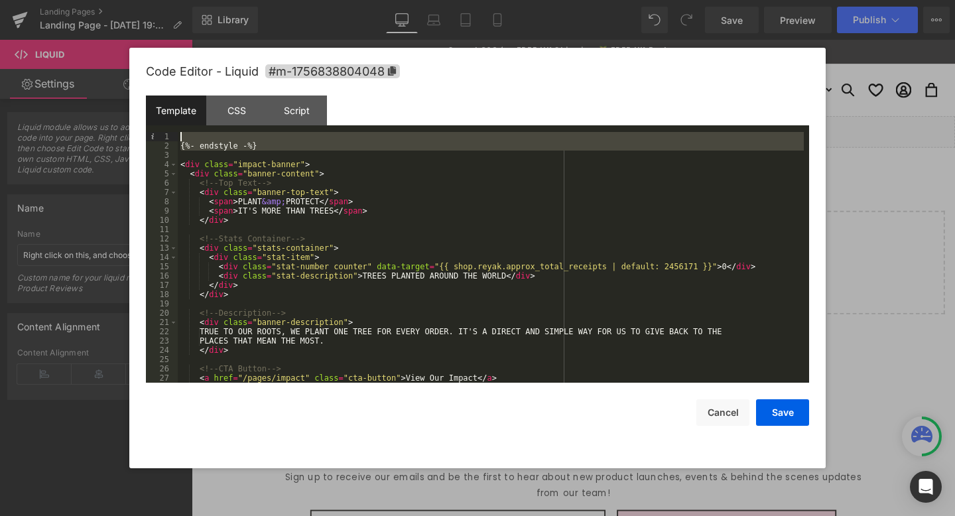
drag, startPoint x: 277, startPoint y: 152, endPoint x: 138, endPoint y: 129, distance: 141.3
click at [138, 129] on div "Code Editor - Liquid #m-1756838804048 Template CSS Script Data 1 2 3 4 5 6 7 8 …" at bounding box center [477, 258] width 696 height 420
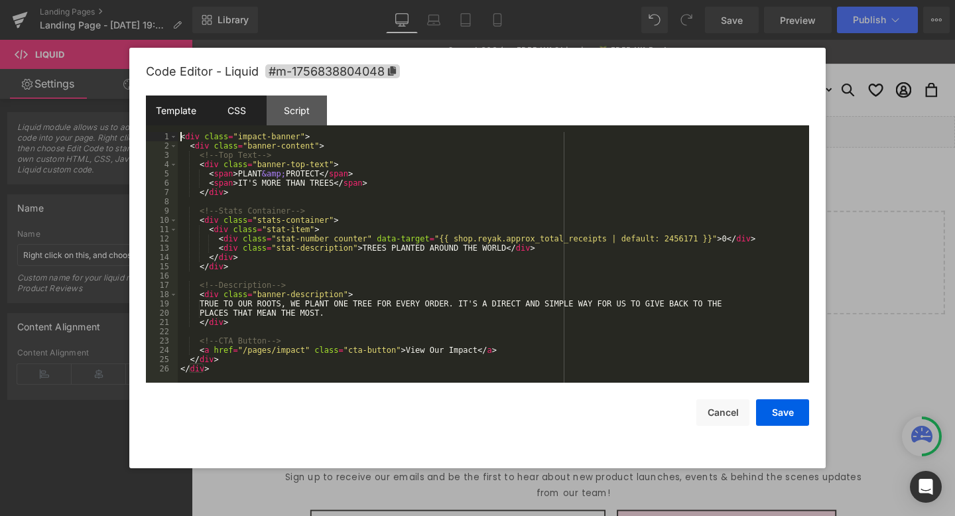
click at [221, 114] on div "CSS" at bounding box center [236, 110] width 60 height 30
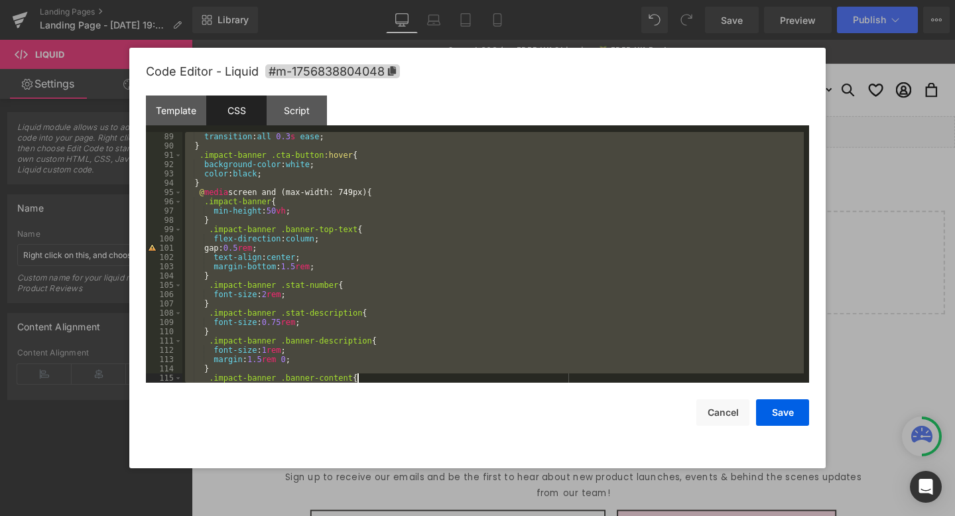
scroll to position [891, 0]
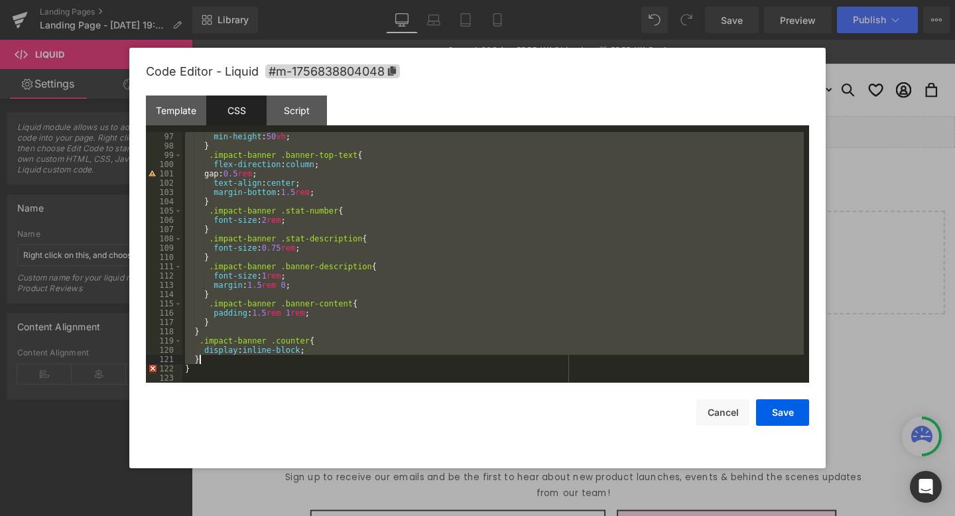
drag, startPoint x: 267, startPoint y: 135, endPoint x: 389, endPoint y: 358, distance: 254.0
click at [389, 358] on div "min-height : 50 vh ; } .impact-banner .banner-top-text { flex-direction : colum…" at bounding box center [492, 266] width 621 height 269
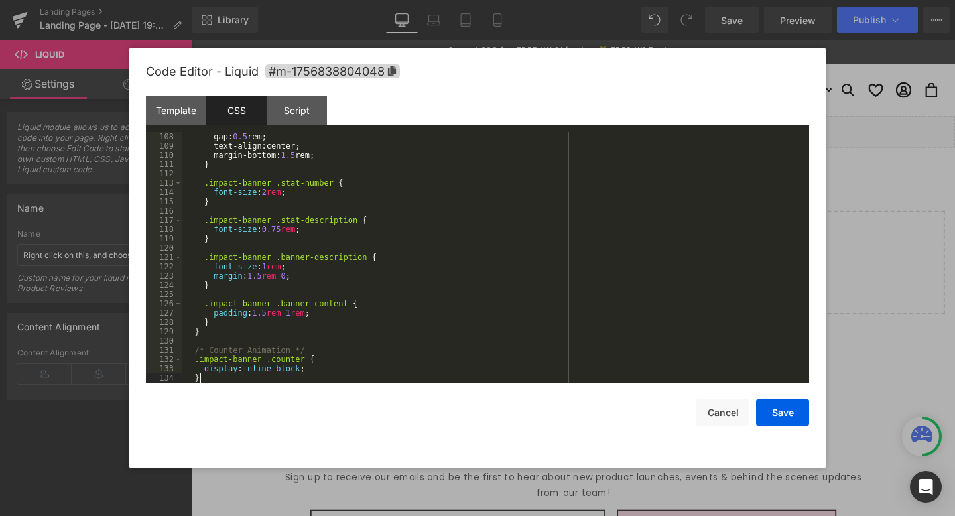
scroll to position [1002, 0]
click at [773, 405] on button "Save" at bounding box center [782, 412] width 53 height 27
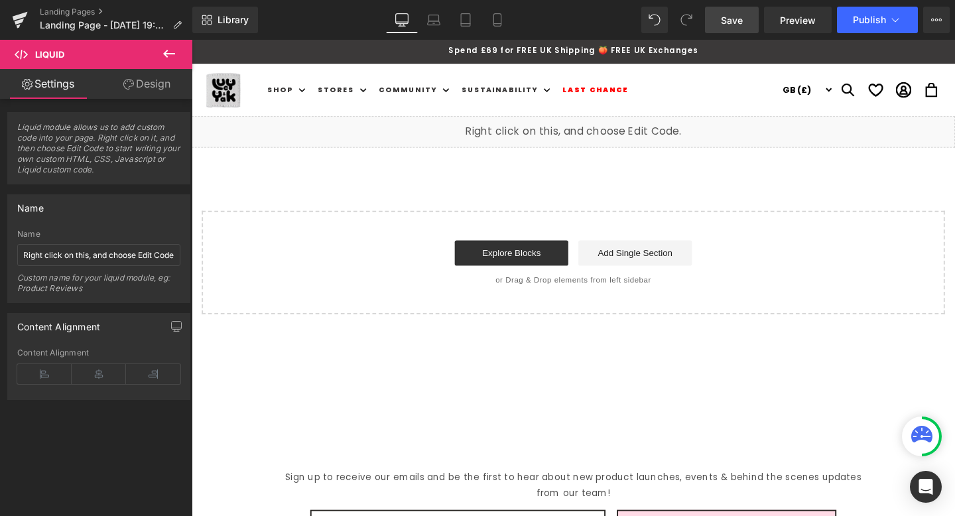
click at [733, 27] on link "Save" at bounding box center [732, 20] width 54 height 27
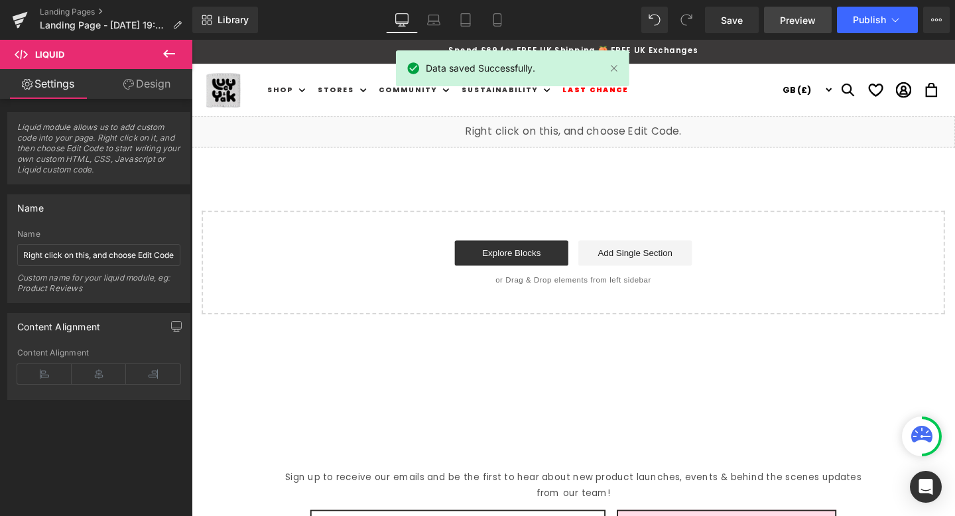
click at [799, 22] on span "Preview" at bounding box center [798, 20] width 36 height 14
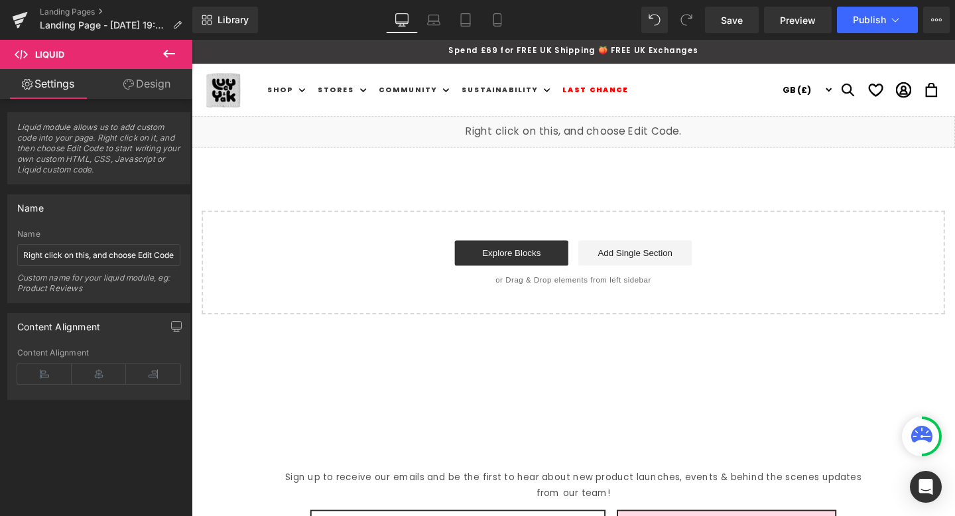
click at [613, 134] on div "Liquid" at bounding box center [593, 136] width 802 height 33
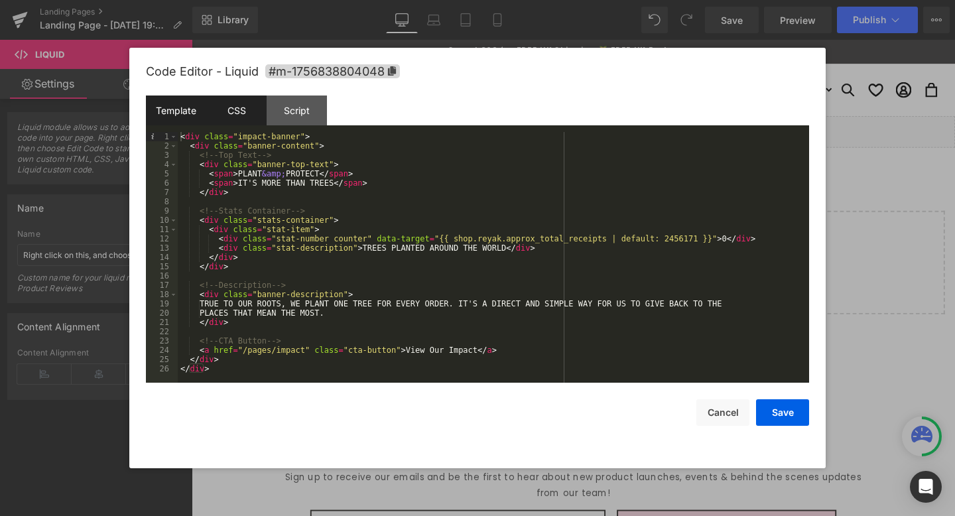
click at [220, 121] on div "CSS" at bounding box center [236, 110] width 60 height 30
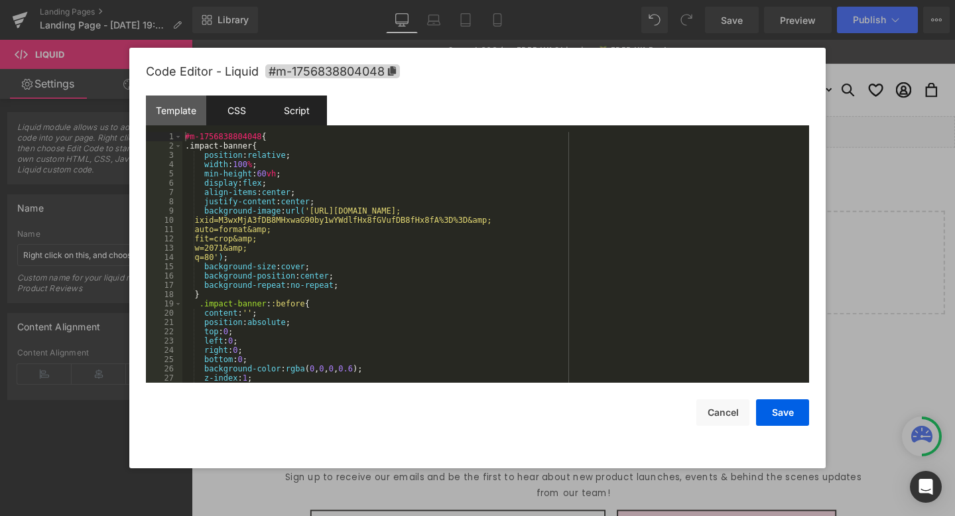
click at [280, 113] on div "Script" at bounding box center [297, 110] width 60 height 30
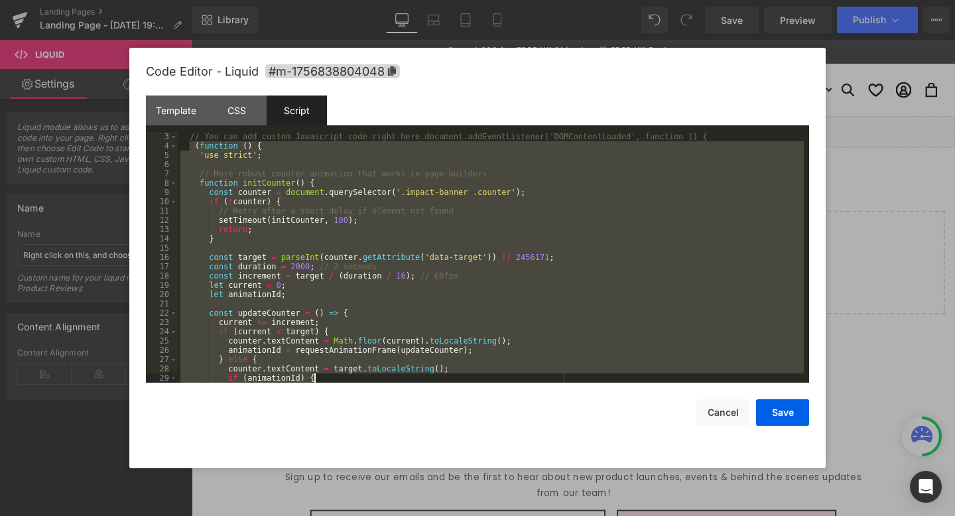
scroll to position [603, 0]
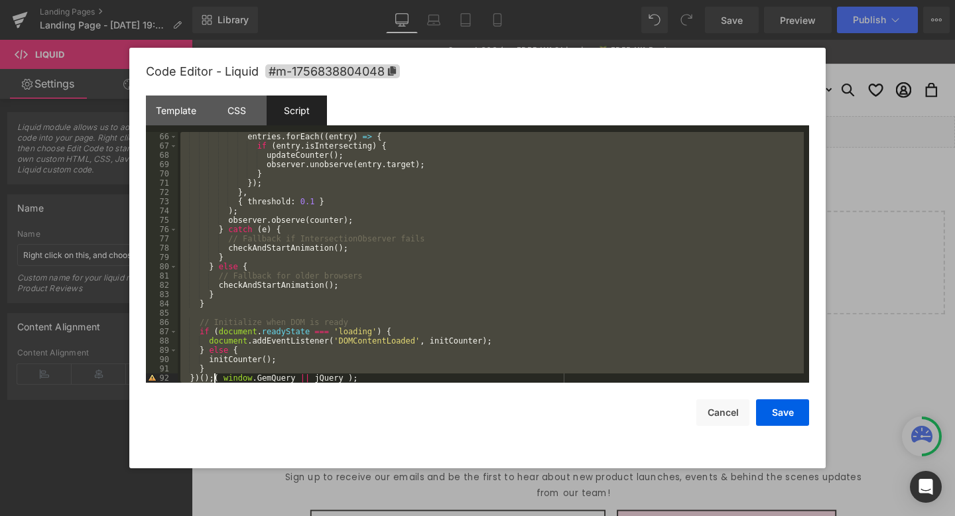
drag, startPoint x: 218, startPoint y: 166, endPoint x: 213, endPoint y: 374, distance: 207.6
click at [213, 374] on div "entries . forEach (( entry ) => { if ( entry . isIntersecting ) { updateCounter…" at bounding box center [491, 266] width 626 height 269
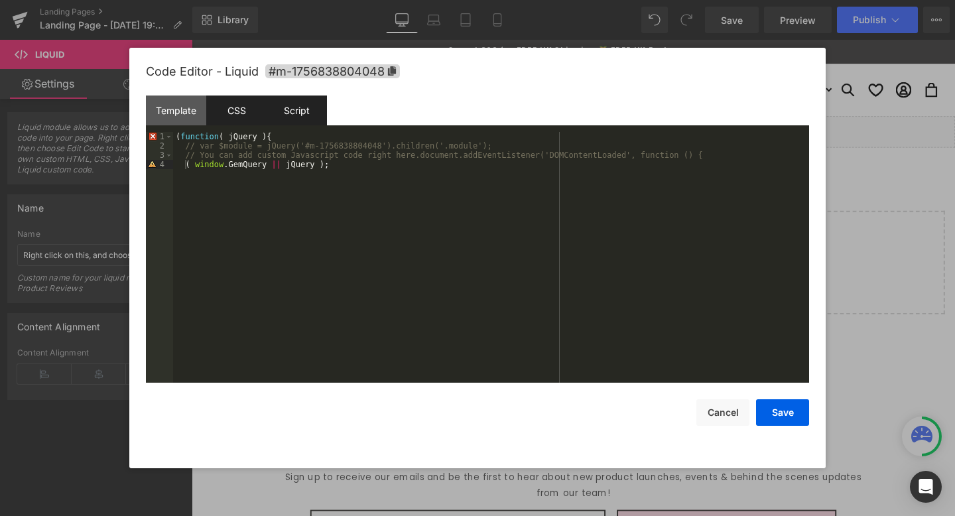
click at [251, 109] on div "CSS" at bounding box center [236, 110] width 60 height 30
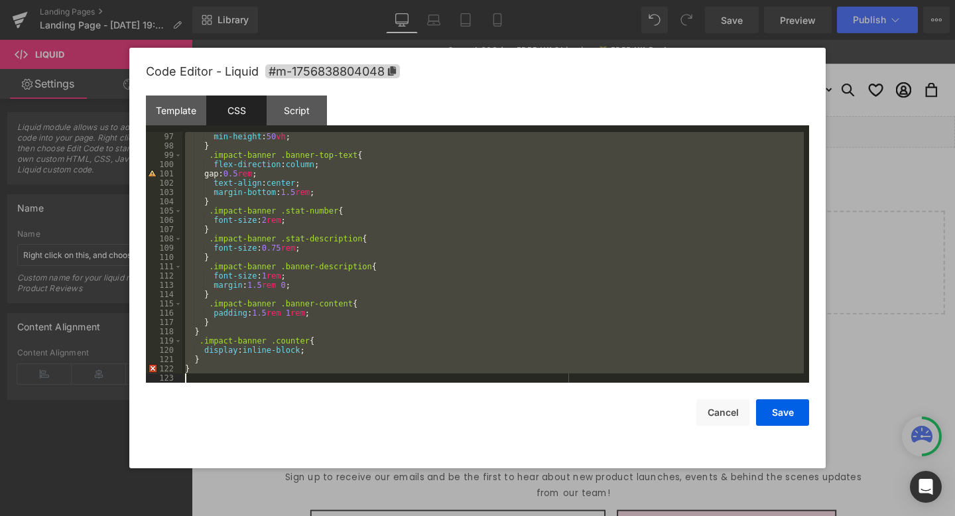
scroll to position [891, 0]
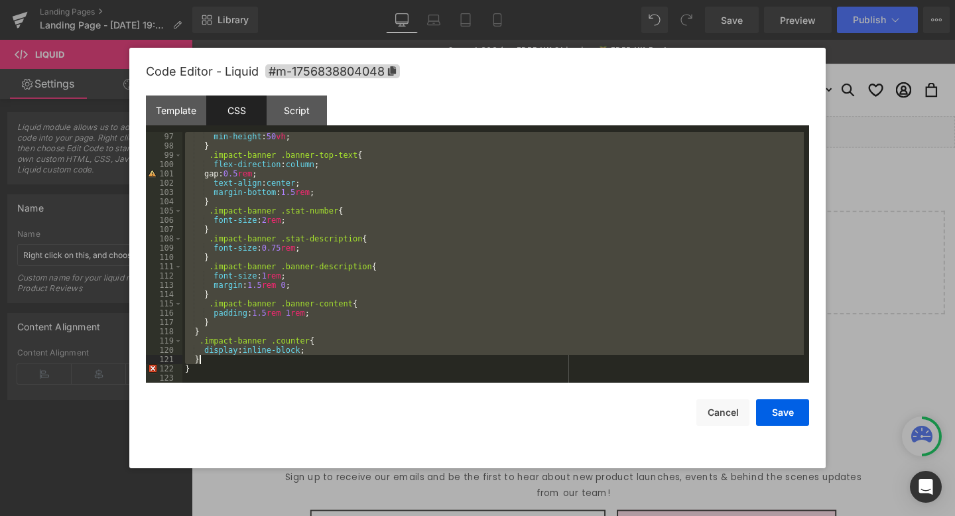
drag, startPoint x: 312, startPoint y: 135, endPoint x: 335, endPoint y: 362, distance: 227.9
click at [335, 362] on div "min-height : 50 vh ; } .impact-banner .banner-top-text { flex-direction : colum…" at bounding box center [492, 266] width 621 height 269
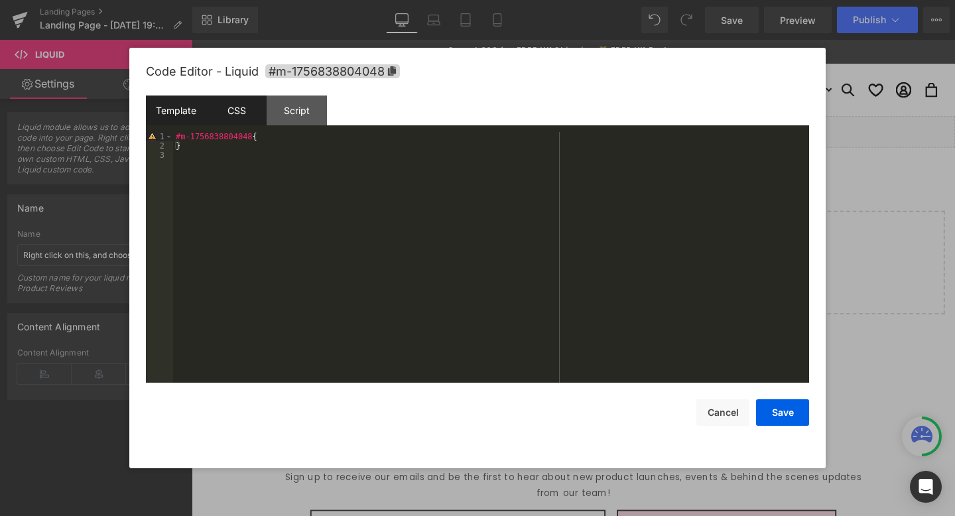
click at [192, 105] on div "Template" at bounding box center [176, 110] width 60 height 30
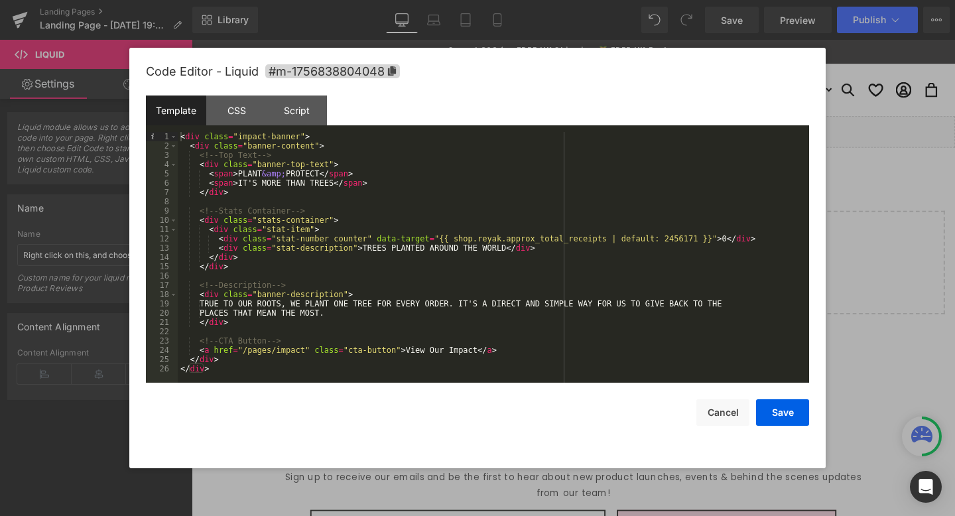
click at [271, 160] on div "< div class = "impact-banner" > < div class = "banner-content" > <!-- Top Text …" at bounding box center [493, 266] width 631 height 269
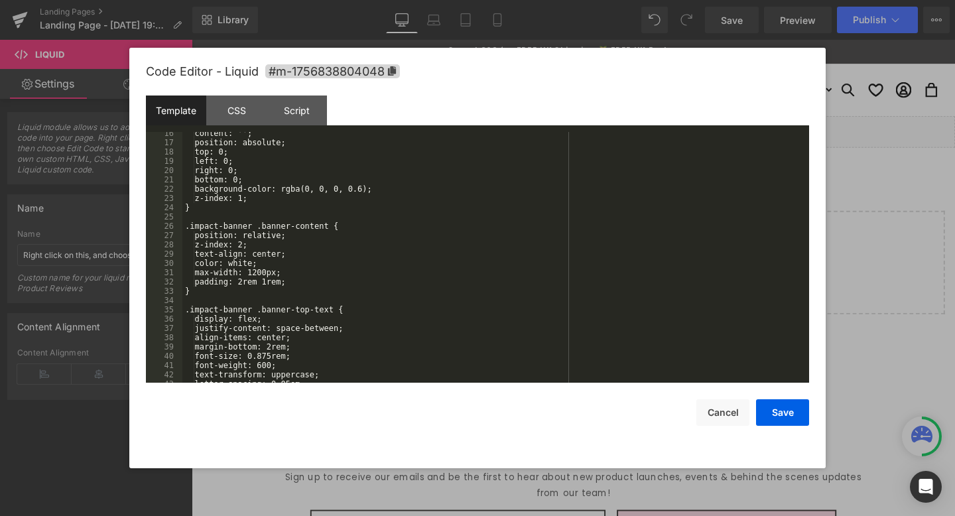
scroll to position [0, 0]
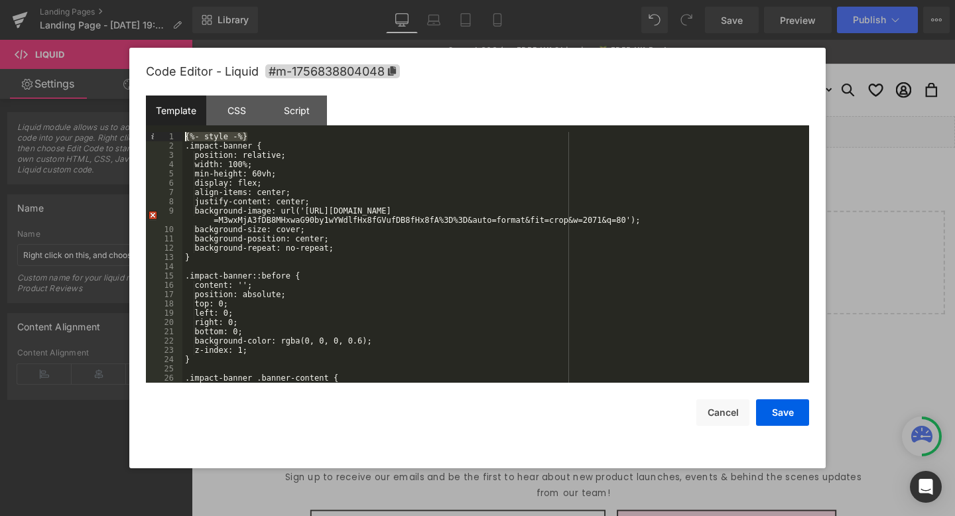
drag, startPoint x: 240, startPoint y: 136, endPoint x: 131, endPoint y: 137, distance: 109.4
click at [131, 137] on div "Code Editor - Liquid #m-1756838804048 Template CSS Script Data 1 2 3 4 5 6 7 8 …" at bounding box center [477, 258] width 696 height 420
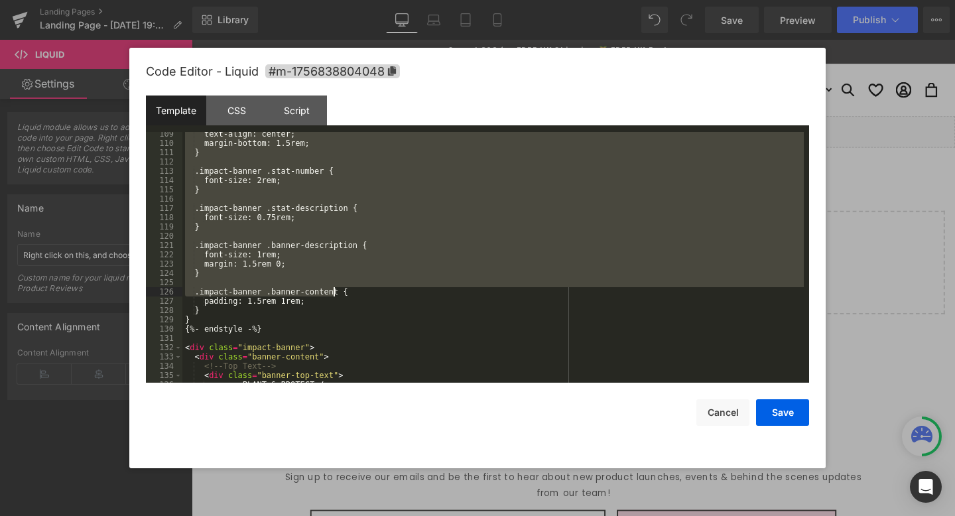
scroll to position [1014, 0]
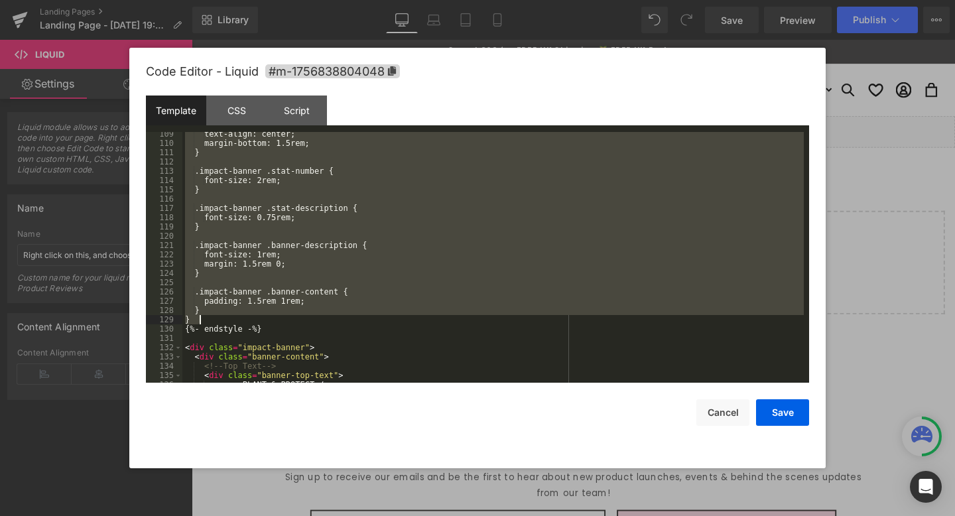
drag, startPoint x: 192, startPoint y: 137, endPoint x: 291, endPoint y: 319, distance: 206.8
click at [291, 319] on div "text-align: center; margin-bottom: 1.5rem; } .impact-banner .stat-number { font…" at bounding box center [492, 263] width 621 height 269
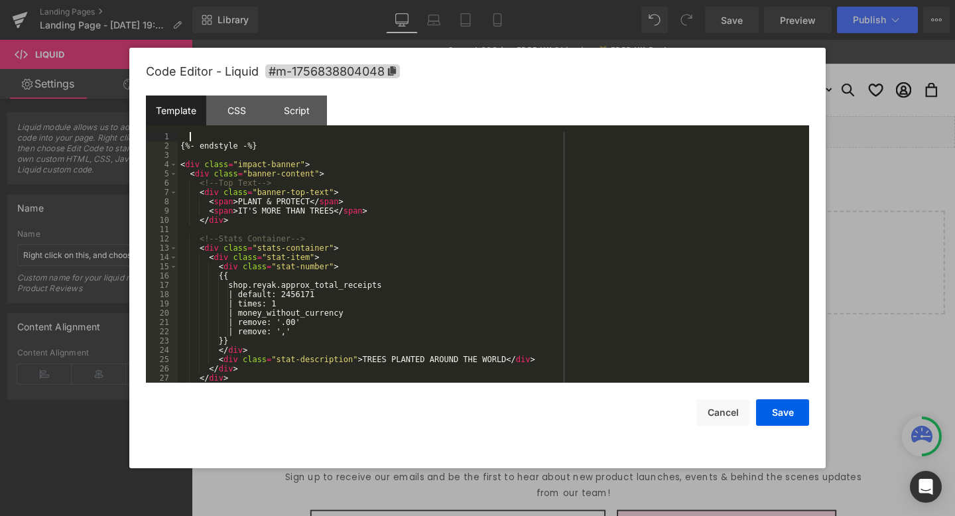
scroll to position [0, 0]
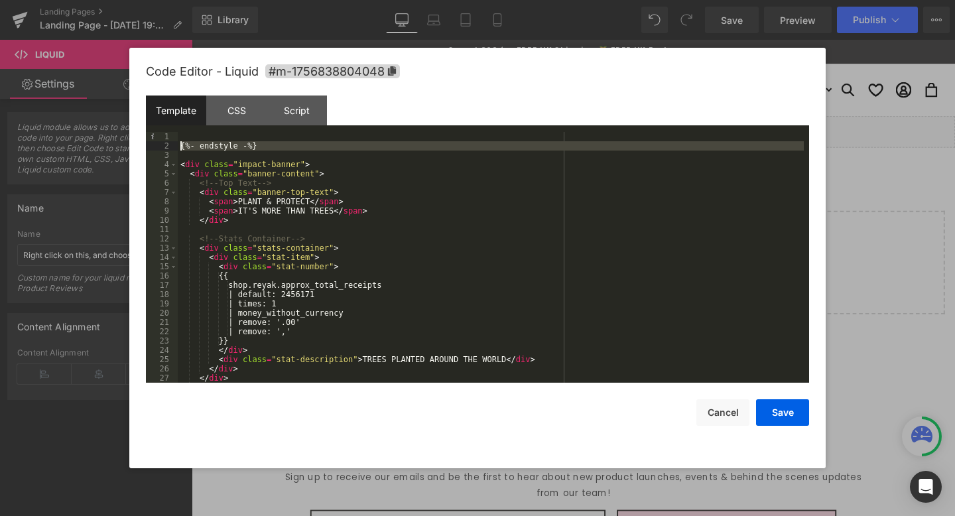
drag, startPoint x: 280, startPoint y: 151, endPoint x: 155, endPoint y: 145, distance: 125.5
click at [155, 145] on pre "1 2 3 4 5 6 7 8 9 10 11 12 13 14 15 16 17 18 19 20 21 22 23 24 25 26 27 28 {%- …" at bounding box center [477, 257] width 663 height 251
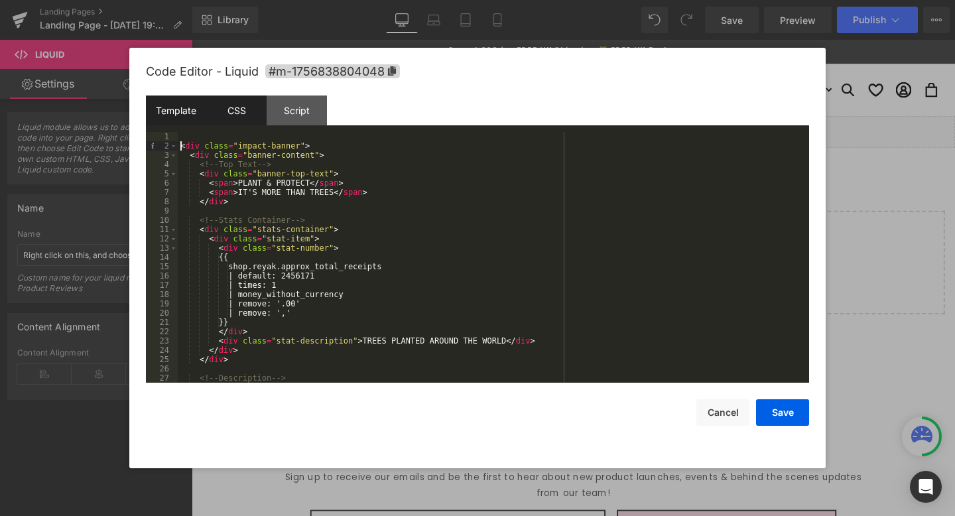
click at [229, 115] on div "CSS" at bounding box center [236, 110] width 60 height 30
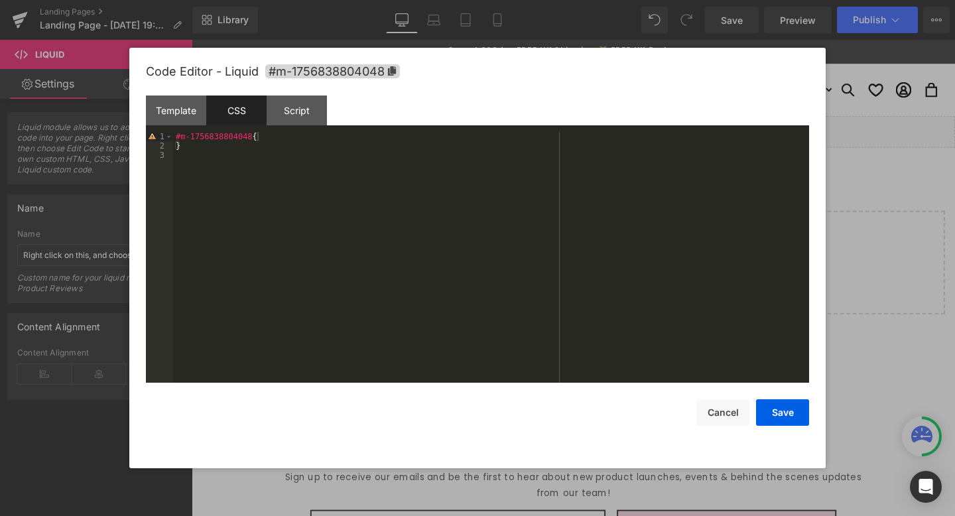
click at [308, 136] on div "#m-1756838804048 { }" at bounding box center [491, 266] width 636 height 269
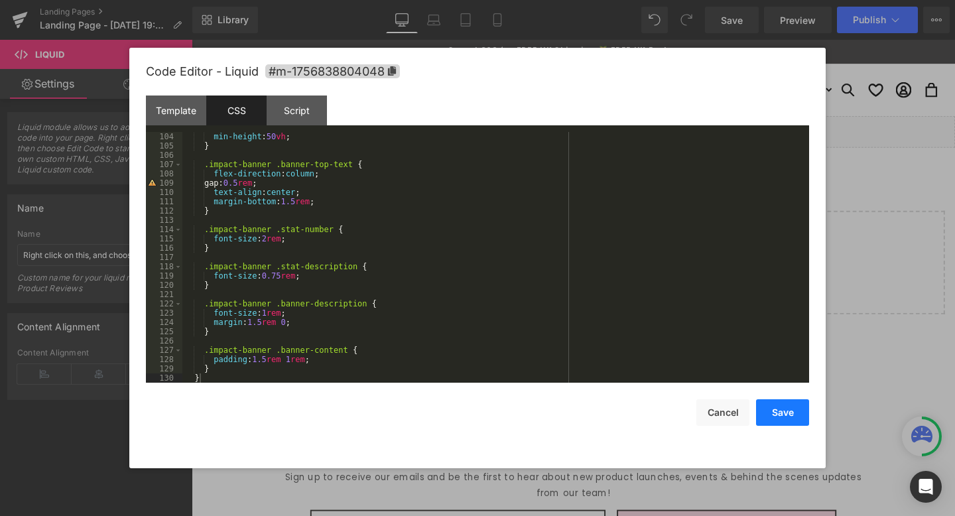
click at [789, 400] on button "Save" at bounding box center [782, 412] width 53 height 27
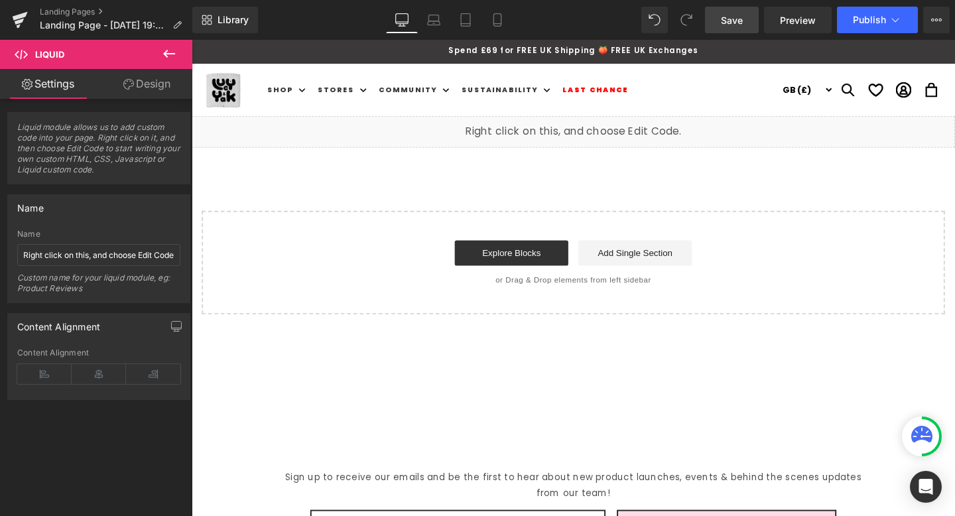
click at [744, 25] on link "Save" at bounding box center [732, 20] width 54 height 27
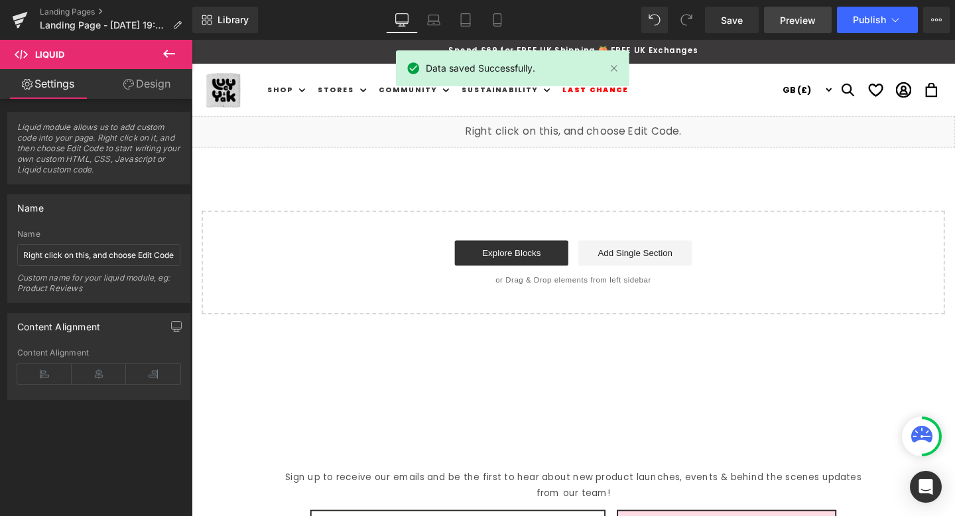
click at [798, 21] on span "Preview" at bounding box center [798, 20] width 36 height 14
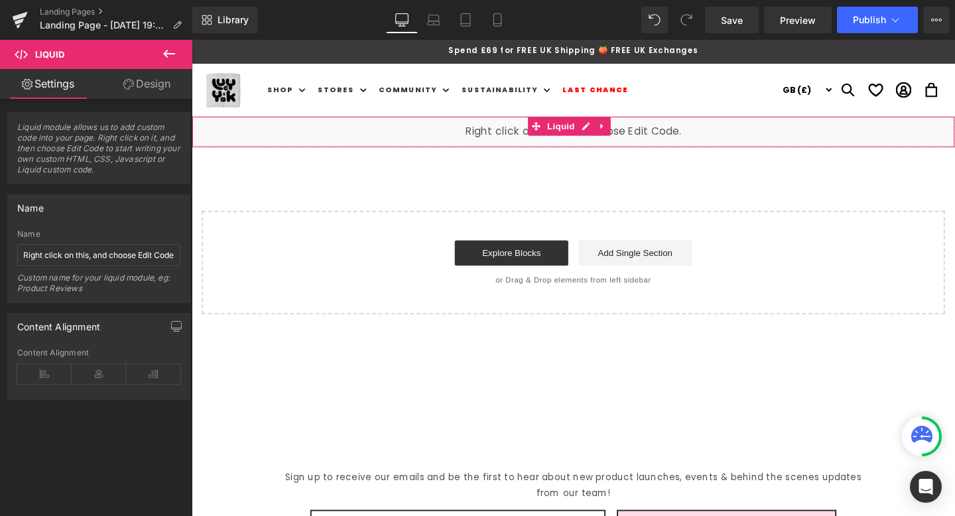
click at [802, 136] on div "Liquid" at bounding box center [593, 136] width 802 height 33
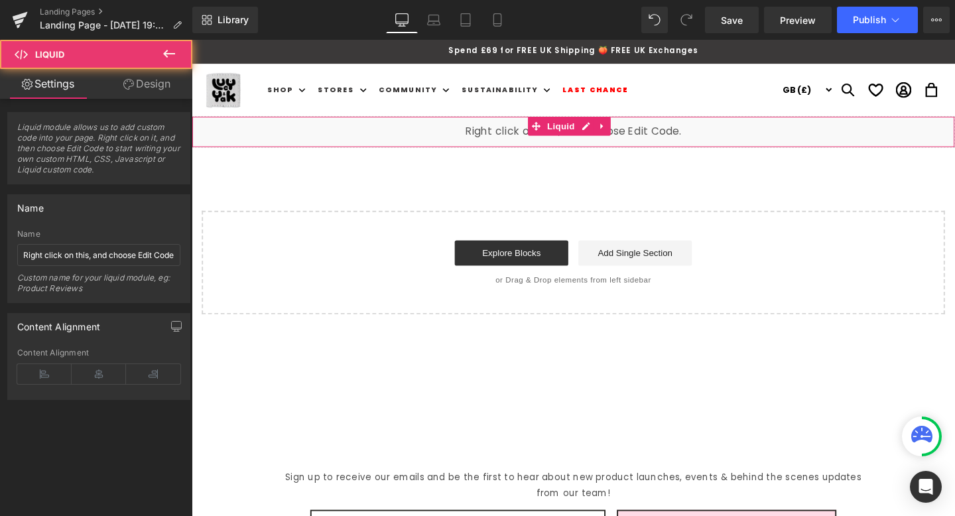
click at [597, 129] on div "Liquid" at bounding box center [593, 136] width 802 height 33
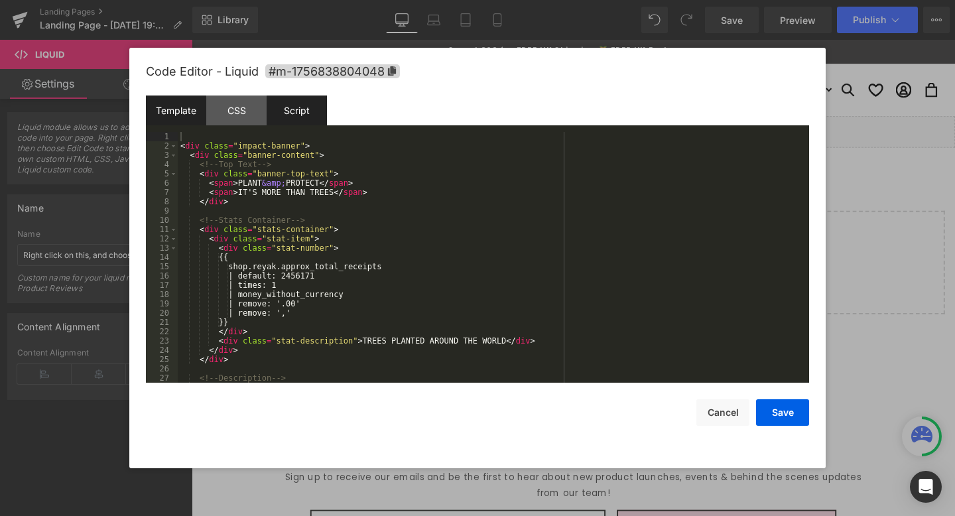
click at [288, 111] on div "Script" at bounding box center [297, 110] width 60 height 30
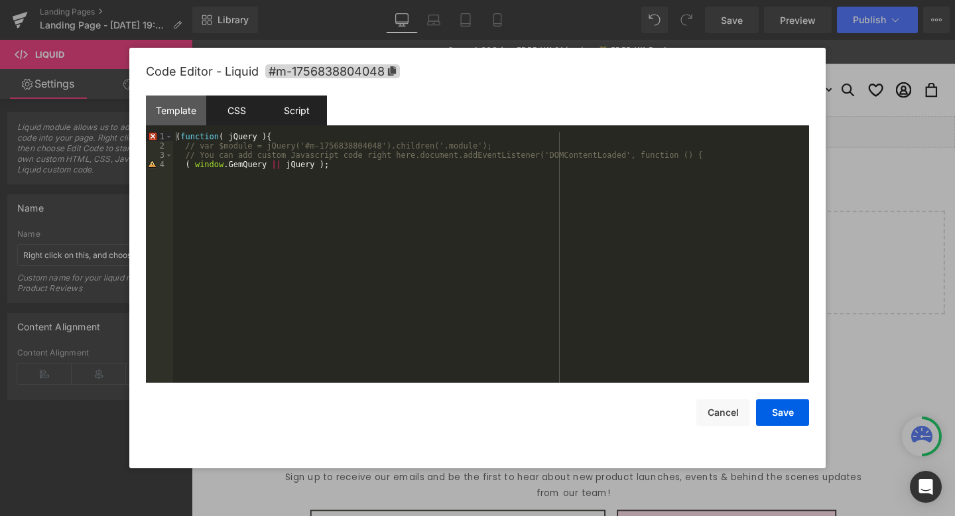
click at [237, 109] on div "CSS" at bounding box center [236, 110] width 60 height 30
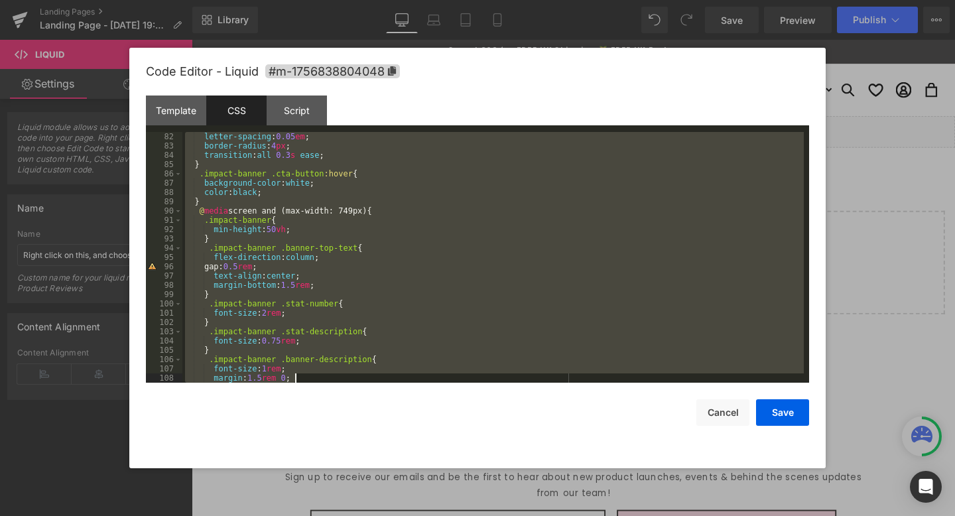
scroll to position [826, 0]
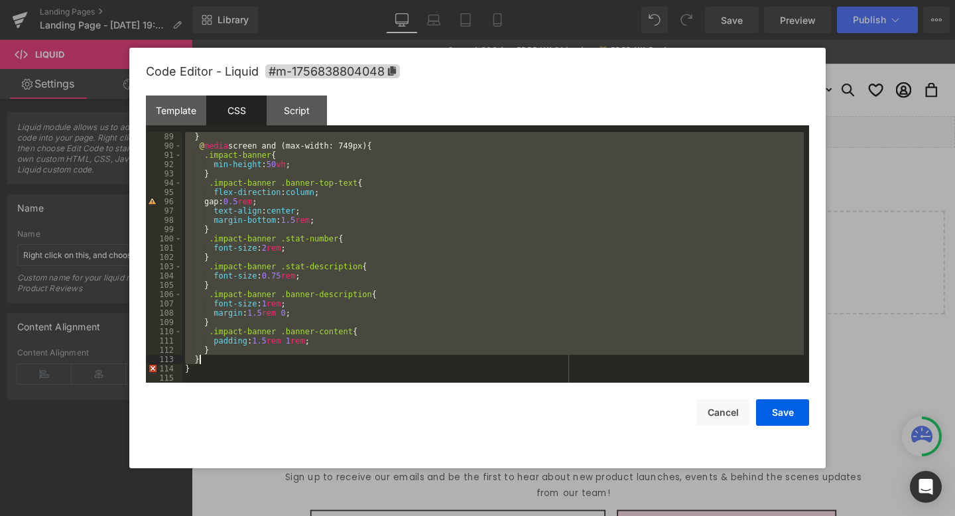
drag, startPoint x: 277, startPoint y: 134, endPoint x: 253, endPoint y: 356, distance: 223.5
click at [253, 356] on div "} @ media screen and (max-width: 749px) { .impact-banner { min-height : 50 vh ;…" at bounding box center [492, 266] width 621 height 269
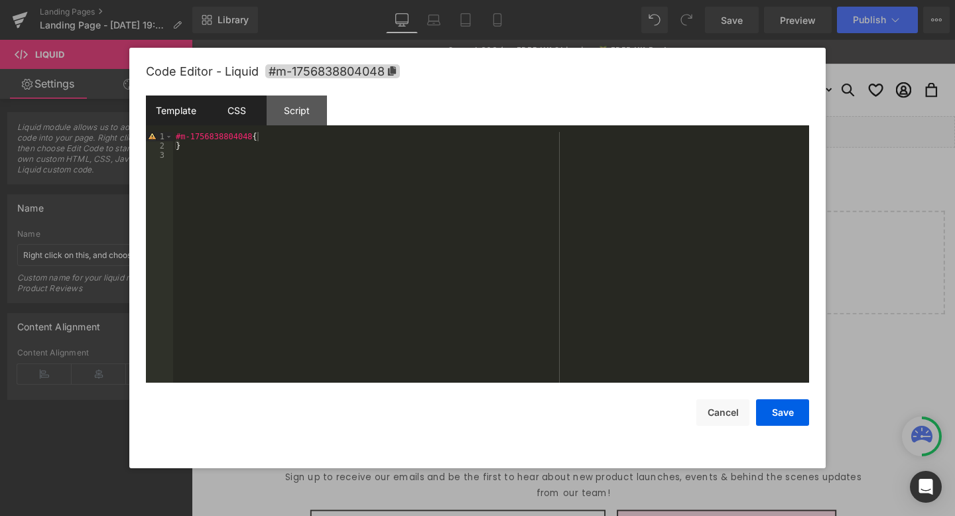
click at [190, 107] on div "Template" at bounding box center [176, 110] width 60 height 30
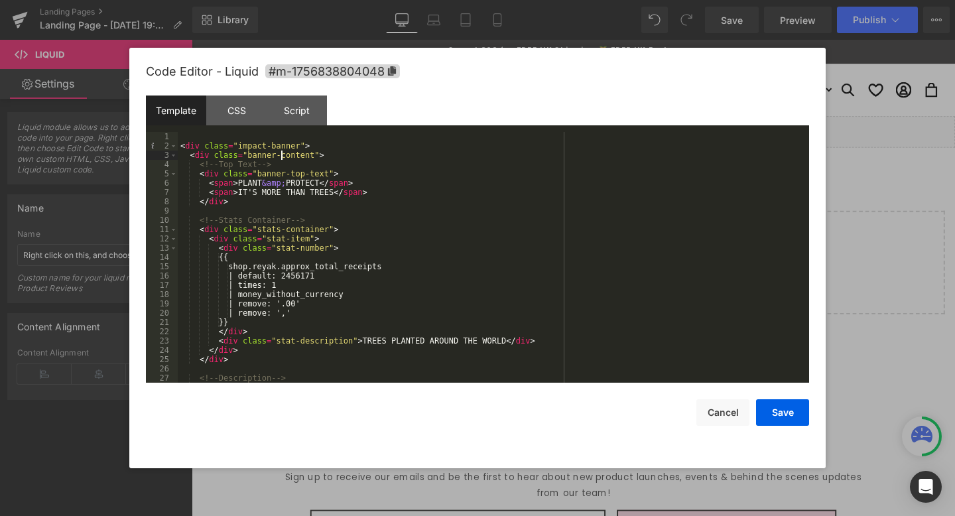
click at [281, 158] on div "< div class = "impact-banner" > < div class = "banner-content" > <!-- Top Text …" at bounding box center [491, 266] width 626 height 269
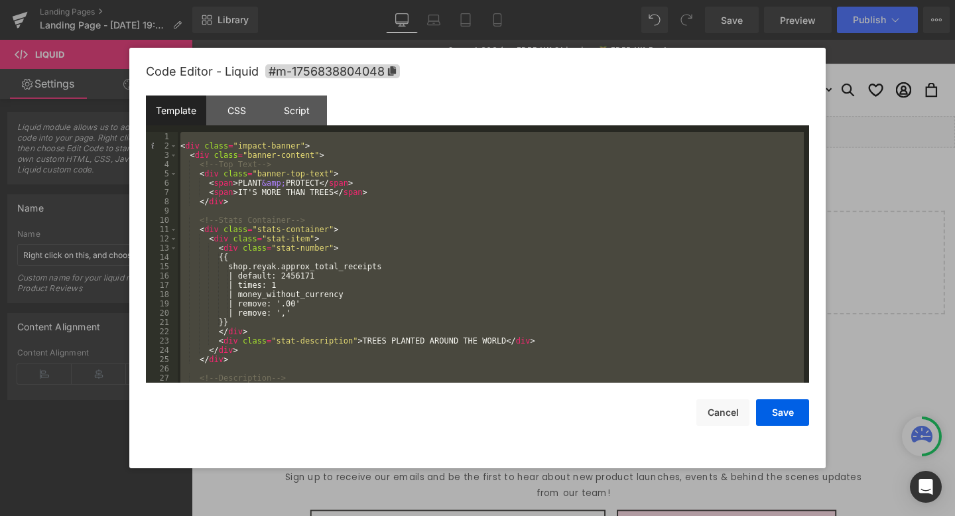
scroll to position [2135, 0]
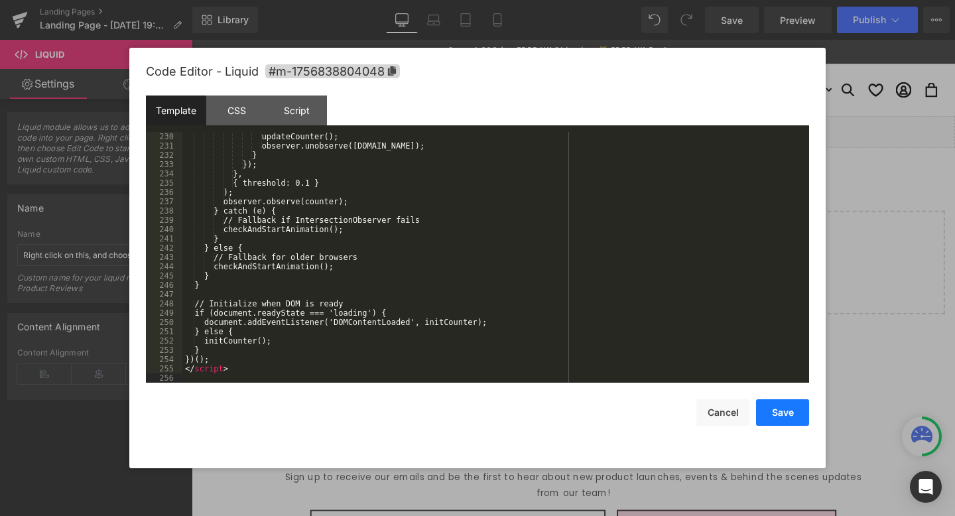
click at [796, 421] on button "Save" at bounding box center [782, 412] width 53 height 27
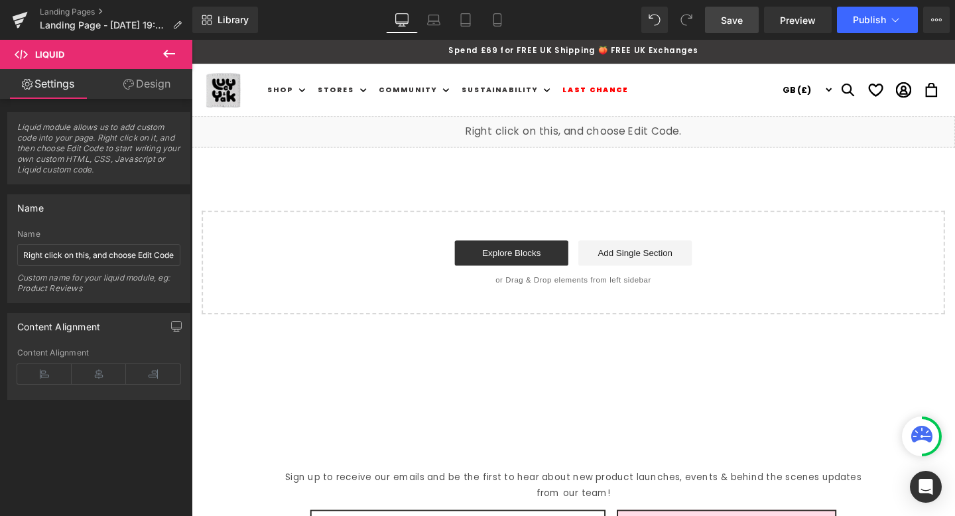
click at [721, 19] on link "Save" at bounding box center [732, 20] width 54 height 27
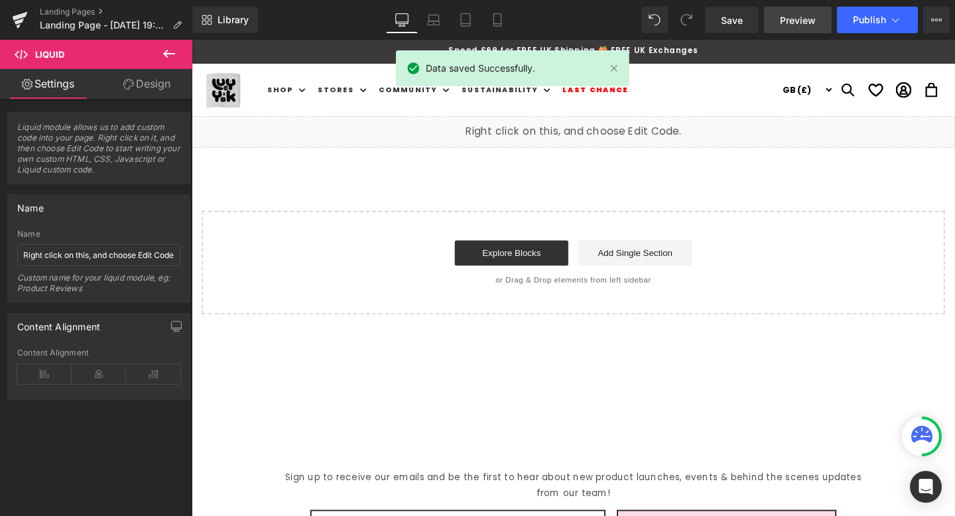
click at [794, 16] on span "Preview" at bounding box center [798, 20] width 36 height 14
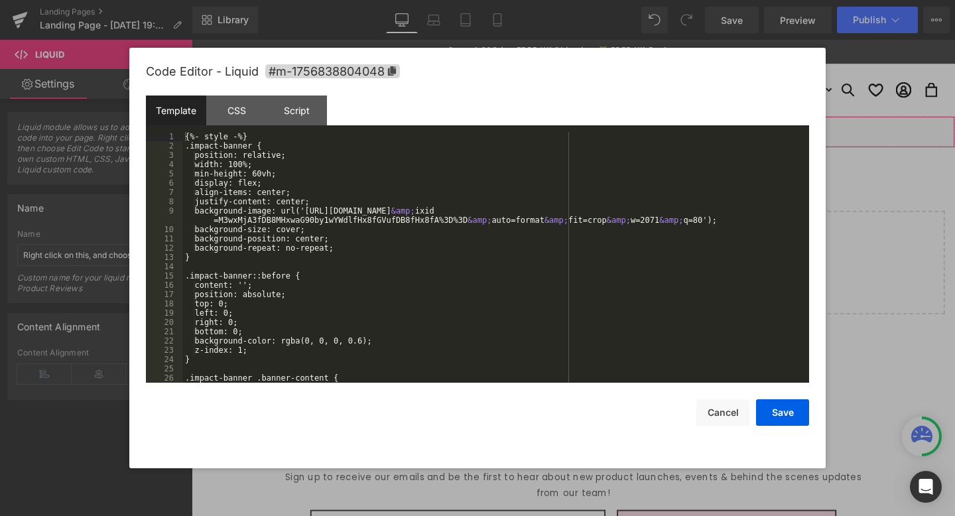
click at [603, 129] on div "Liquid" at bounding box center [593, 136] width 802 height 33
click at [296, 193] on div "{%- style -%} .impact-banner { position: relative; width: 100%; min-height: 60v…" at bounding box center [492, 266] width 621 height 269
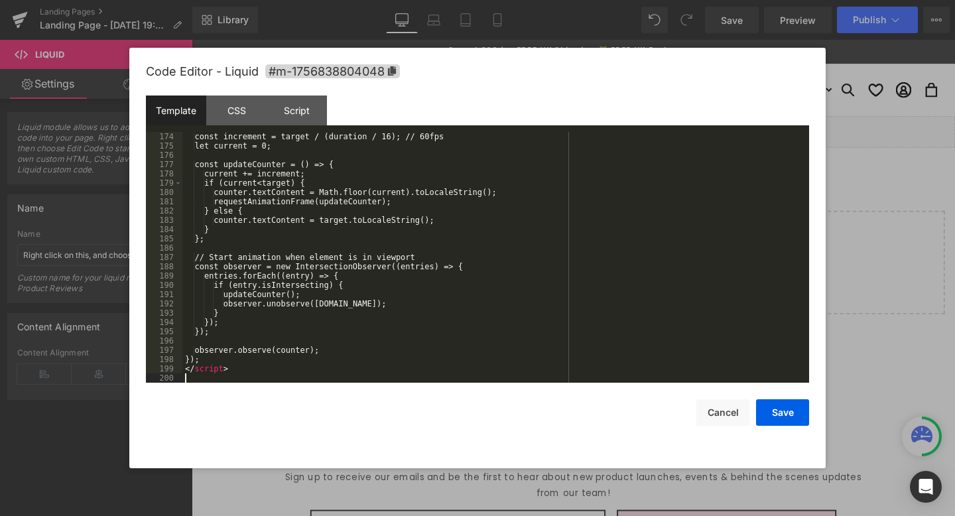
scroll to position [1615, 0]
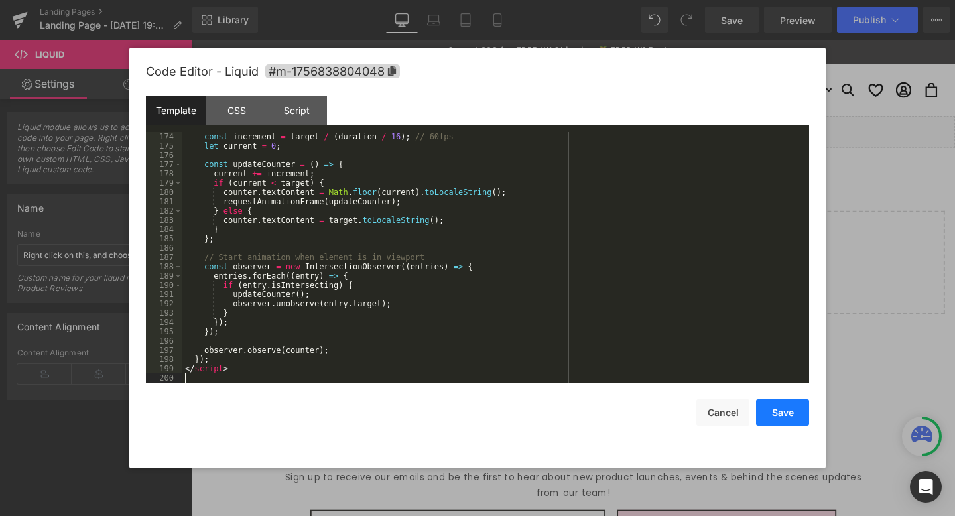
click at [792, 416] on button "Save" at bounding box center [782, 412] width 53 height 27
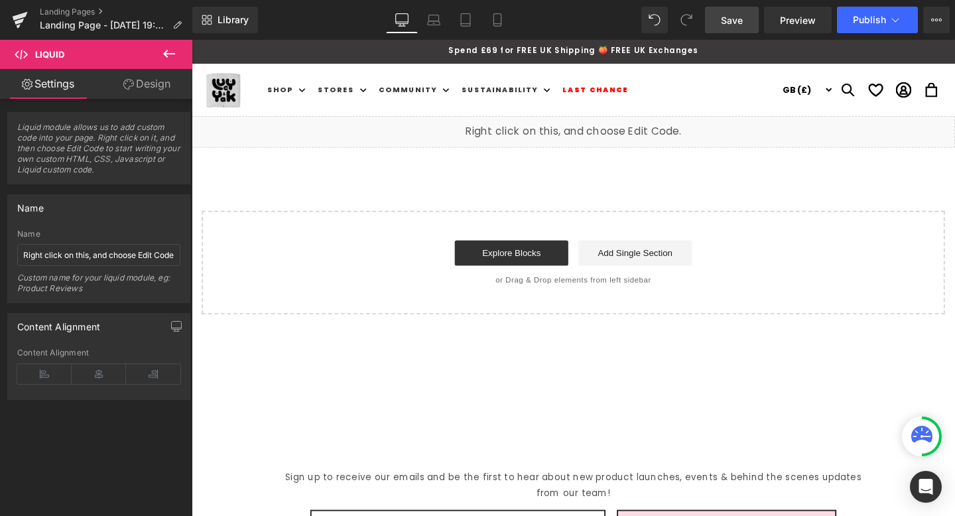
click at [739, 24] on span "Save" at bounding box center [732, 20] width 22 height 14
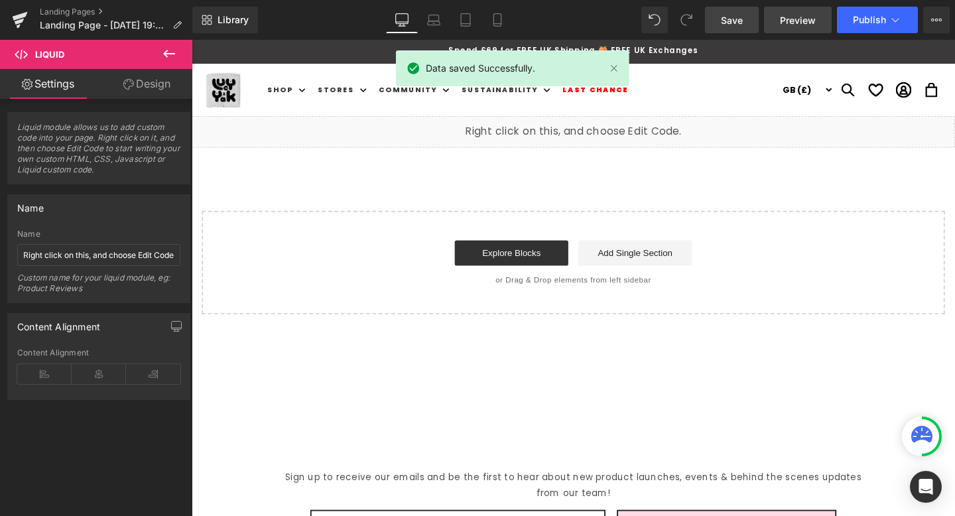
click at [773, 19] on link "Preview" at bounding box center [798, 20] width 68 height 27
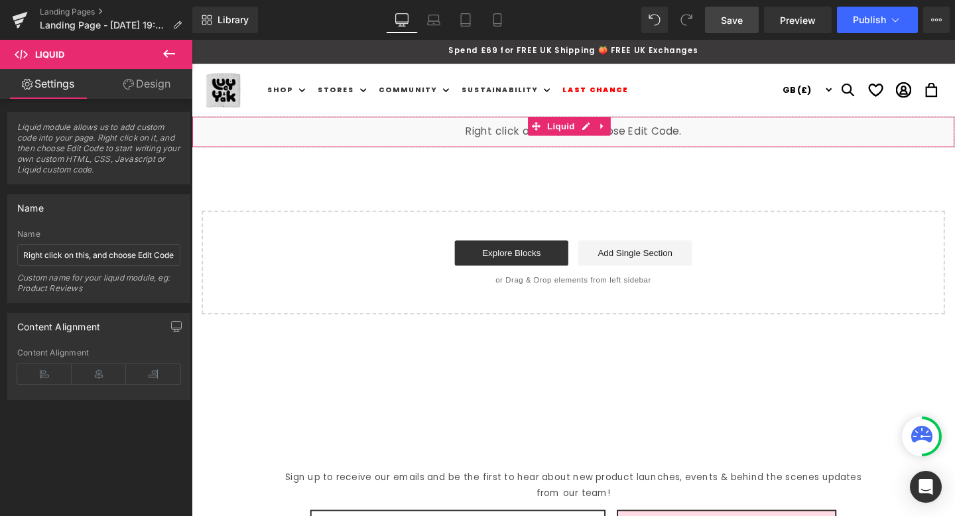
click at [684, 135] on div "Liquid" at bounding box center [593, 136] width 802 height 33
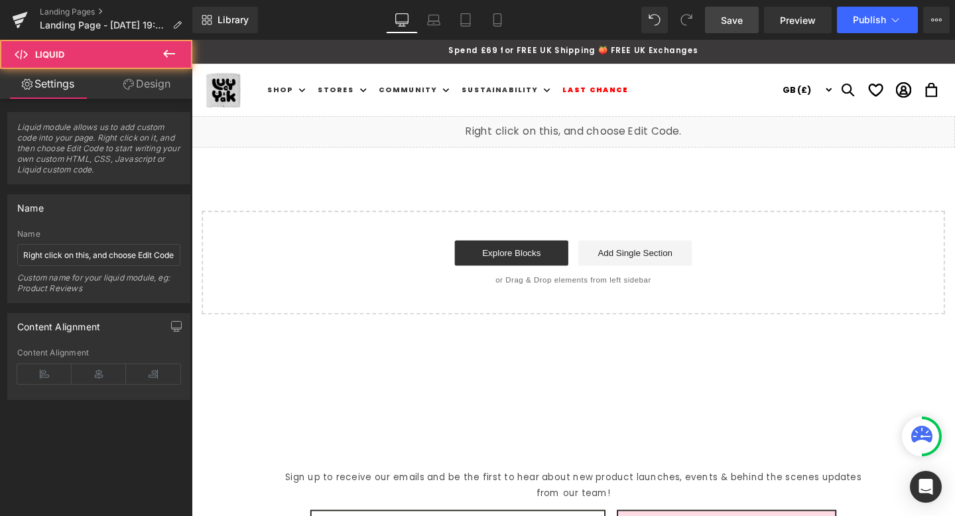
click at [609, 135] on div "Liquid" at bounding box center [593, 136] width 802 height 33
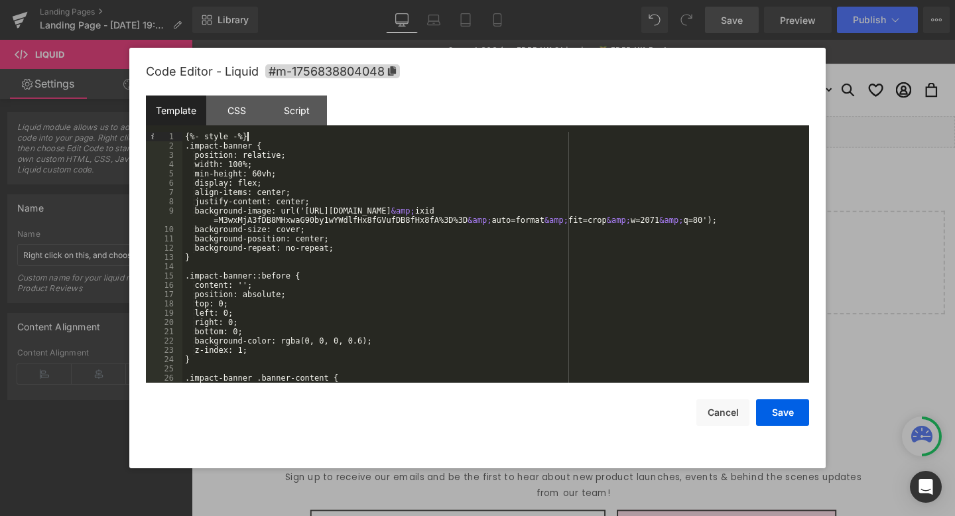
click at [385, 137] on div "{%- style -%} .impact-banner { position: relative; width: 100%; min-height: 60v…" at bounding box center [492, 266] width 621 height 269
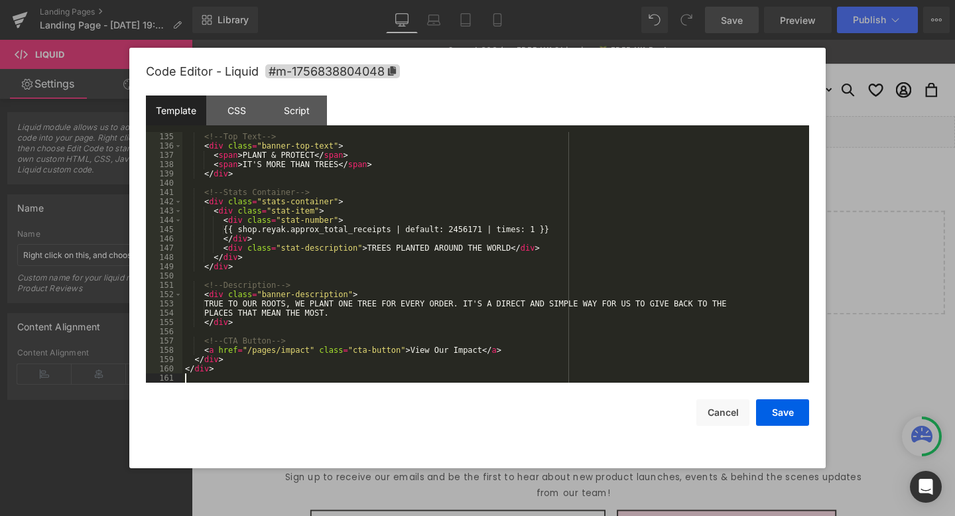
scroll to position [1253, 0]
click at [788, 416] on button "Save" at bounding box center [782, 412] width 53 height 27
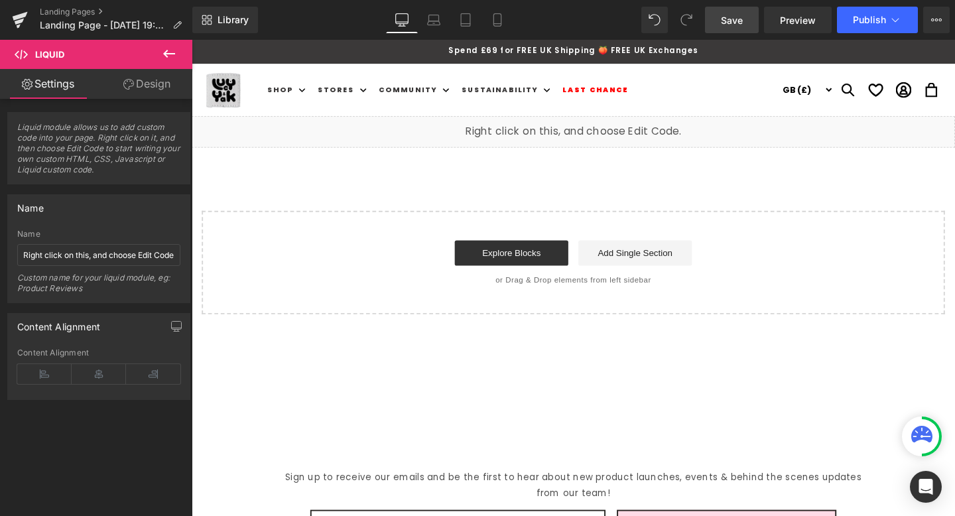
drag, startPoint x: 735, startPoint y: 27, endPoint x: 560, endPoint y: 3, distance: 176.0
click at [735, 27] on link "Save" at bounding box center [732, 20] width 54 height 27
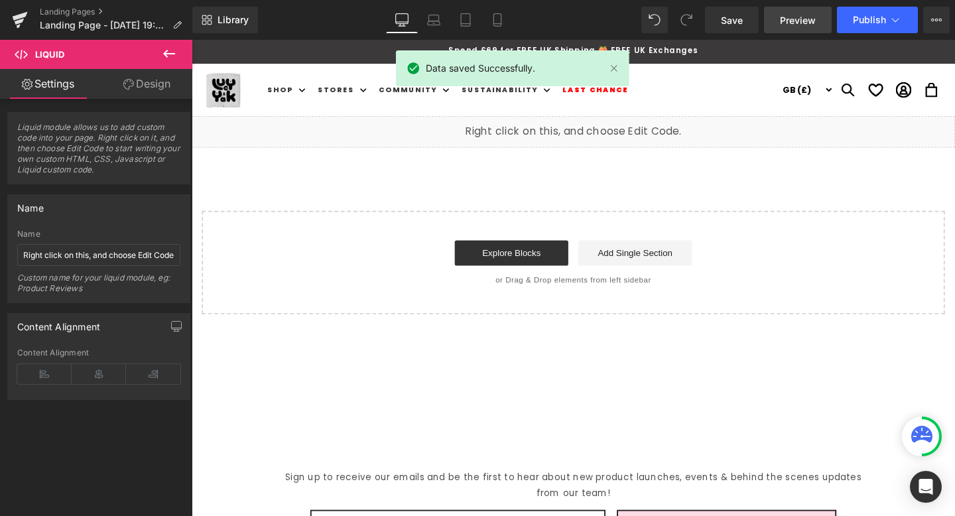
click at [803, 25] on span "Preview" at bounding box center [798, 20] width 36 height 14
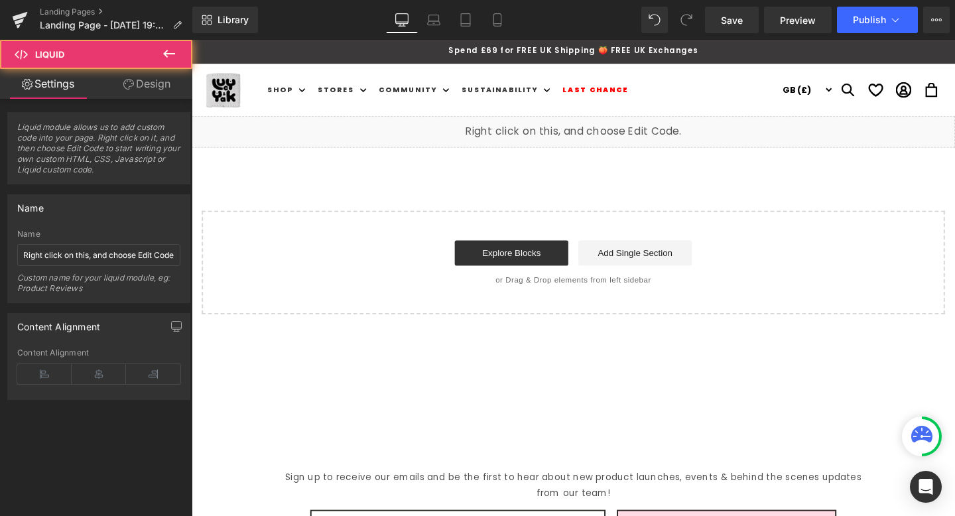
click at [699, 133] on div "Liquid" at bounding box center [593, 136] width 802 height 33
click at [600, 131] on div "Liquid" at bounding box center [593, 136] width 802 height 33
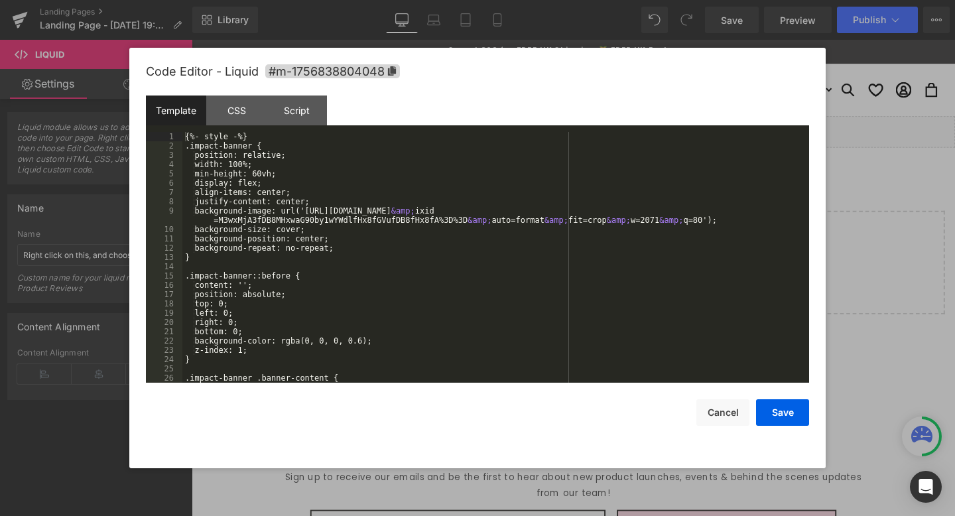
click at [566, 162] on div "{%- style -%} .impact-banner { position: relative; width: 100%; min-height: 60v…" at bounding box center [492, 266] width 621 height 269
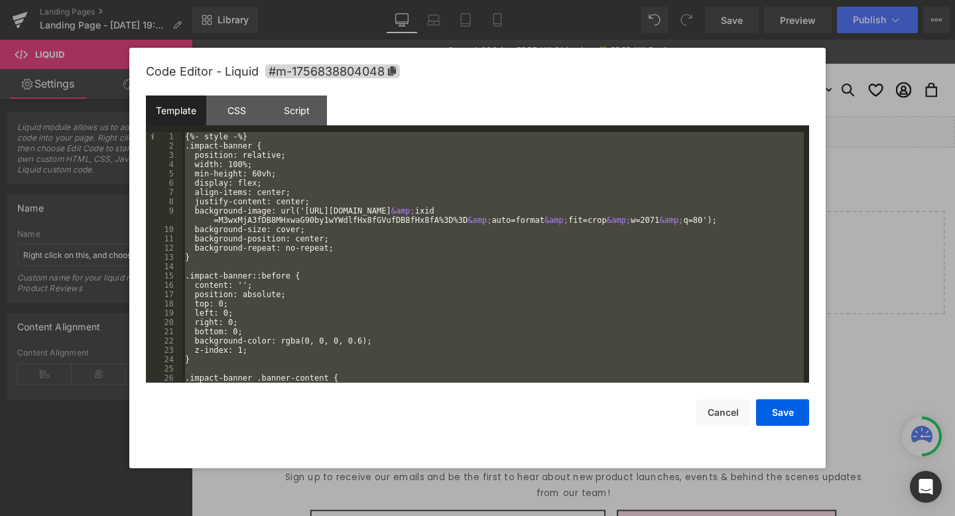
scroll to position [1244, 0]
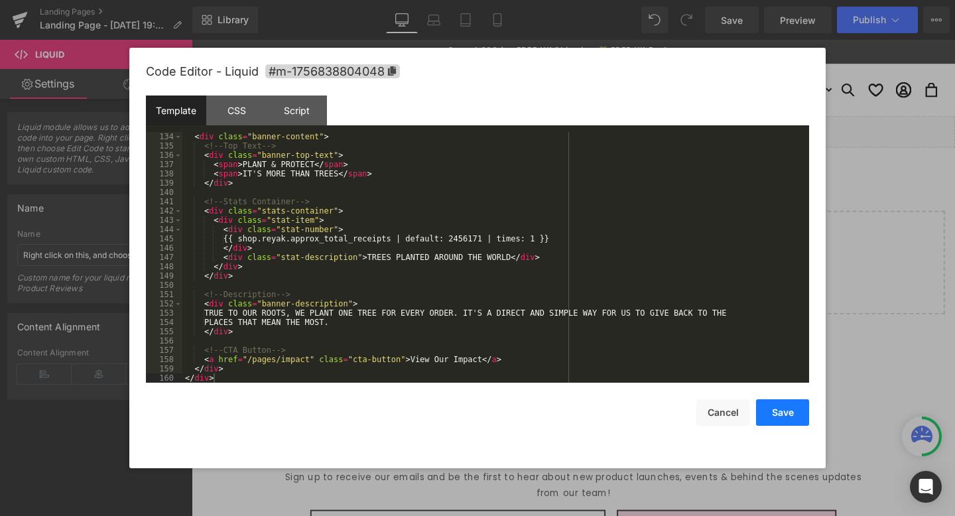
click at [776, 408] on button "Save" at bounding box center [782, 412] width 53 height 27
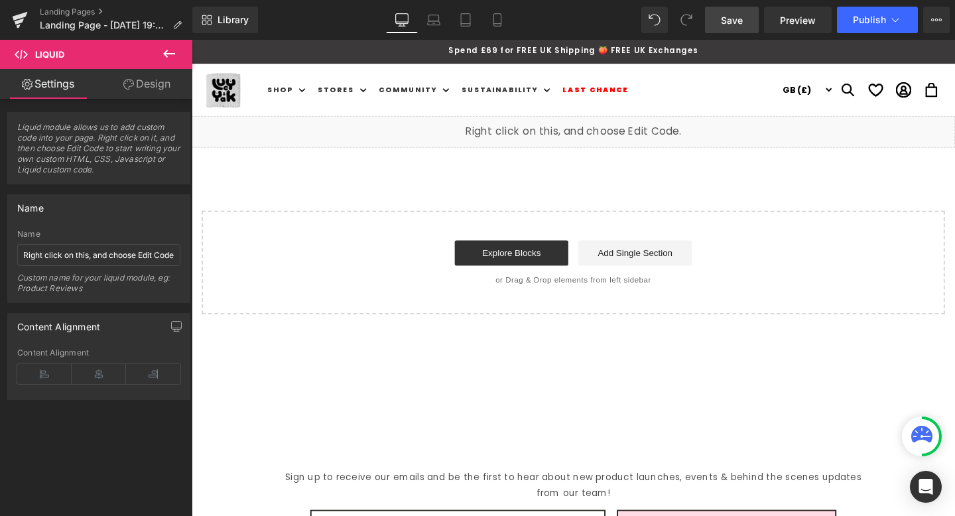
click at [749, 25] on link "Save" at bounding box center [732, 20] width 54 height 27
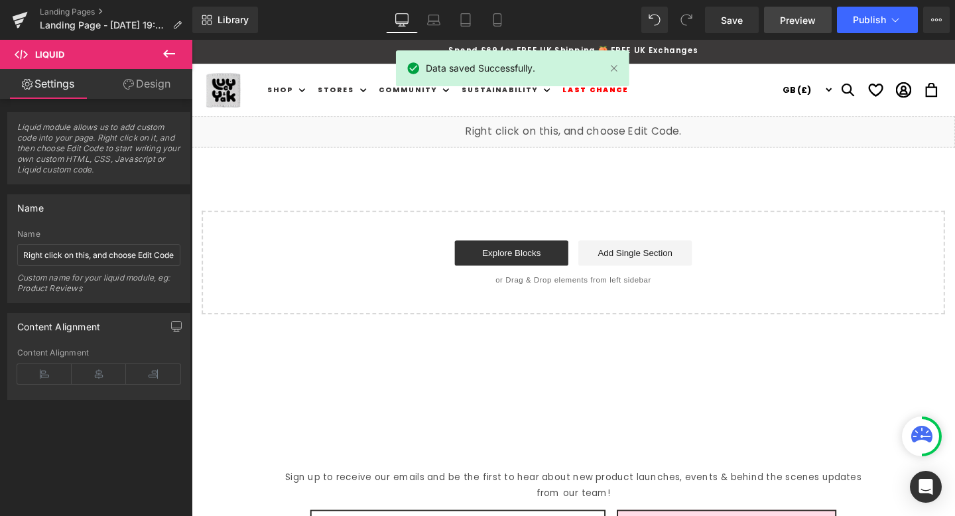
click at [780, 20] on link "Preview" at bounding box center [798, 20] width 68 height 27
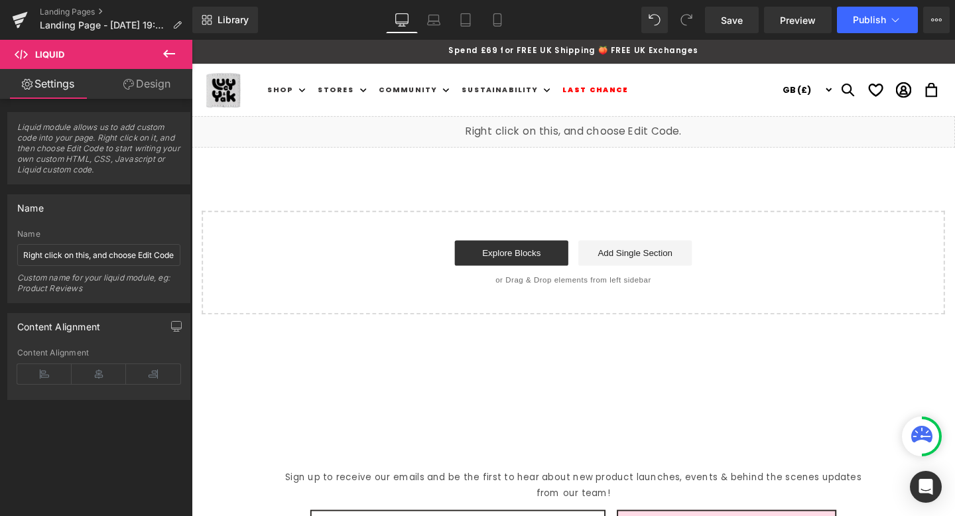
click at [533, 193] on div "Liquid Select your layout" at bounding box center [593, 224] width 802 height 208
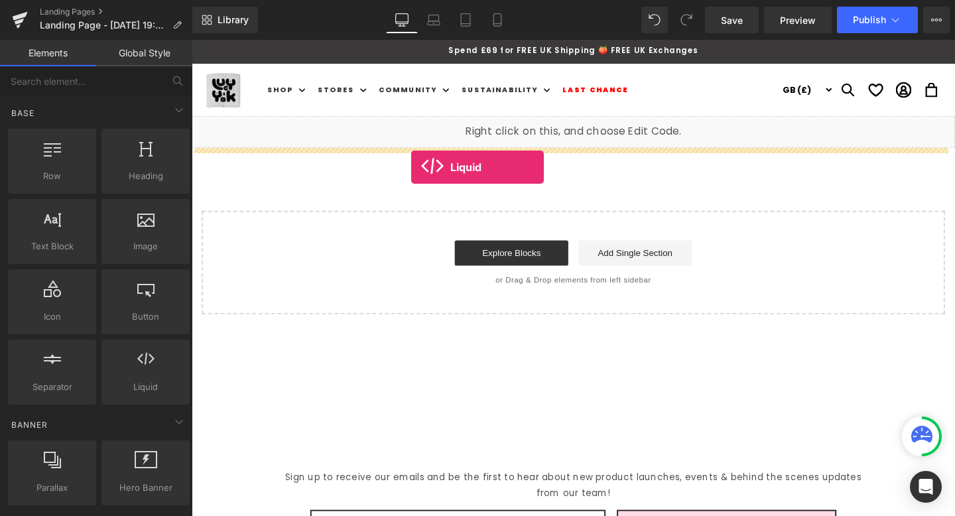
drag, startPoint x: 377, startPoint y: 374, endPoint x: 422, endPoint y: 174, distance: 205.4
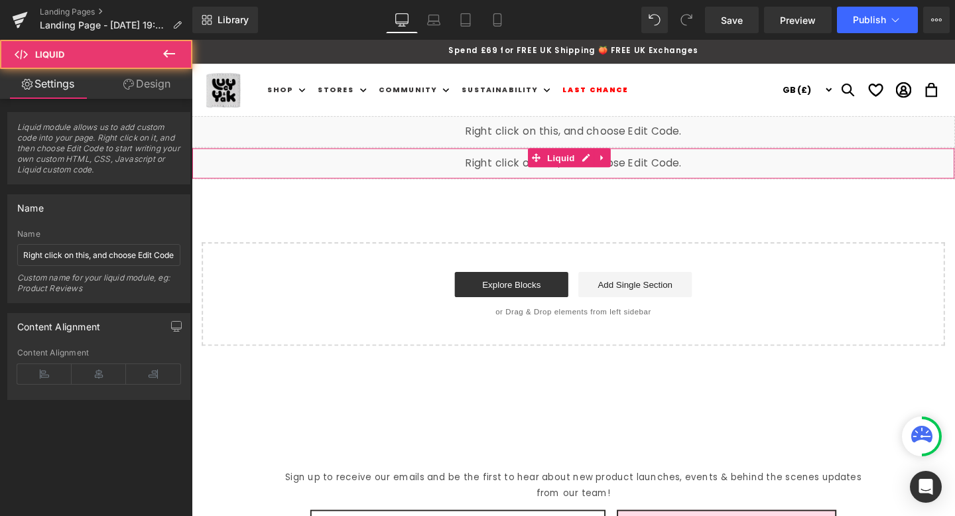
click at [660, 166] on div "Liquid" at bounding box center [593, 169] width 802 height 33
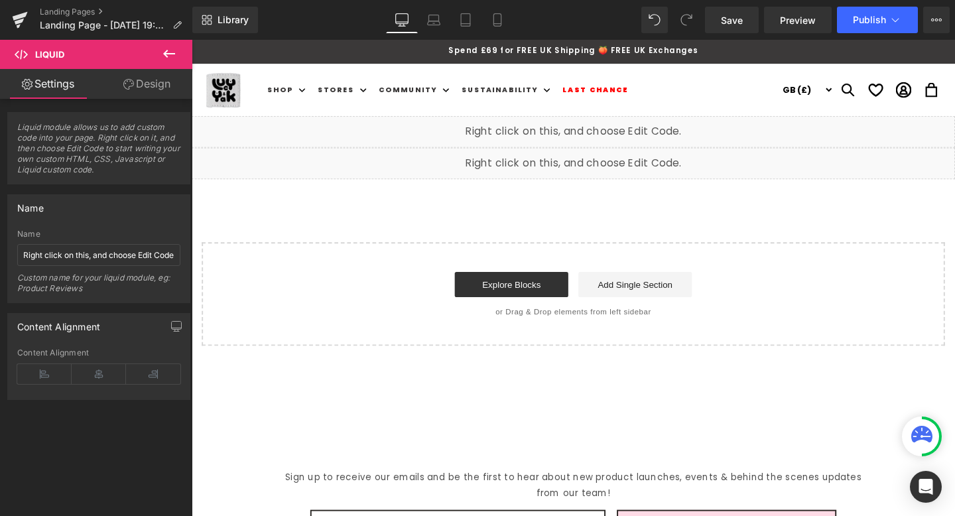
click at [599, 165] on div "Liquid" at bounding box center [593, 169] width 802 height 33
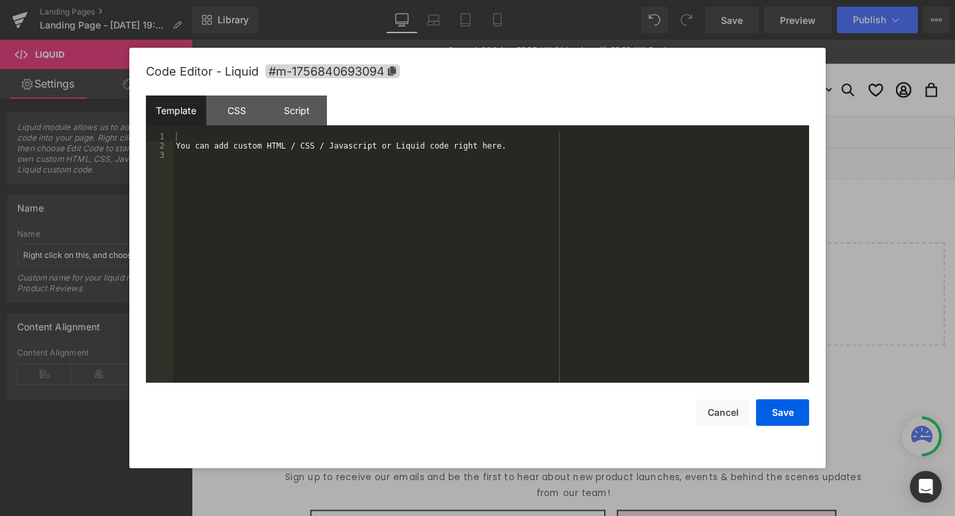
click at [385, 161] on div "You can add custom HTML / CSS / Javascript or Liquid code right here." at bounding box center [491, 266] width 636 height 269
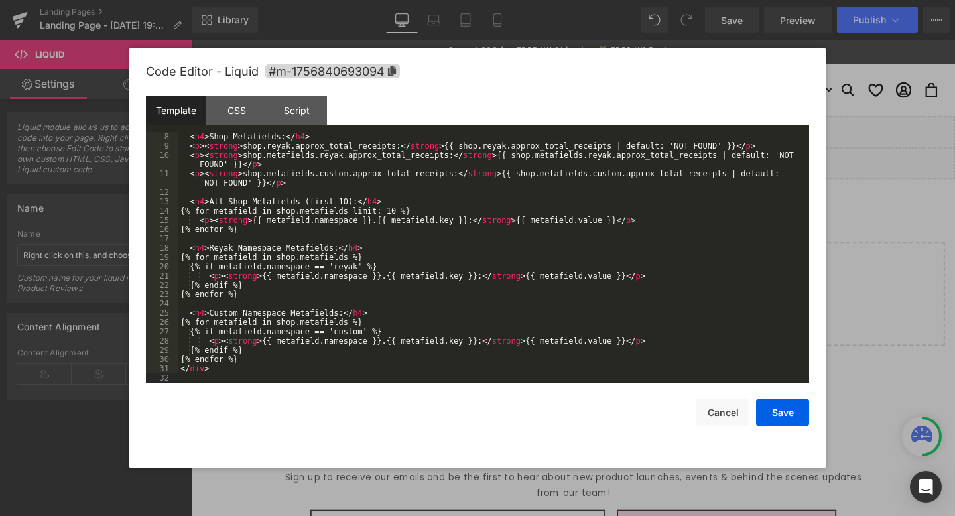
scroll to position [0, 0]
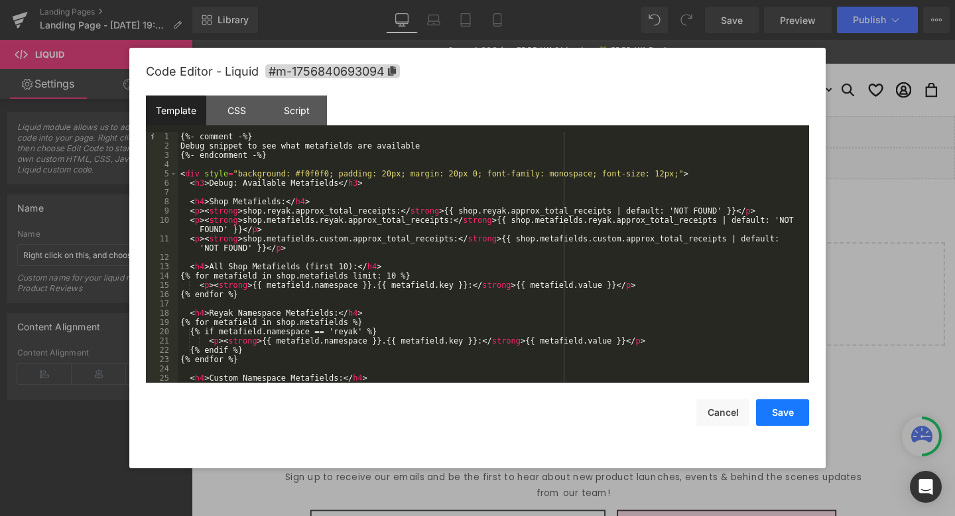
click at [792, 408] on button "Save" at bounding box center [782, 412] width 53 height 27
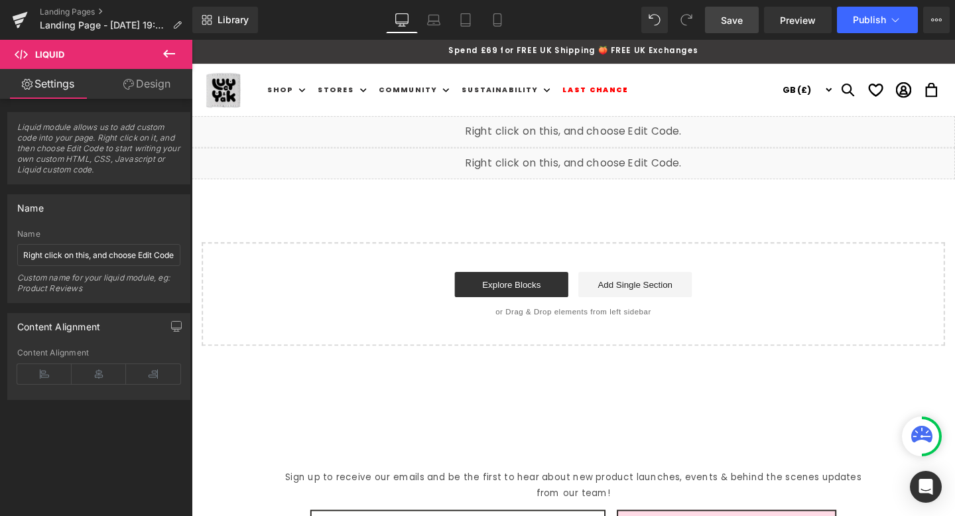
click at [734, 19] on span "Save" at bounding box center [732, 20] width 22 height 14
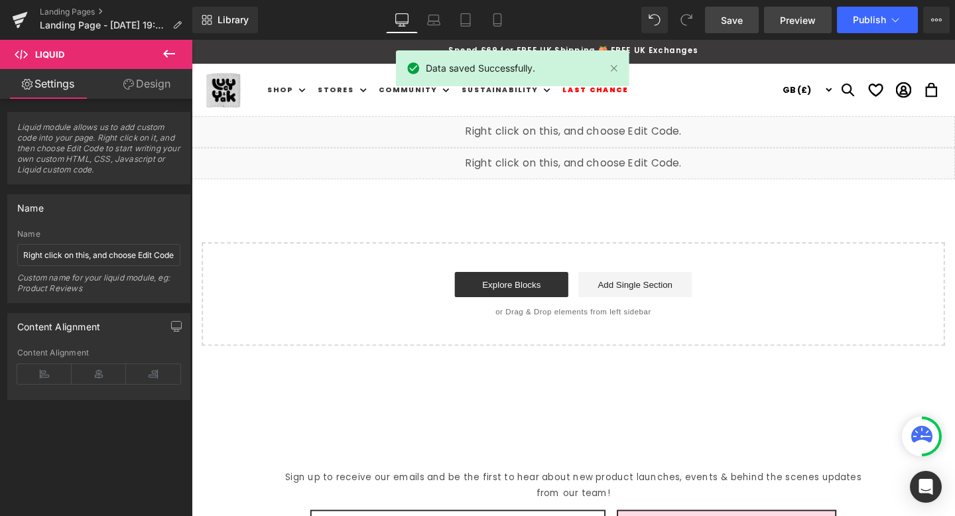
click at [786, 21] on span "Preview" at bounding box center [798, 20] width 36 height 14
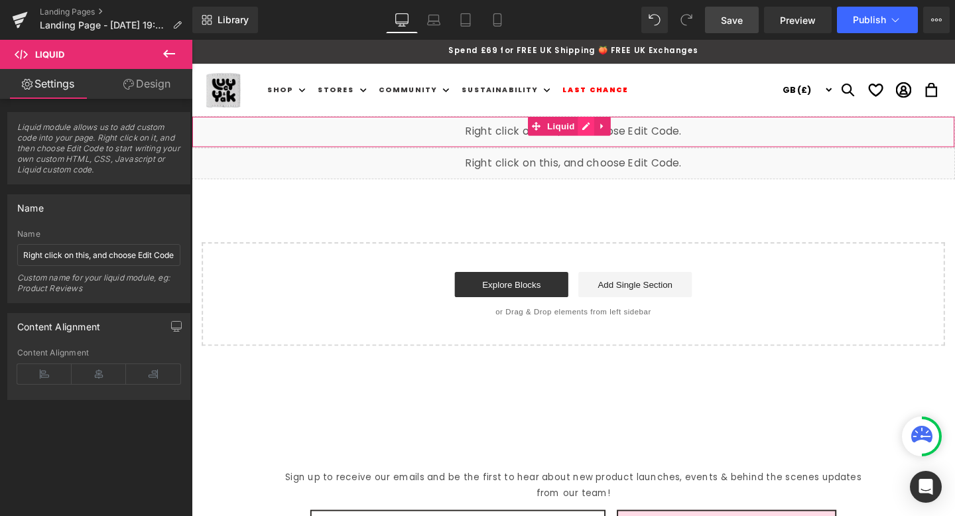
click at [599, 127] on div "Liquid" at bounding box center [593, 136] width 802 height 33
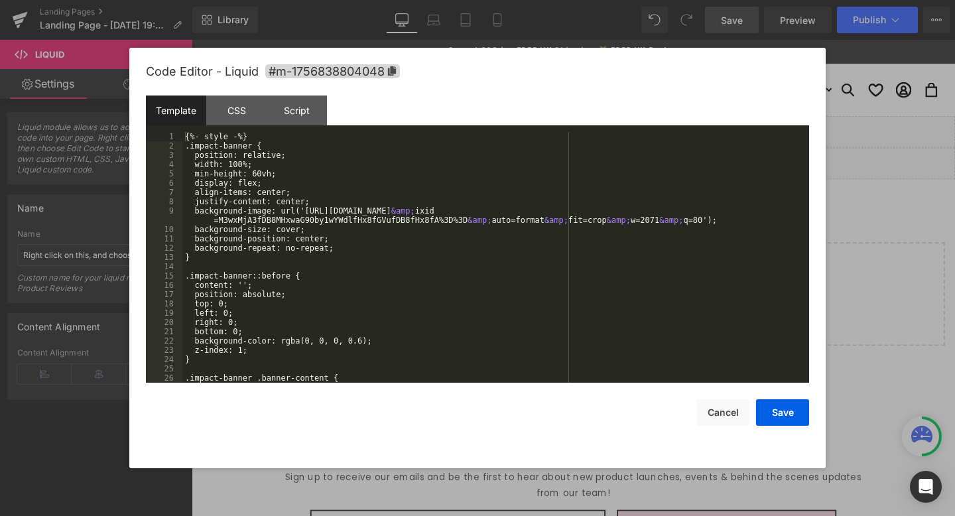
click at [453, 149] on div "{%- style -%} .impact-banner { position: relative; width: 100%; min-height: 60v…" at bounding box center [492, 266] width 621 height 269
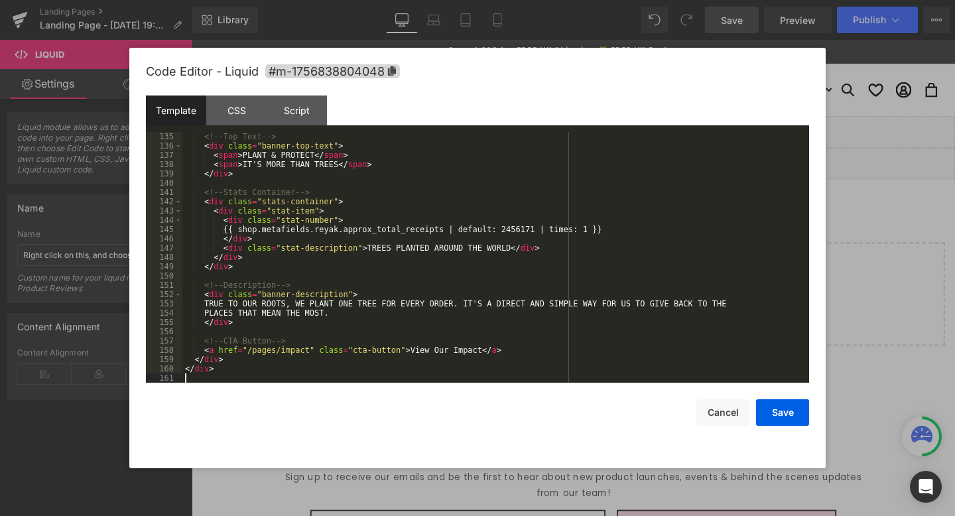
scroll to position [1253, 0]
click at [808, 409] on button "Save" at bounding box center [782, 412] width 53 height 27
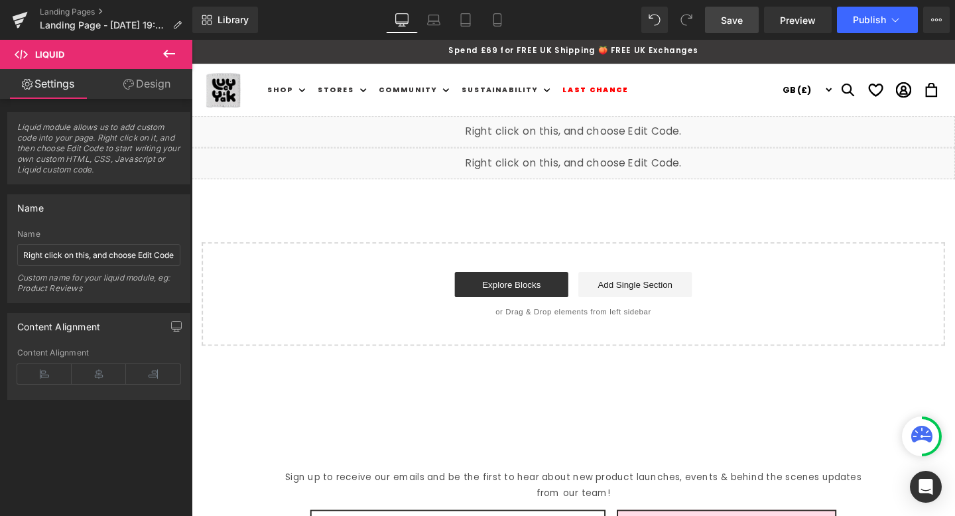
click at [738, 25] on span "Save" at bounding box center [732, 20] width 22 height 14
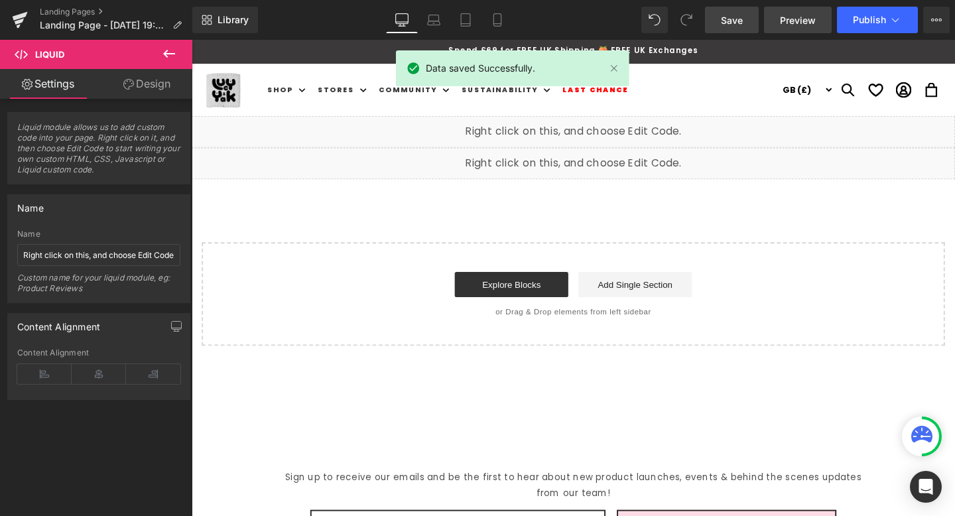
click at [781, 15] on span "Preview" at bounding box center [798, 20] width 36 height 14
